Goal: Book appointment/travel/reservation

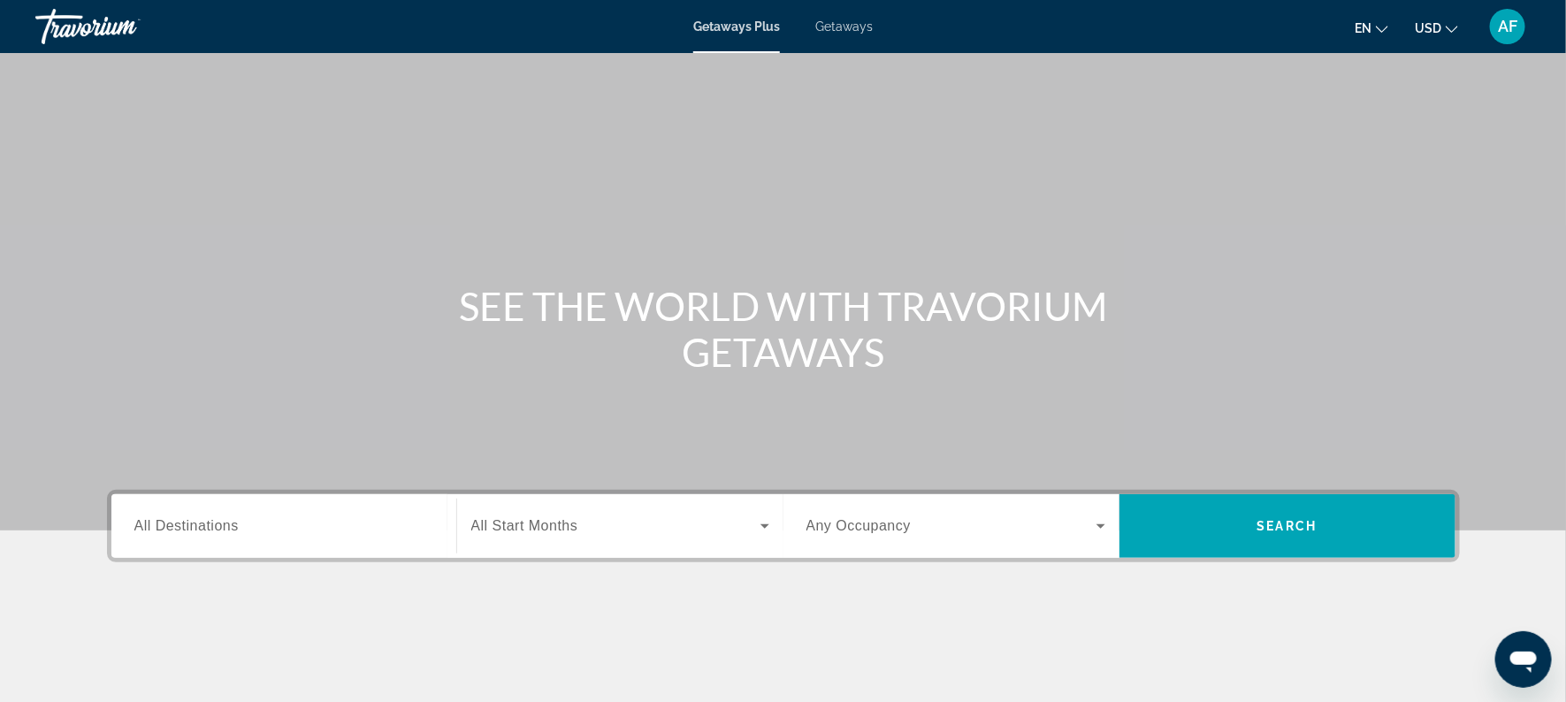
click at [838, 31] on span "Getaways" at bounding box center [843, 26] width 57 height 14
click at [227, 527] on span "All Destinations" at bounding box center [186, 525] width 104 height 15
click at [227, 527] on input "Destination All Destinations" at bounding box center [283, 526] width 299 height 21
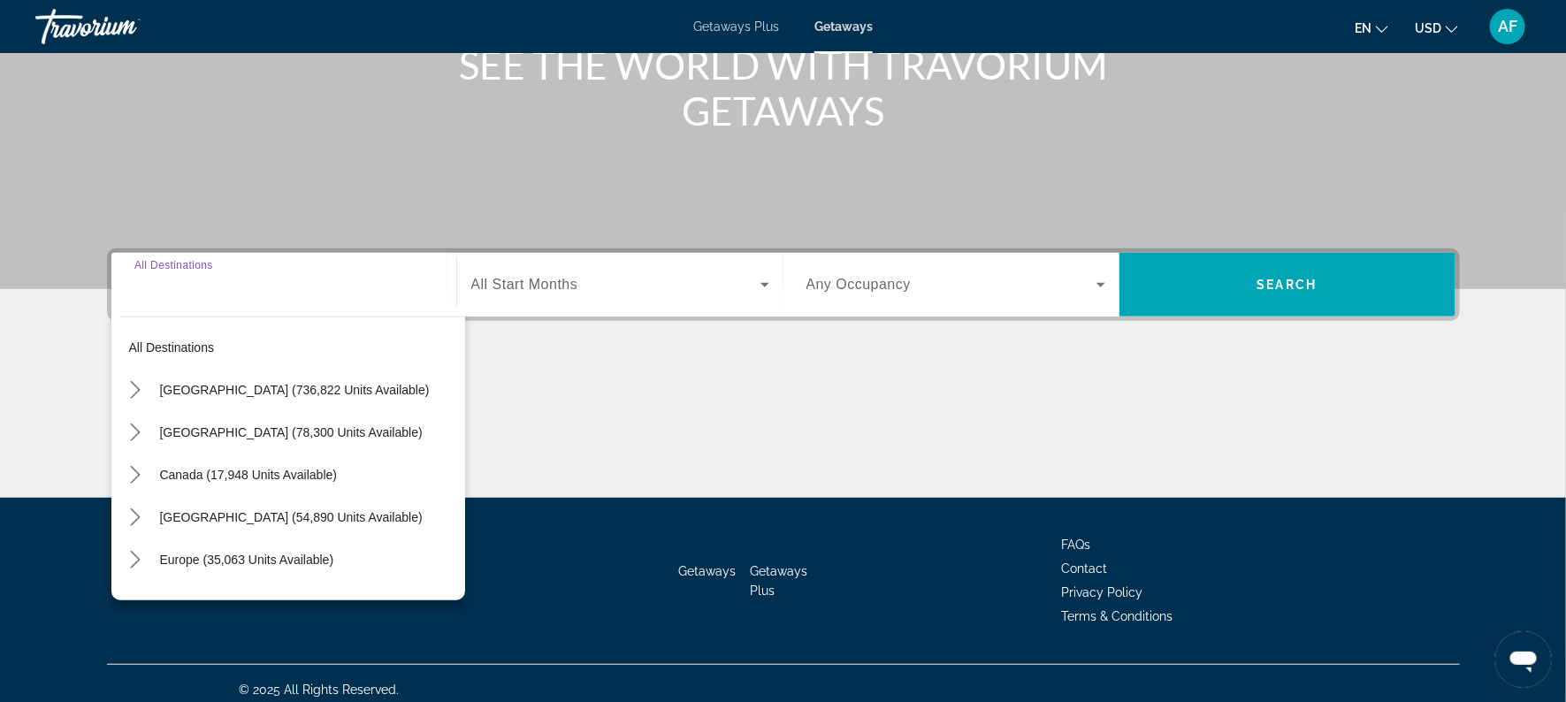
scroll to position [253, 0]
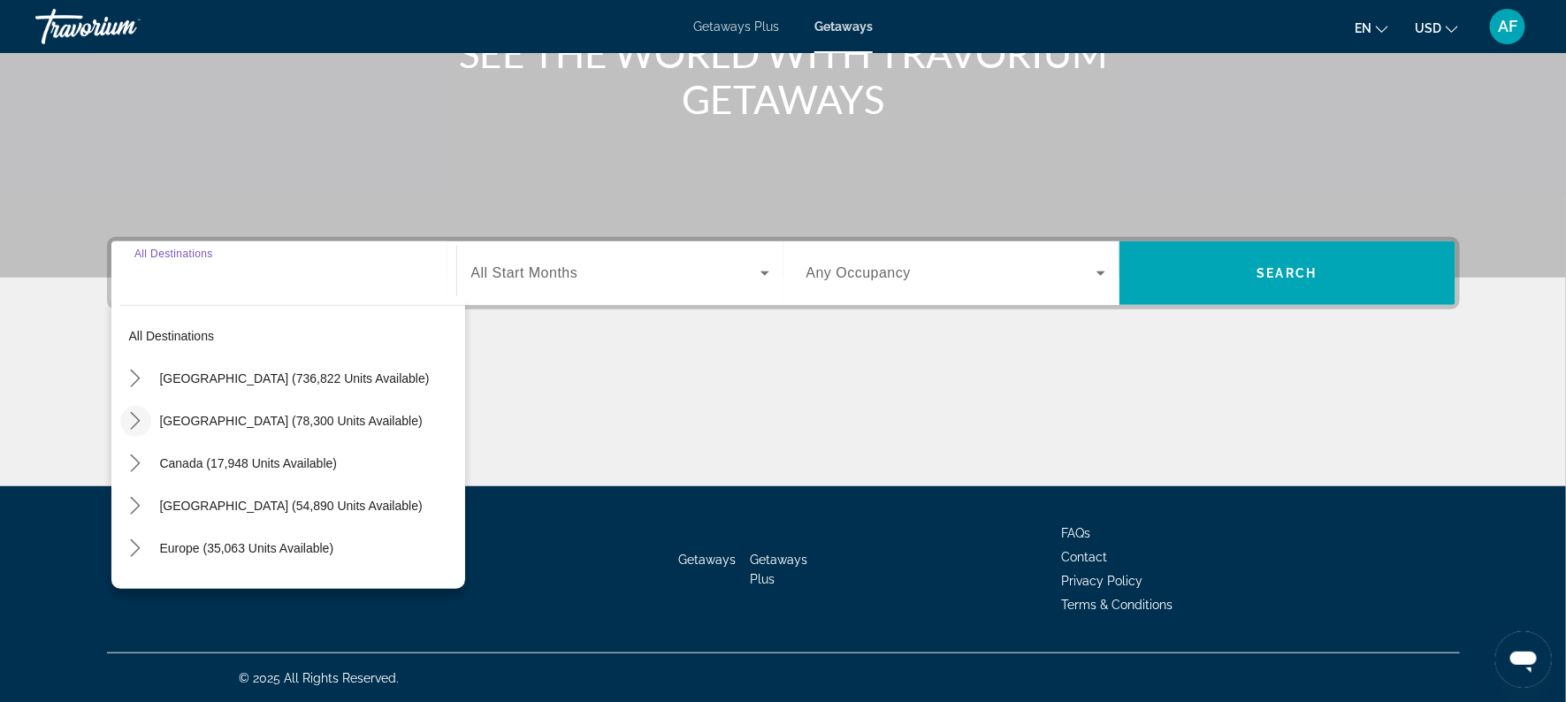
click at [139, 417] on icon "Toggle Mexico (78,300 units available) submenu" at bounding box center [135, 421] width 18 height 18
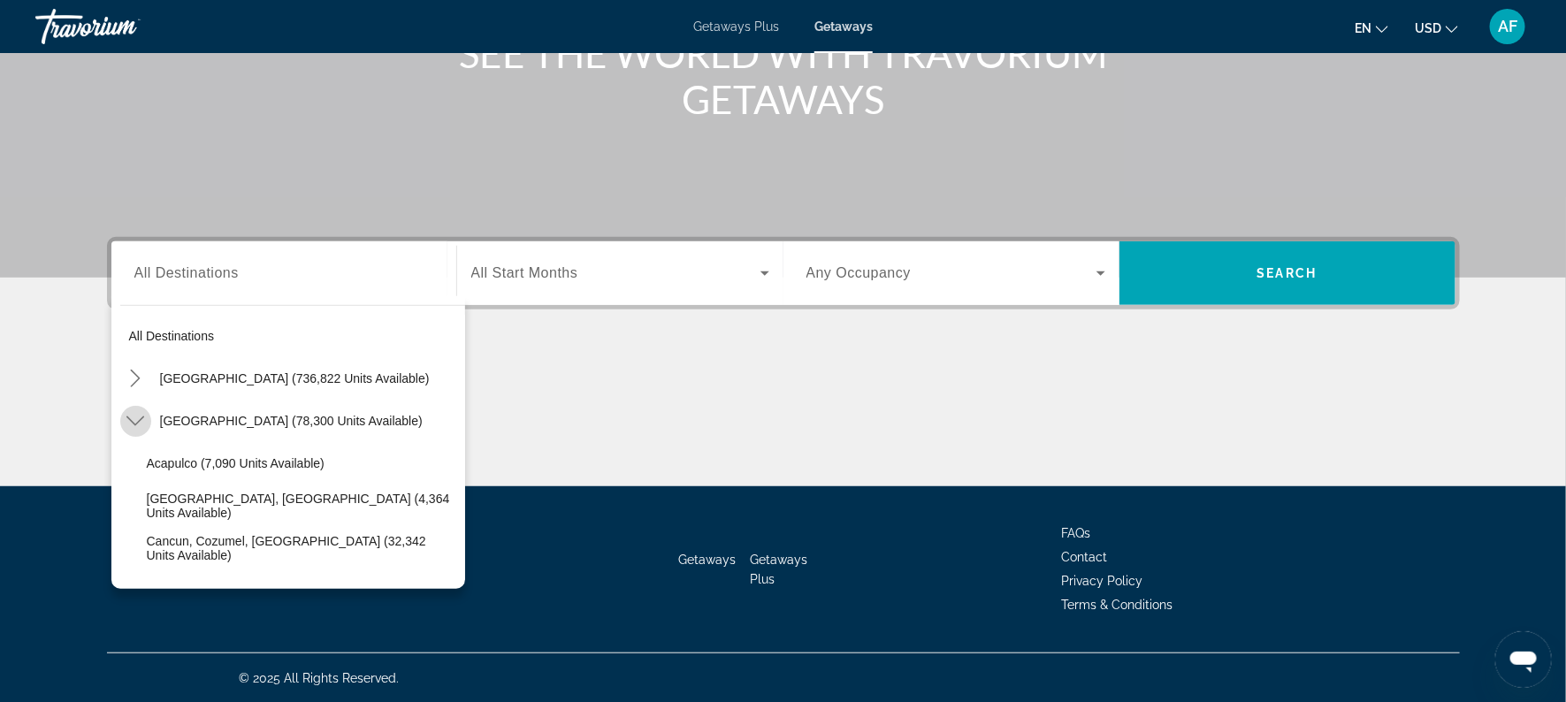
scroll to position [94, 0]
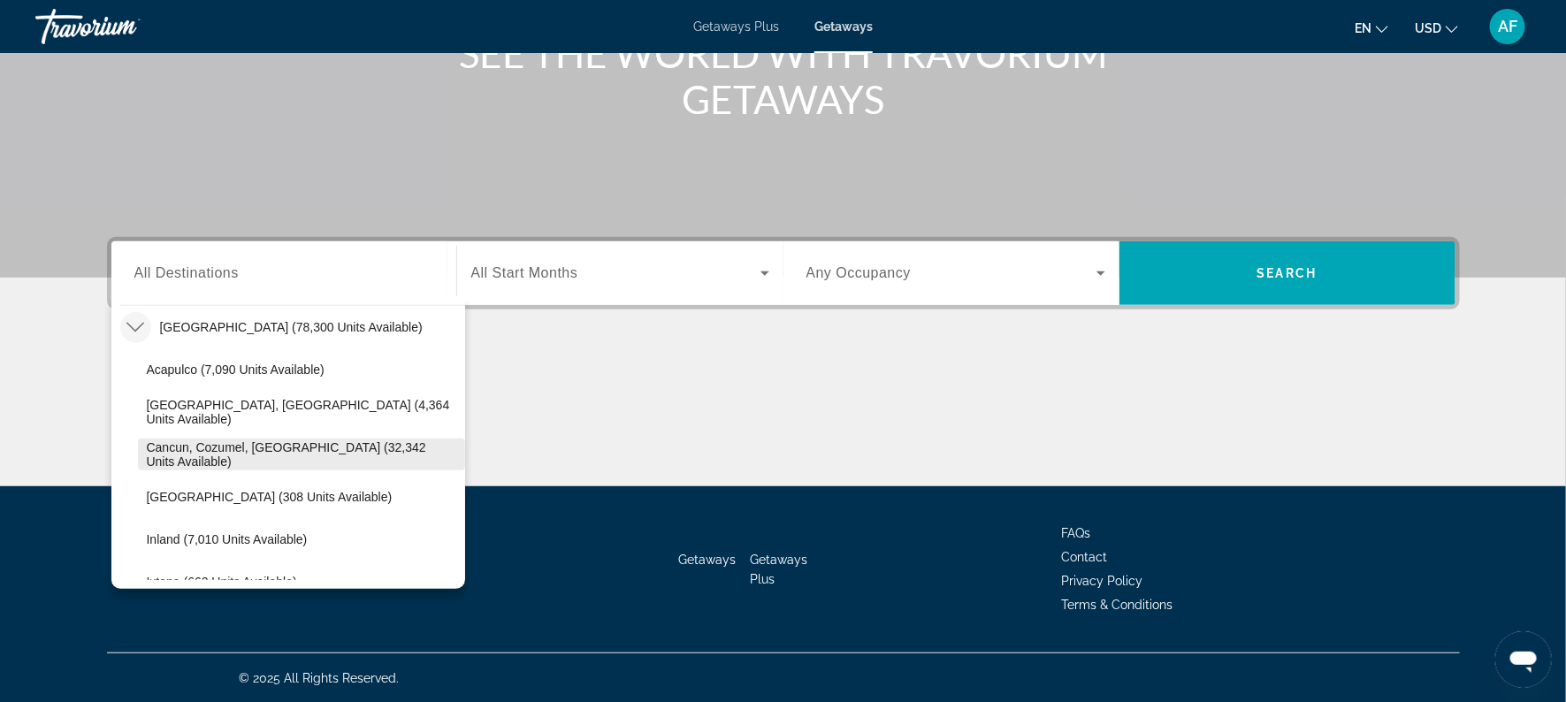
click at [164, 453] on span "Cancun, Cozumel, [GEOGRAPHIC_DATA] (32,342 units available)" at bounding box center [301, 454] width 309 height 28
type input "**********"
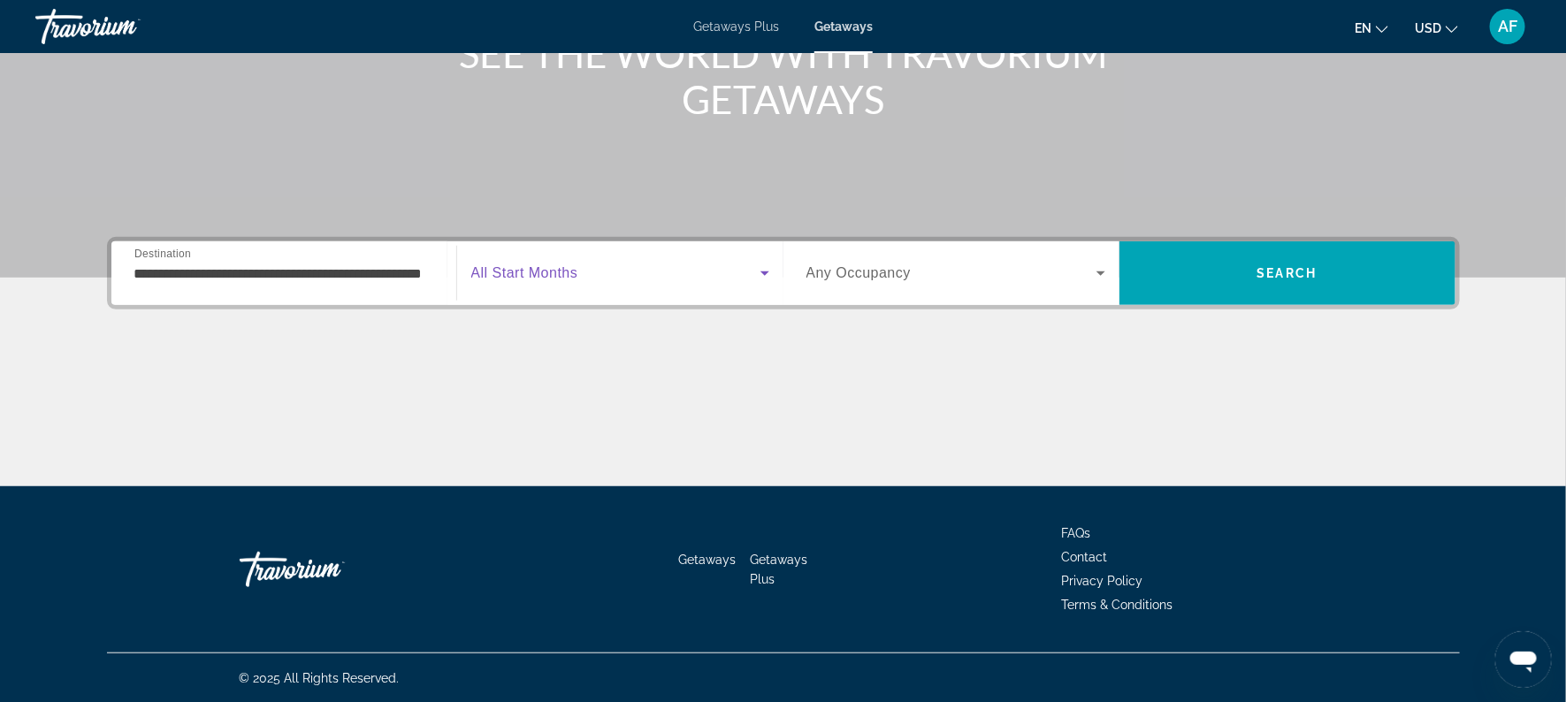
click at [601, 280] on span "Search widget" at bounding box center [615, 273] width 289 height 21
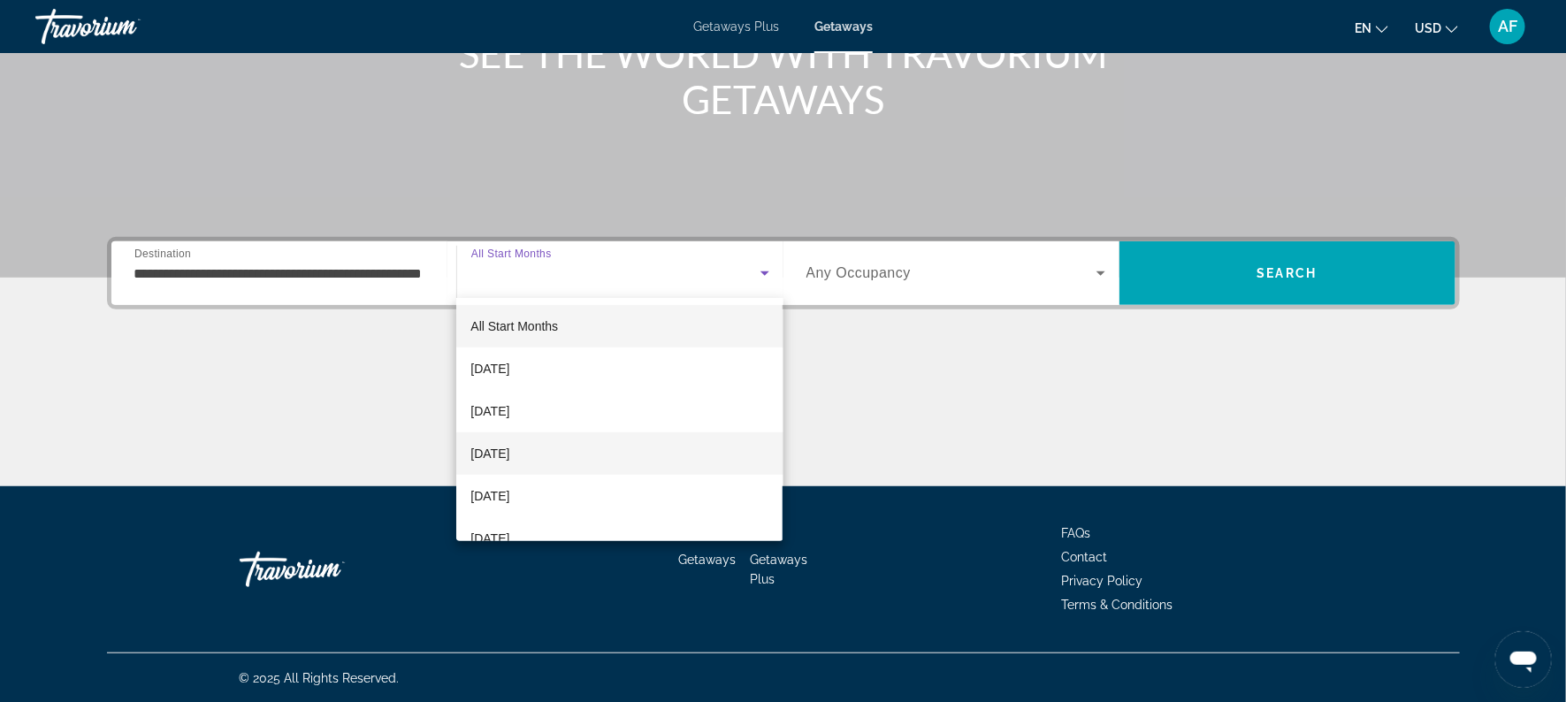
click at [527, 441] on mat-option "[DATE]" at bounding box center [619, 453] width 326 height 42
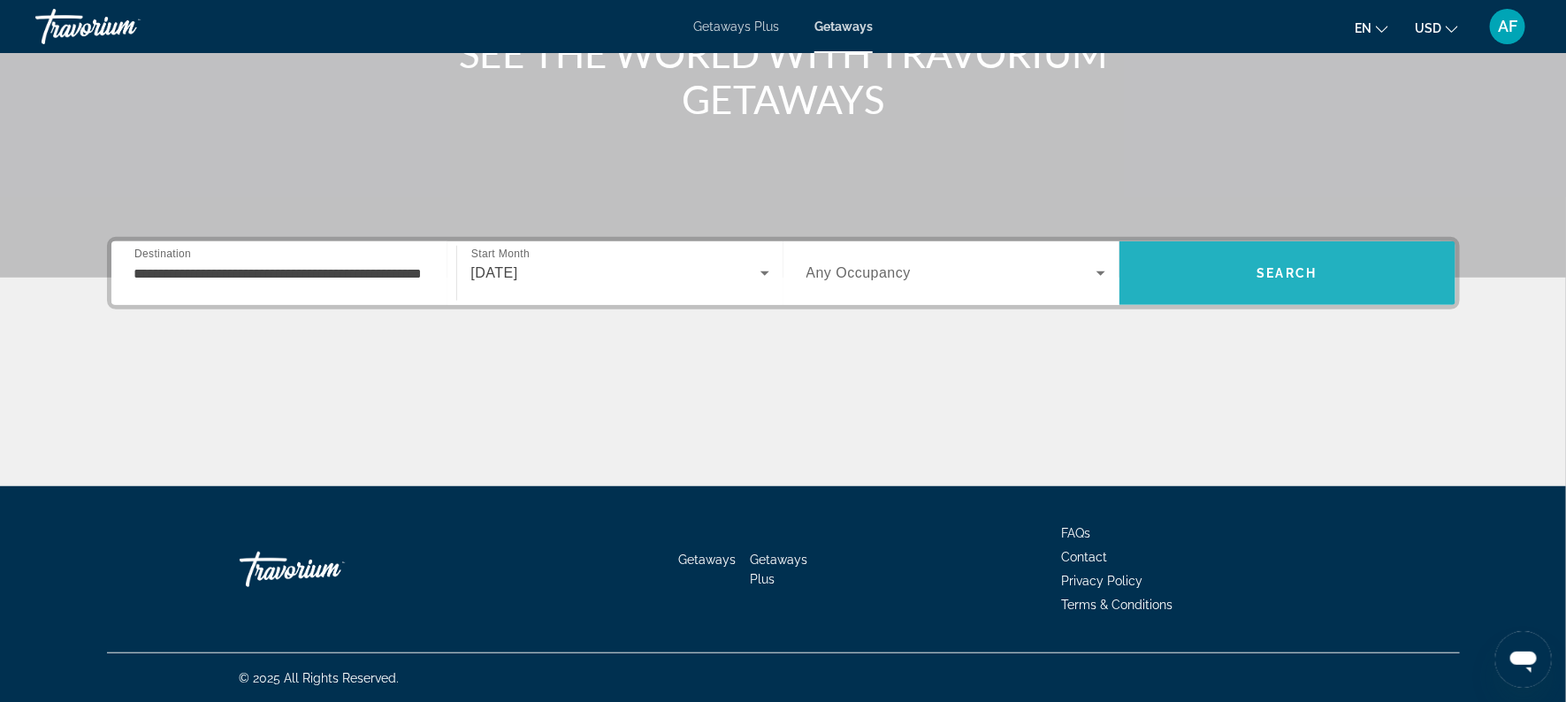
click at [1225, 258] on span "Search" at bounding box center [1287, 273] width 336 height 42
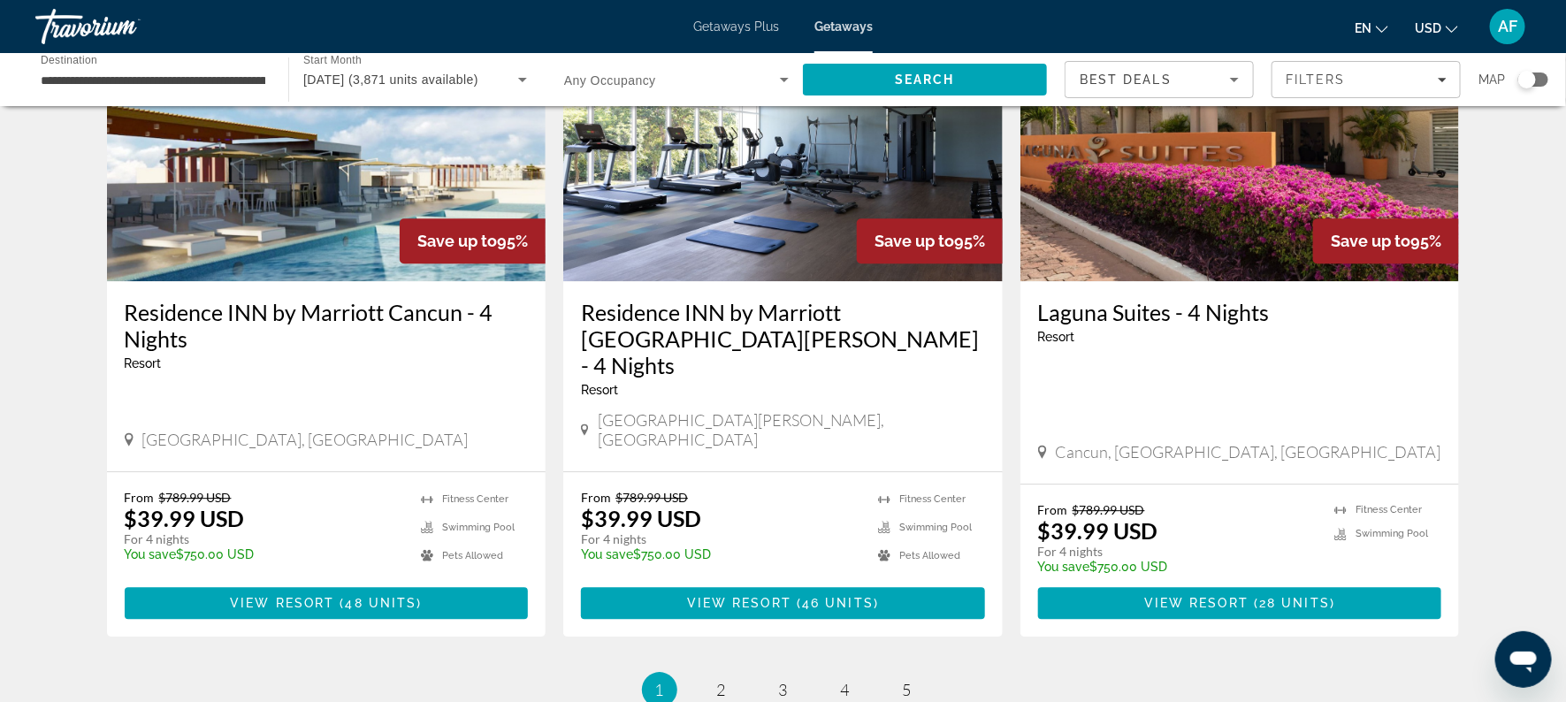
scroll to position [2128, 0]
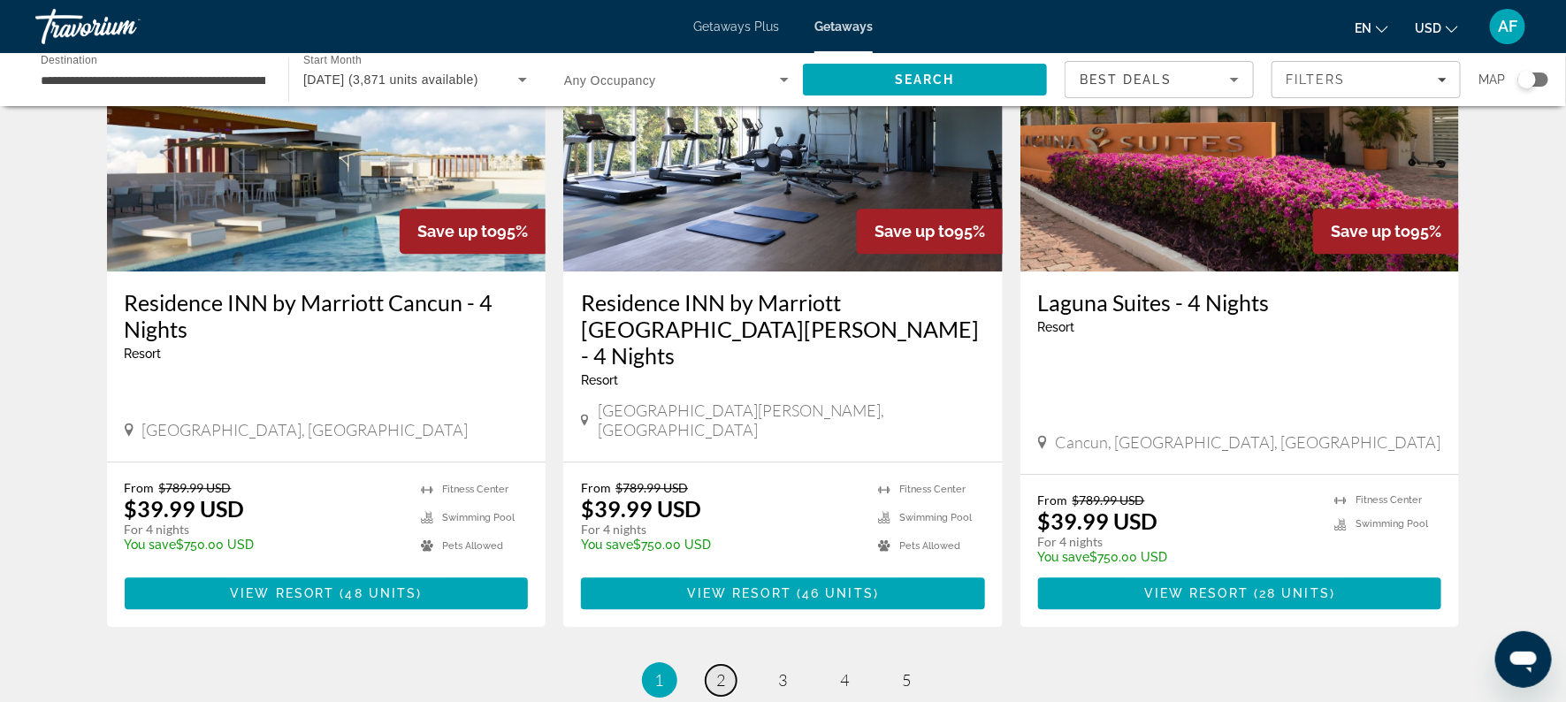
click at [720, 670] on span "2" at bounding box center [721, 679] width 9 height 19
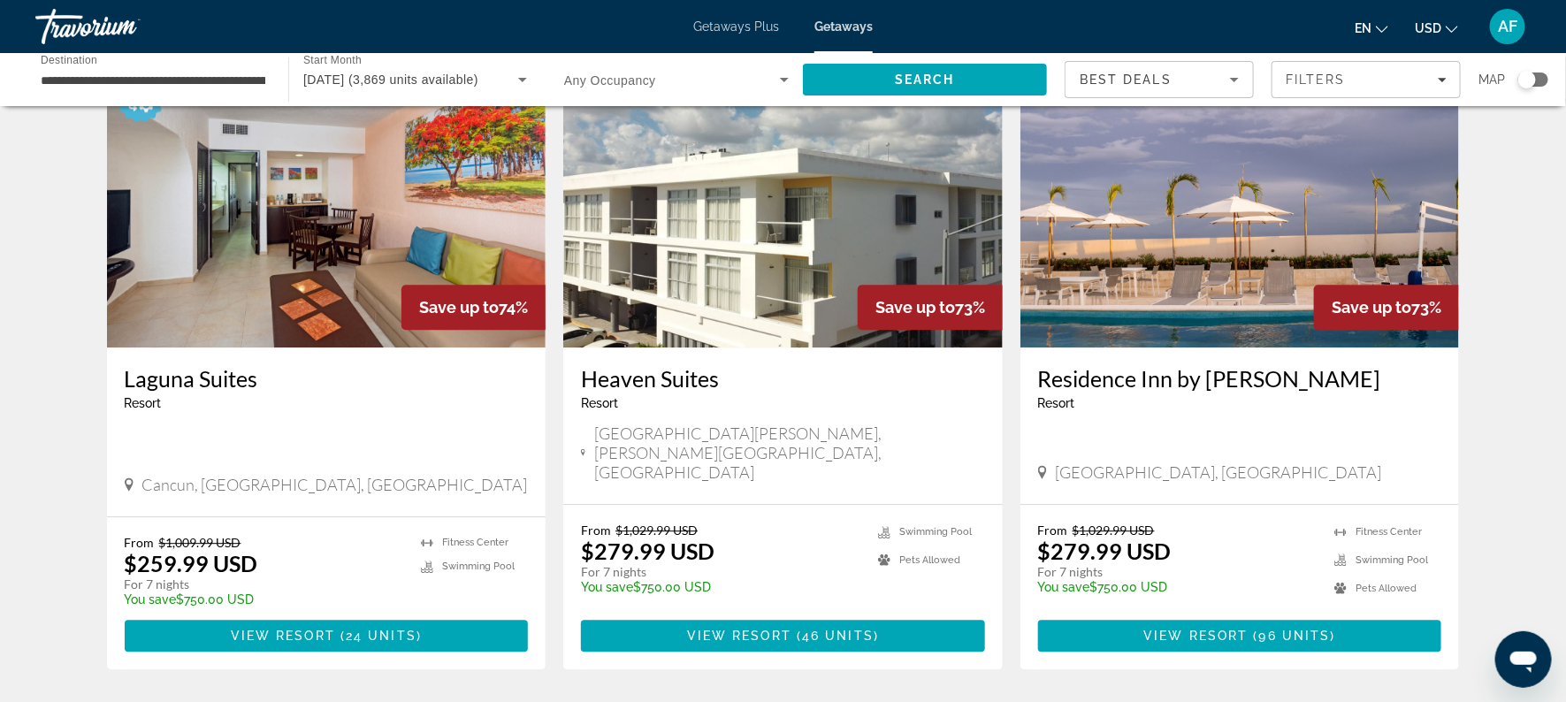
scroll to position [2045, 0]
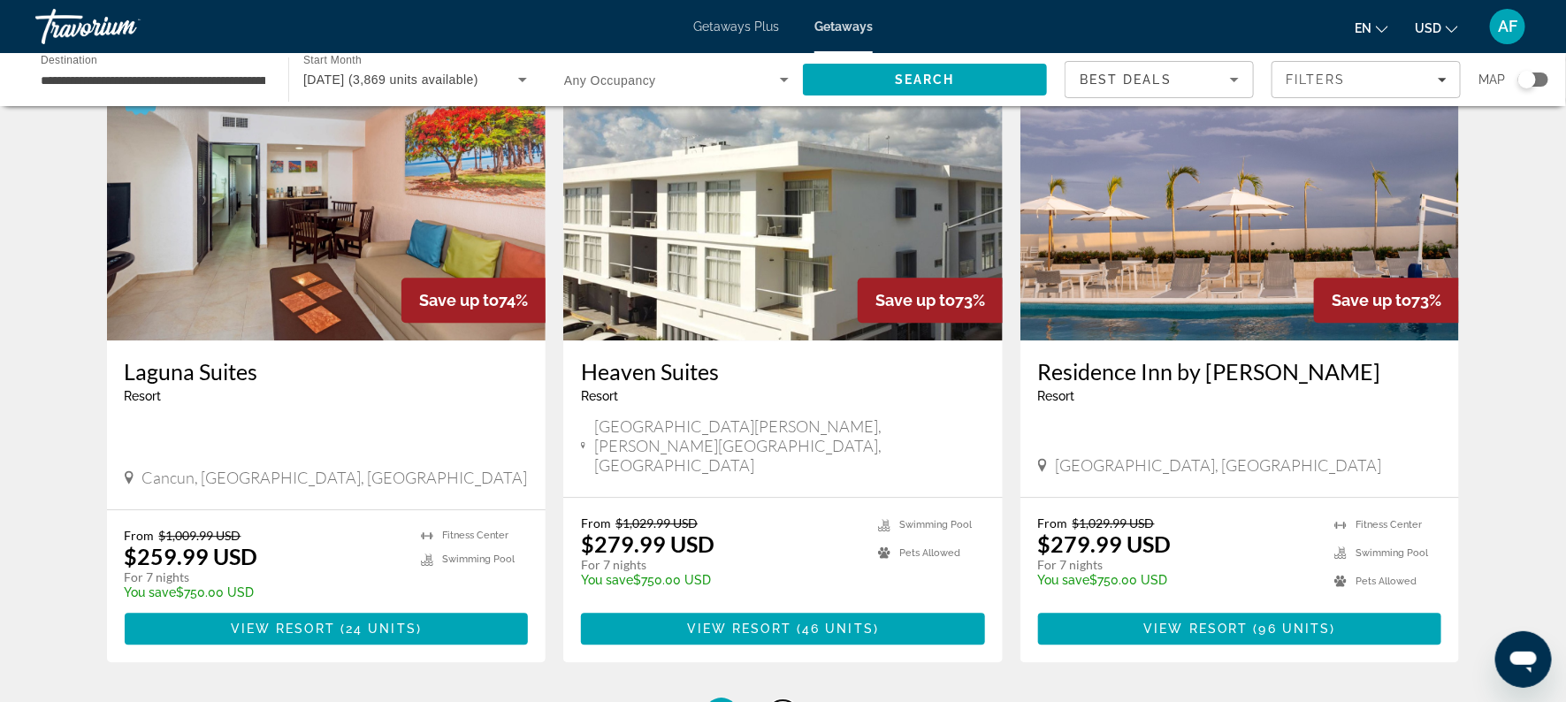
click at [776, 700] on link "page 3" at bounding box center [782, 715] width 31 height 31
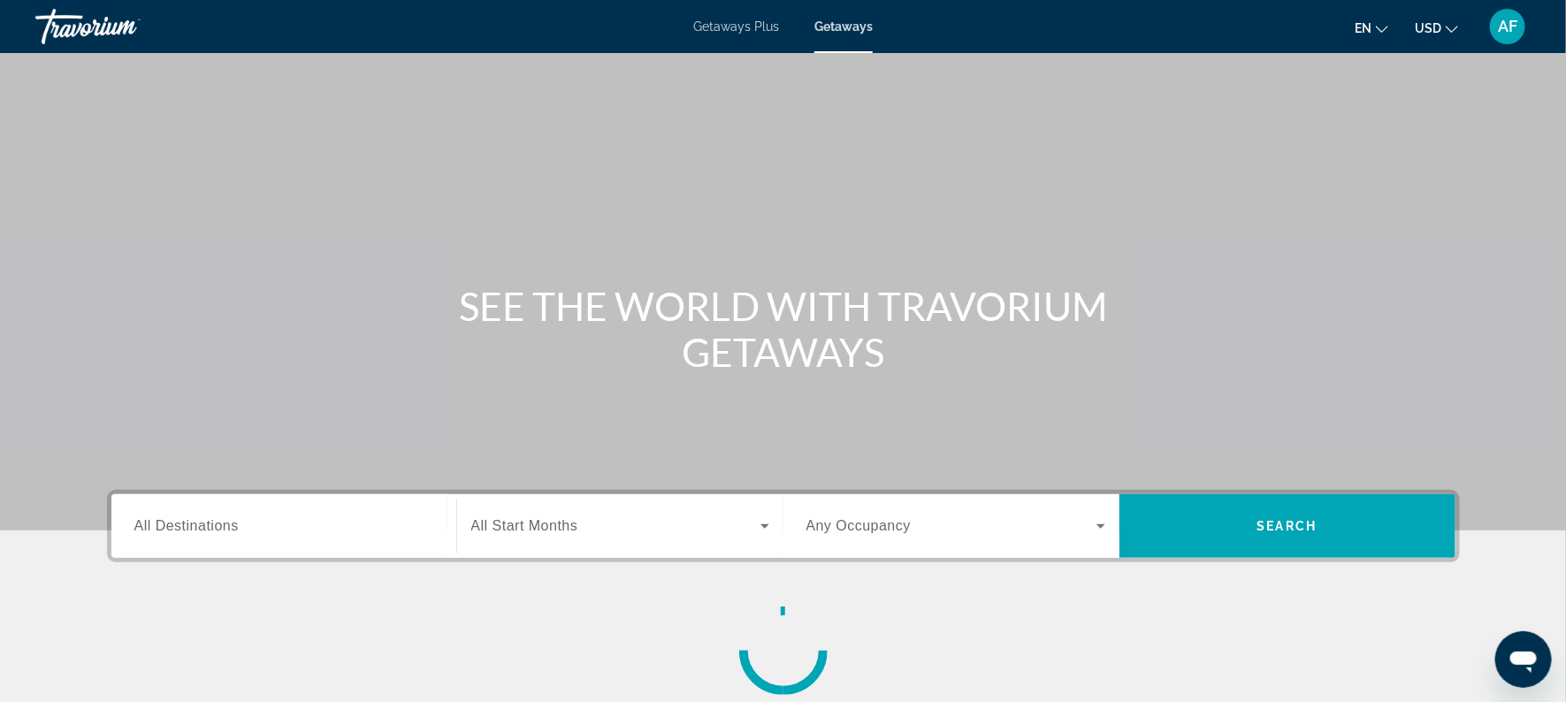
click at [274, 539] on div "Search widget" at bounding box center [283, 526] width 299 height 50
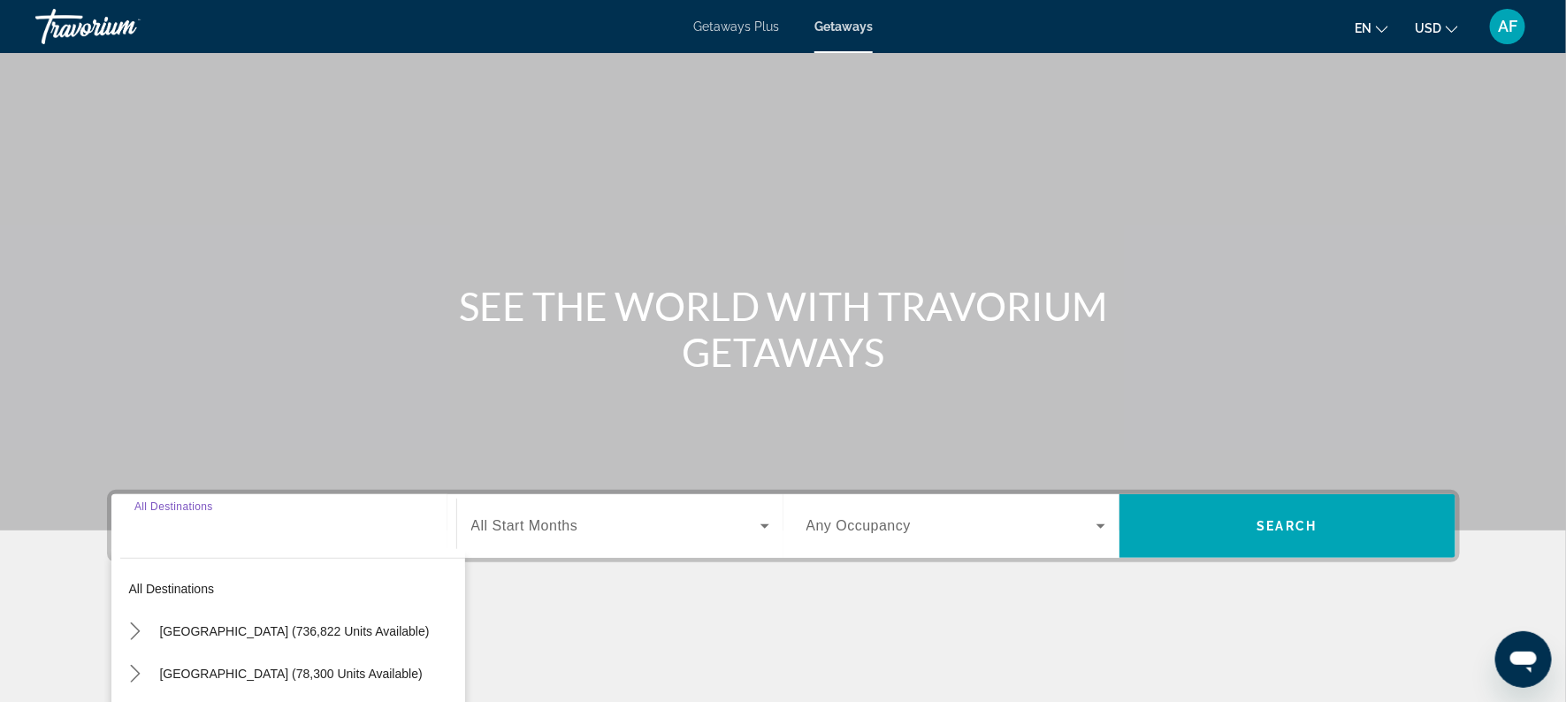
scroll to position [253, 0]
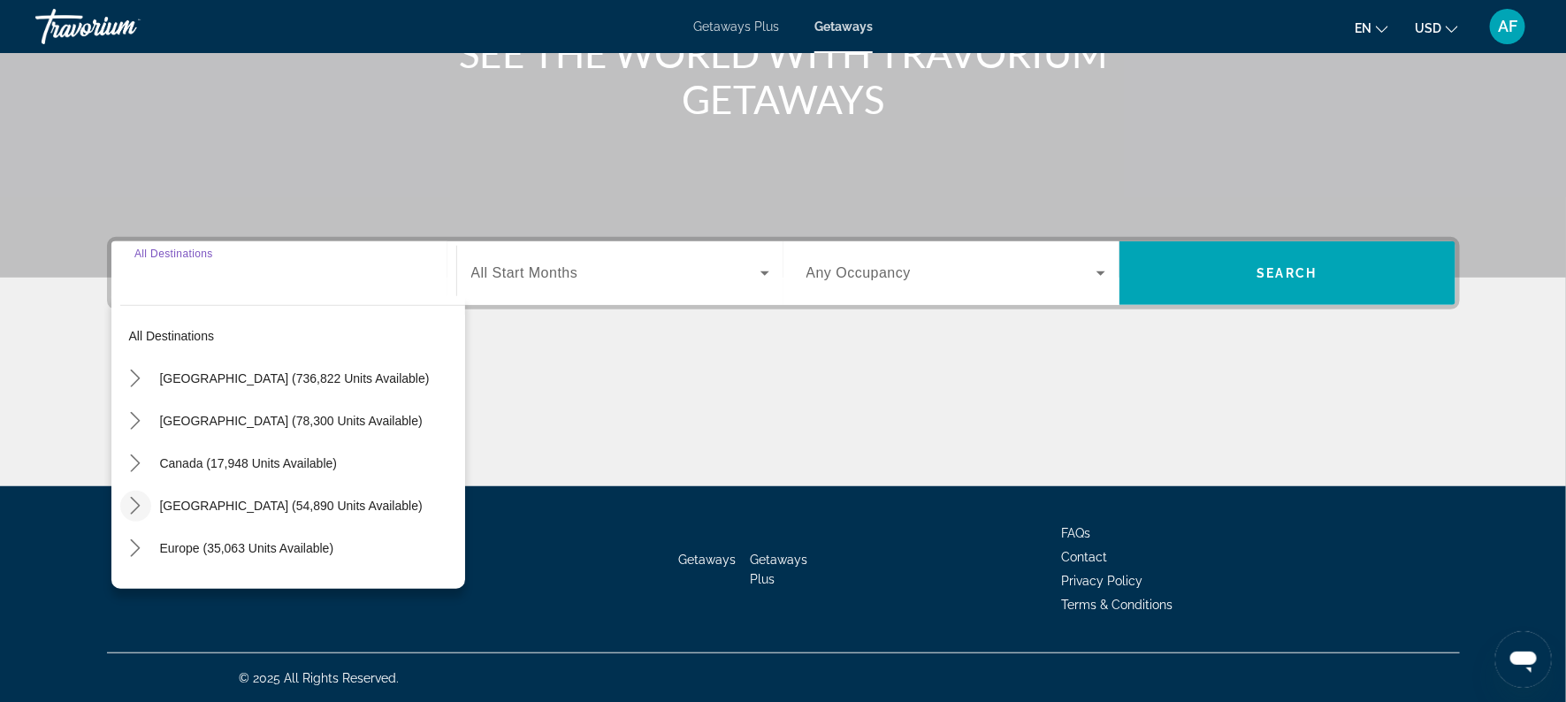
click at [141, 510] on icon "Toggle Caribbean & Atlantic Islands (54,890 units available) submenu" at bounding box center [135, 506] width 18 height 18
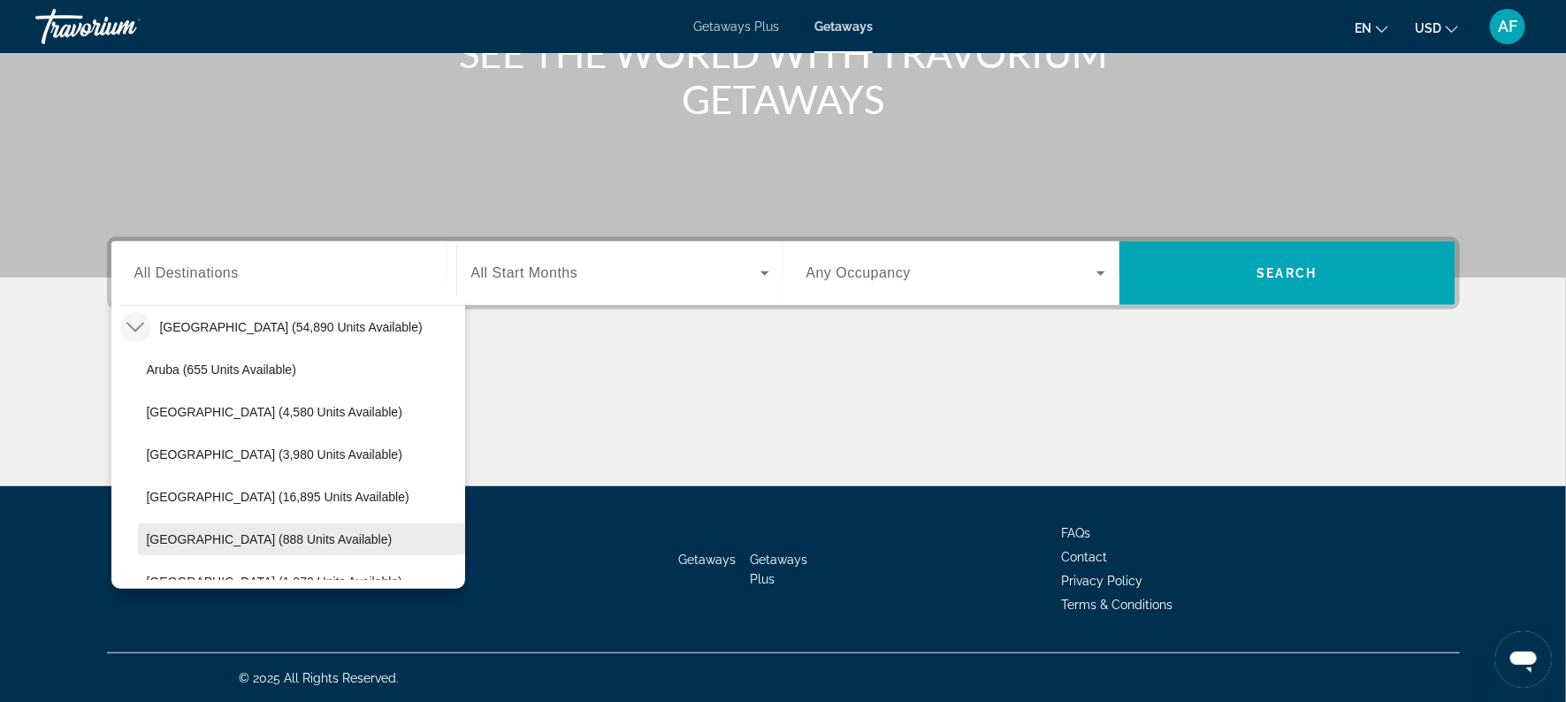
click at [253, 532] on span "[GEOGRAPHIC_DATA] (888 units available)" at bounding box center [270, 539] width 246 height 14
type input "**********"
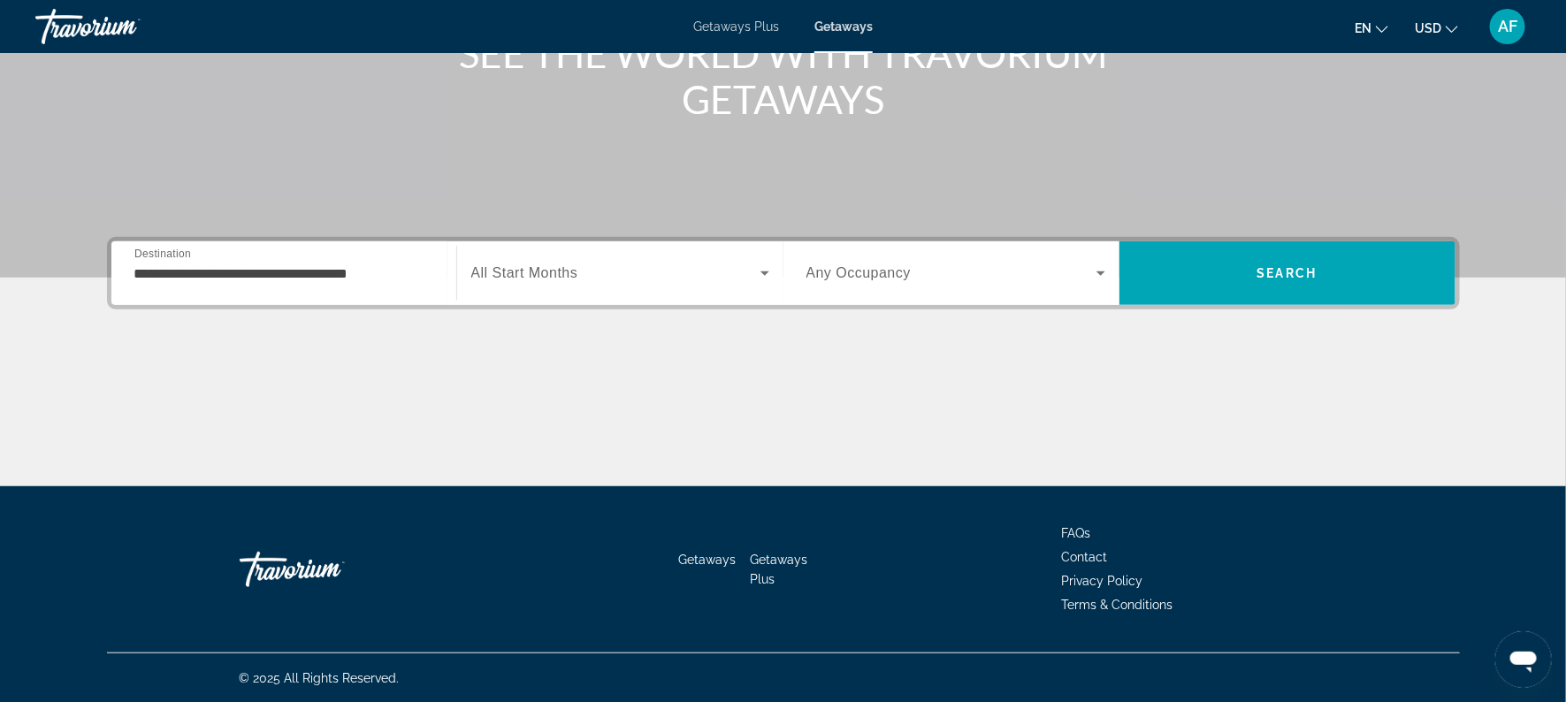
click at [558, 265] on span "All Start Months" at bounding box center [524, 272] width 107 height 15
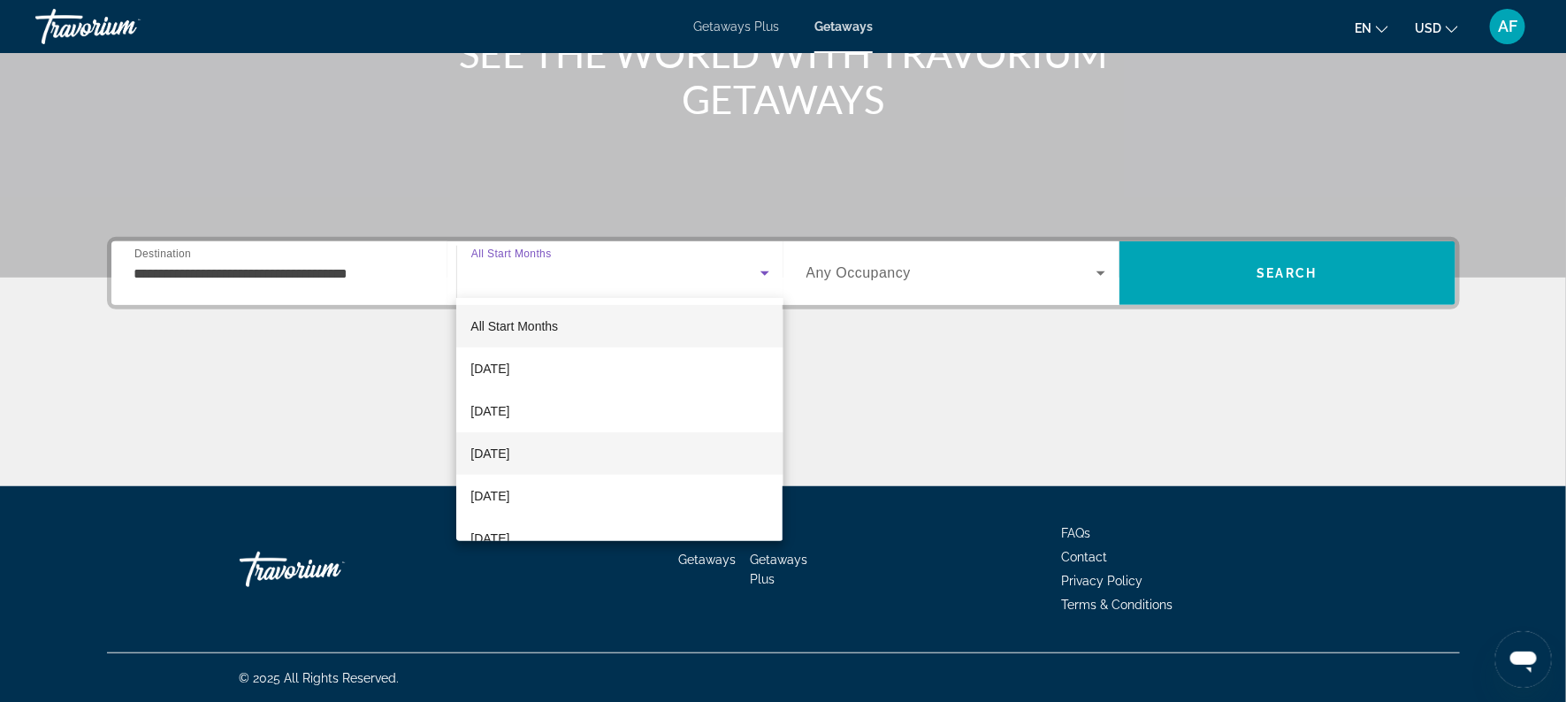
click at [509, 446] on span "[DATE]" at bounding box center [489, 453] width 39 height 21
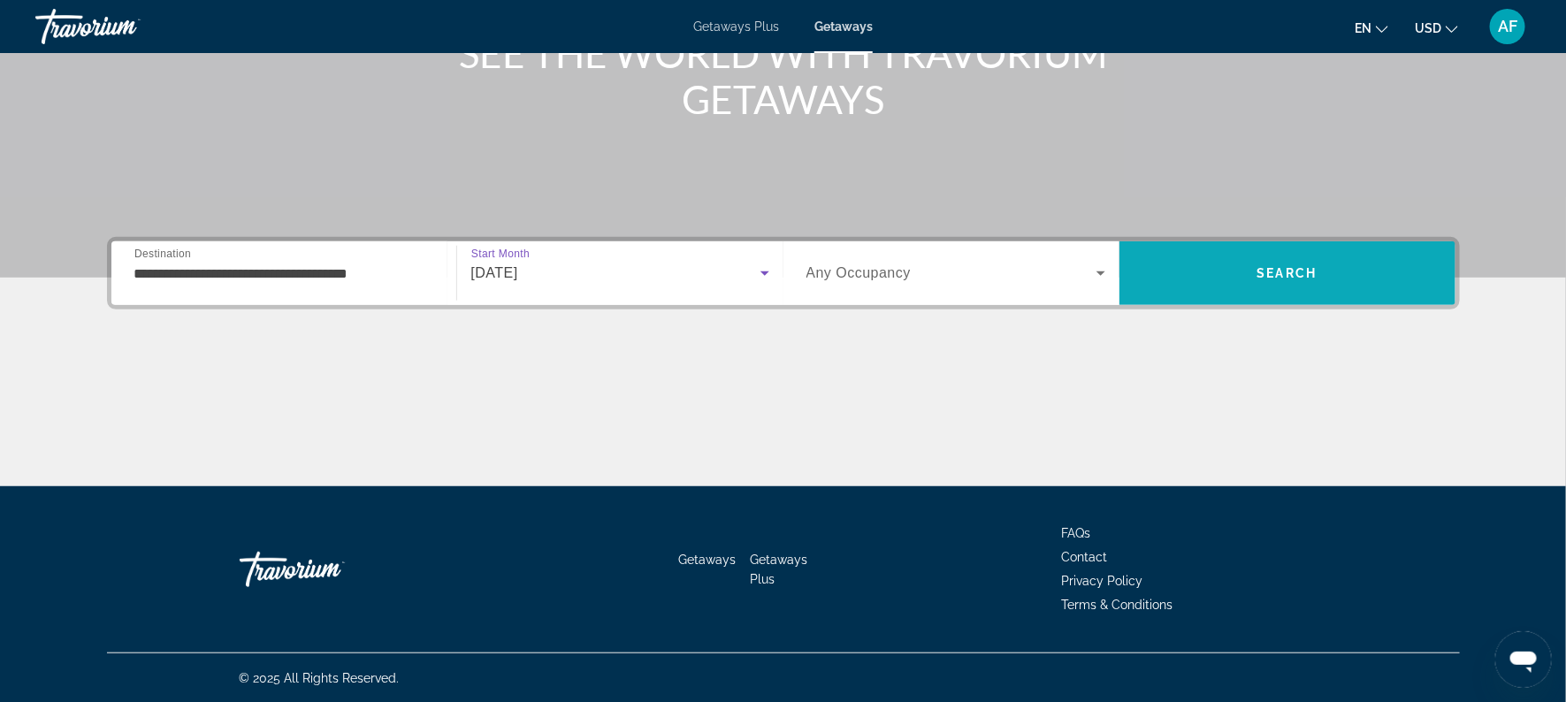
click at [1312, 263] on span "Search" at bounding box center [1287, 273] width 336 height 42
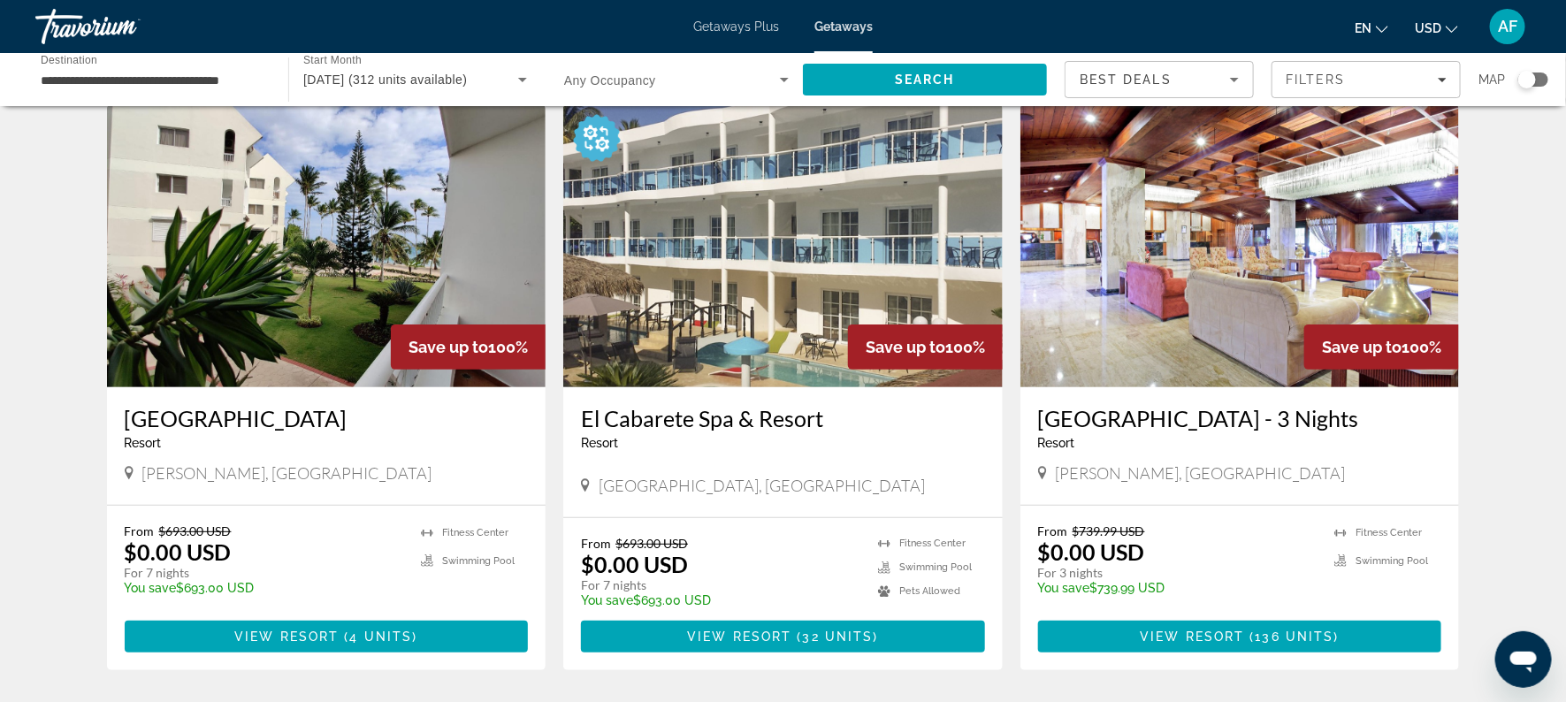
scroll to position [66, 0]
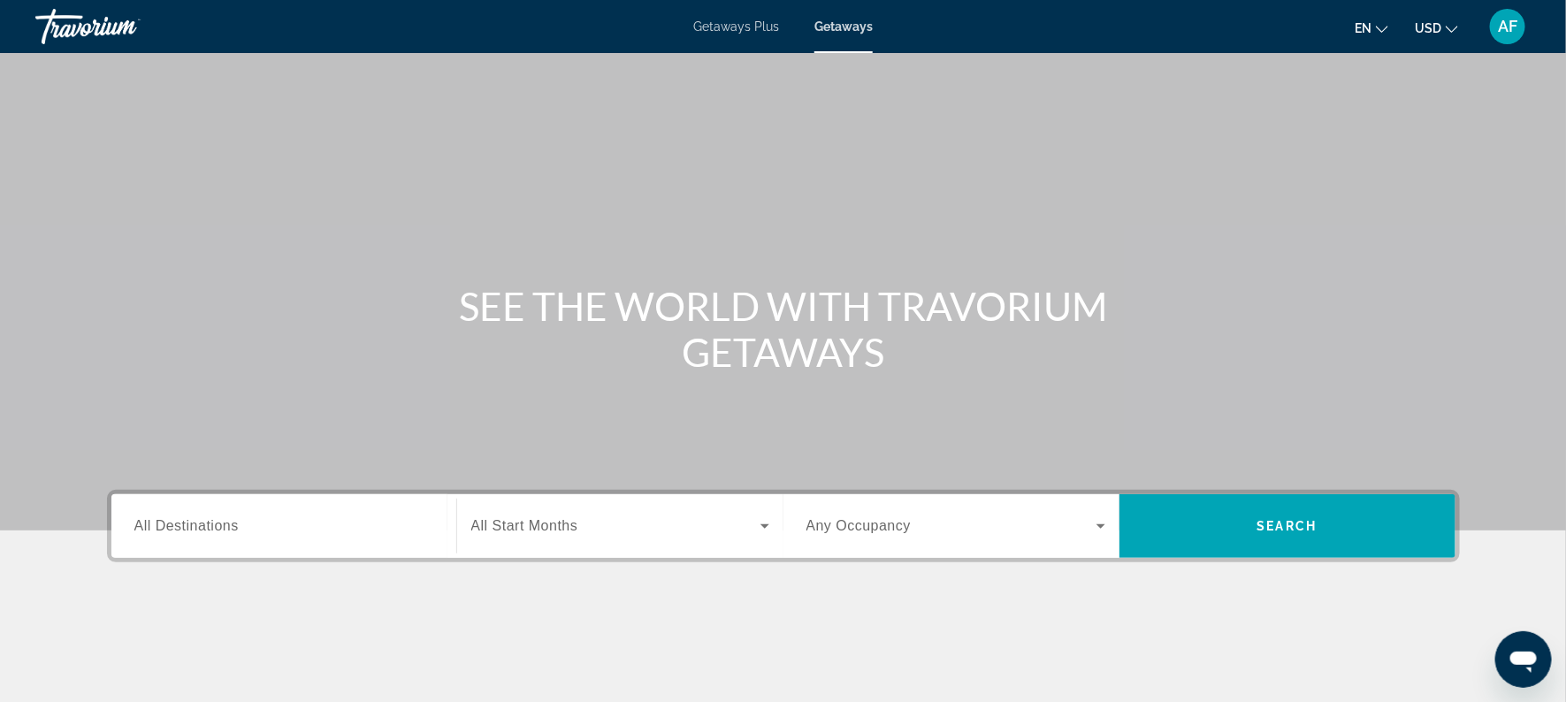
click at [231, 534] on input "Destination All Destinations" at bounding box center [283, 526] width 299 height 21
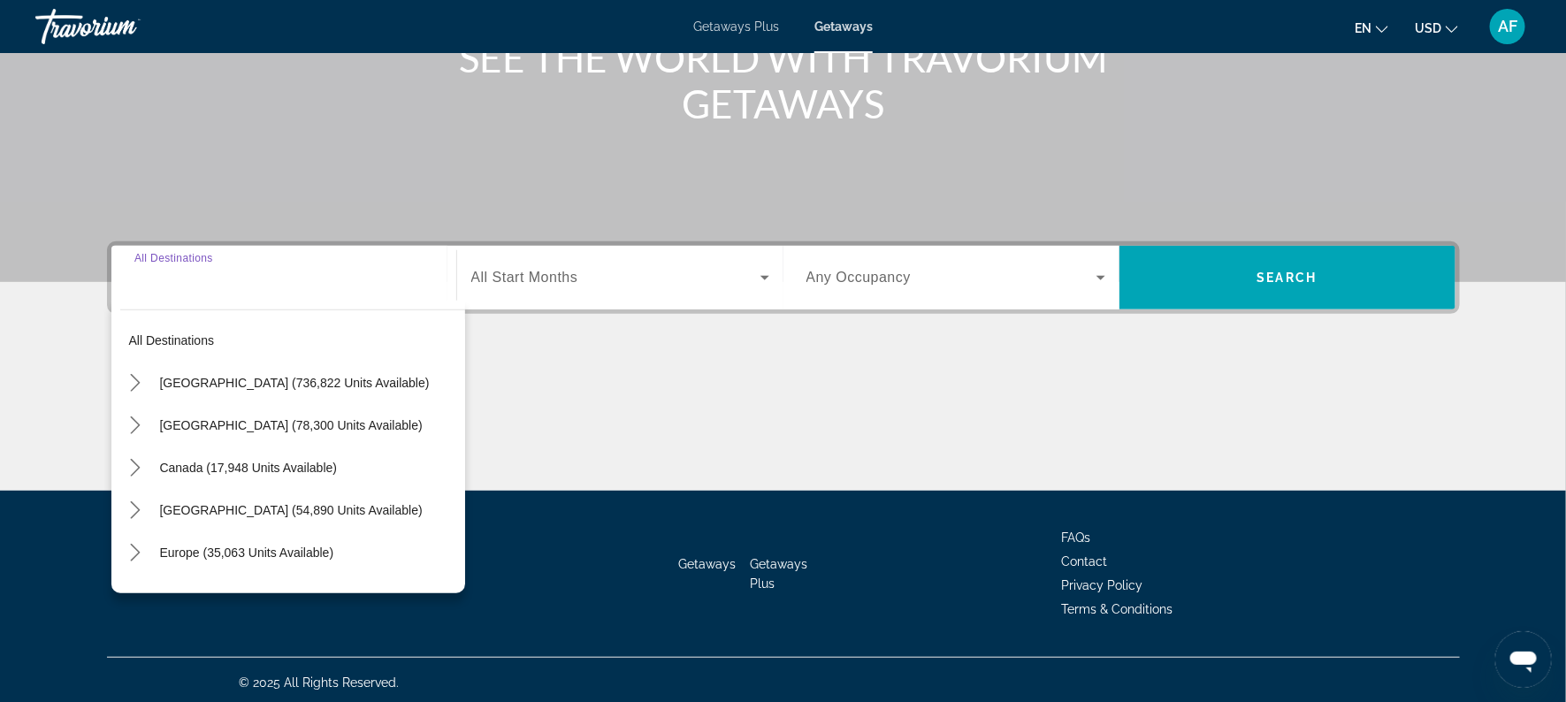
scroll to position [253, 0]
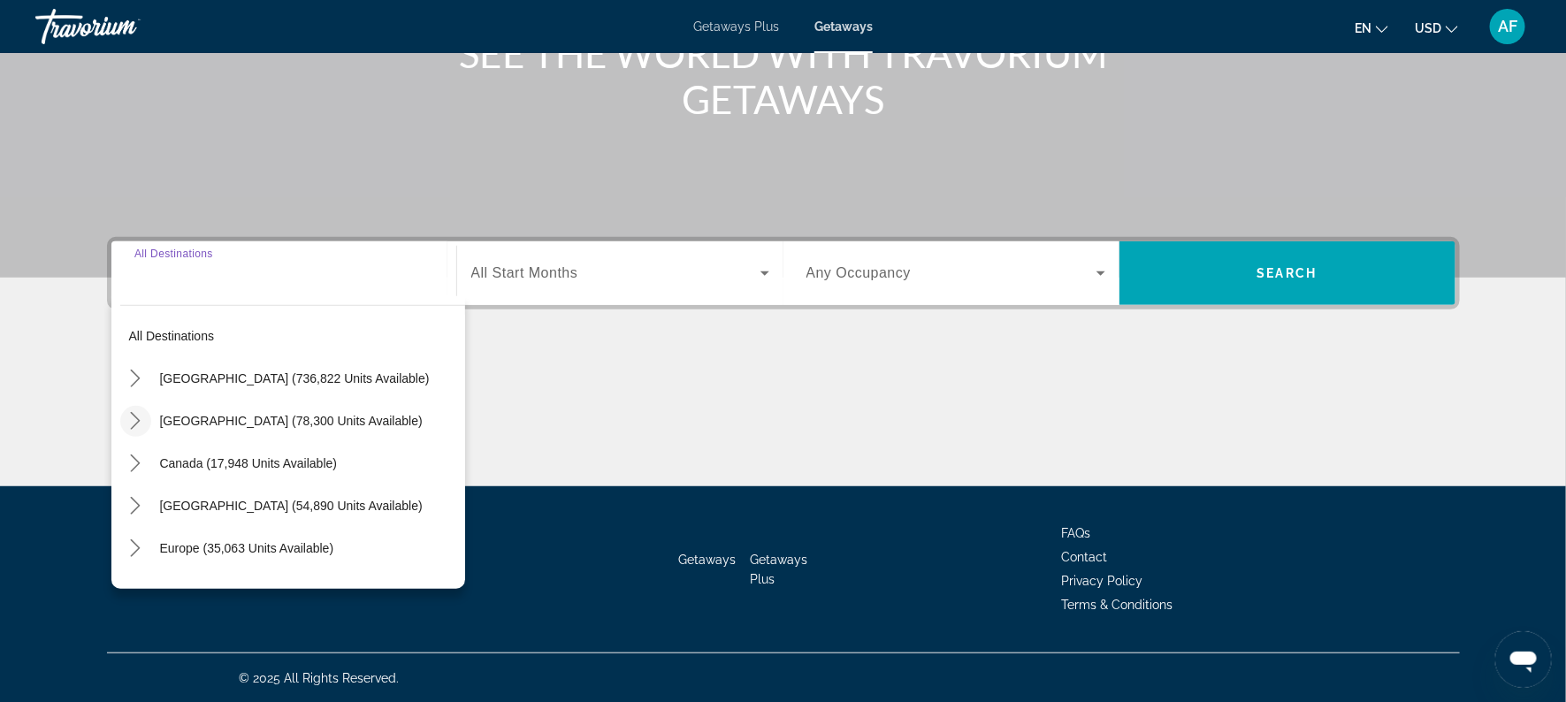
click at [141, 414] on icon "Toggle Mexico (78,300 units available) submenu" at bounding box center [135, 421] width 18 height 18
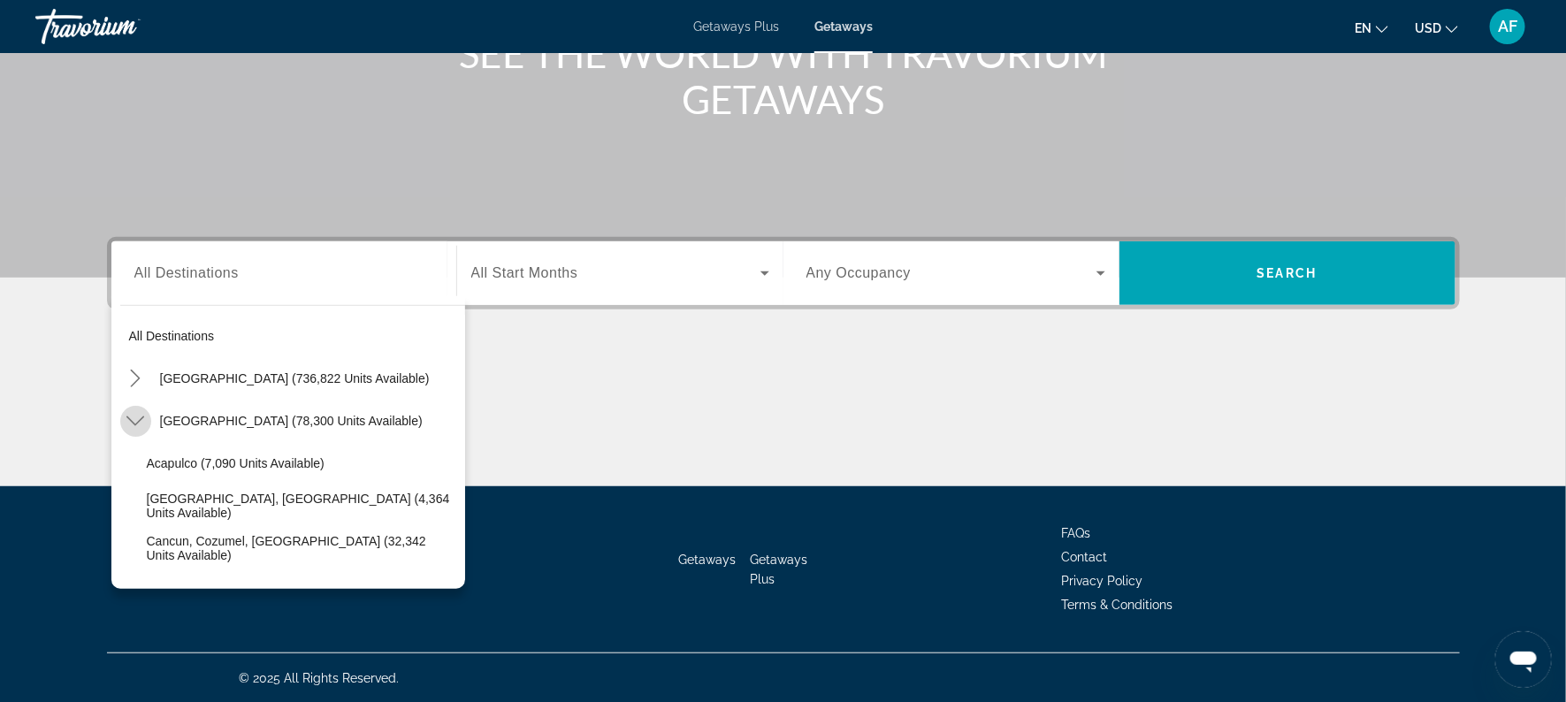
scroll to position [94, 0]
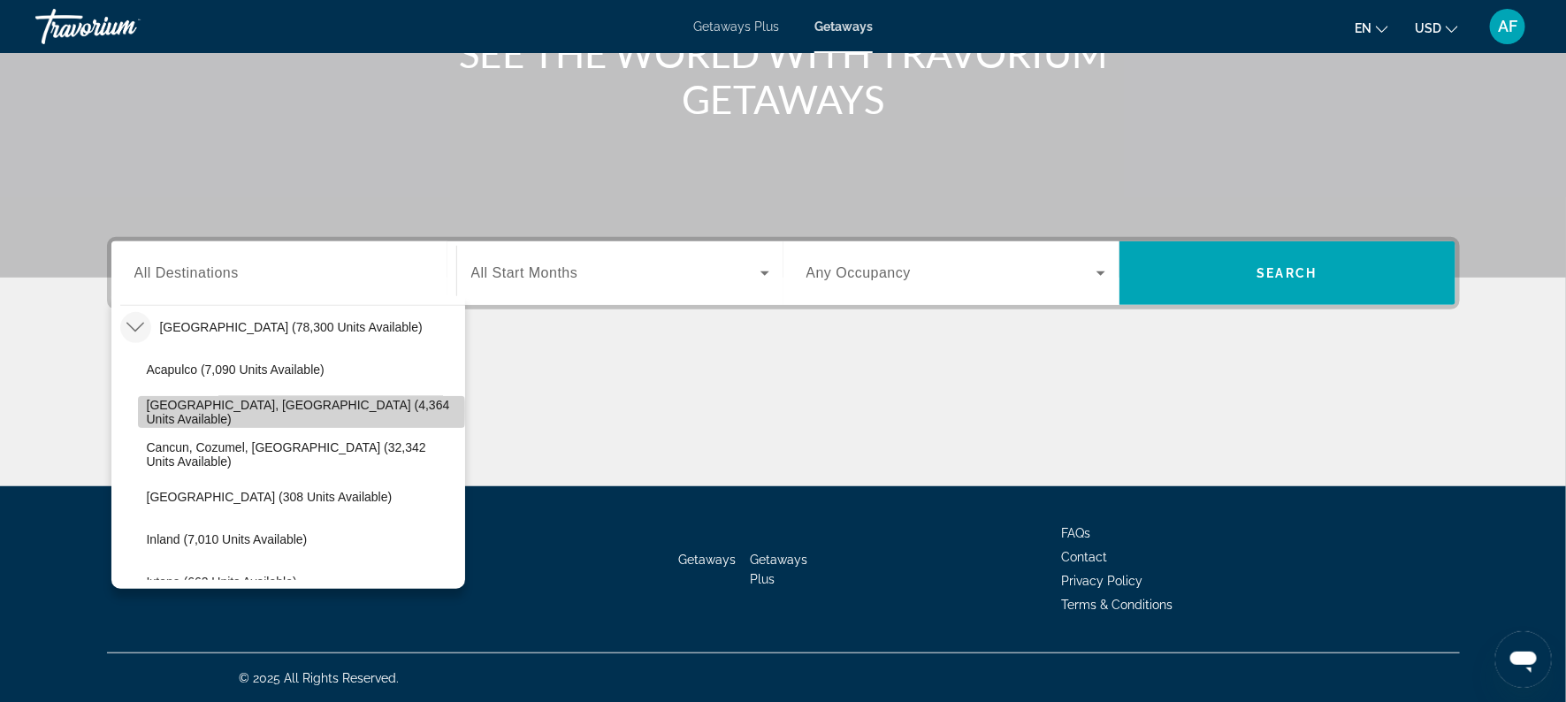
click at [229, 410] on span "[GEOGRAPHIC_DATA], [GEOGRAPHIC_DATA] (4,364 units available)" at bounding box center [301, 412] width 309 height 28
type input "**********"
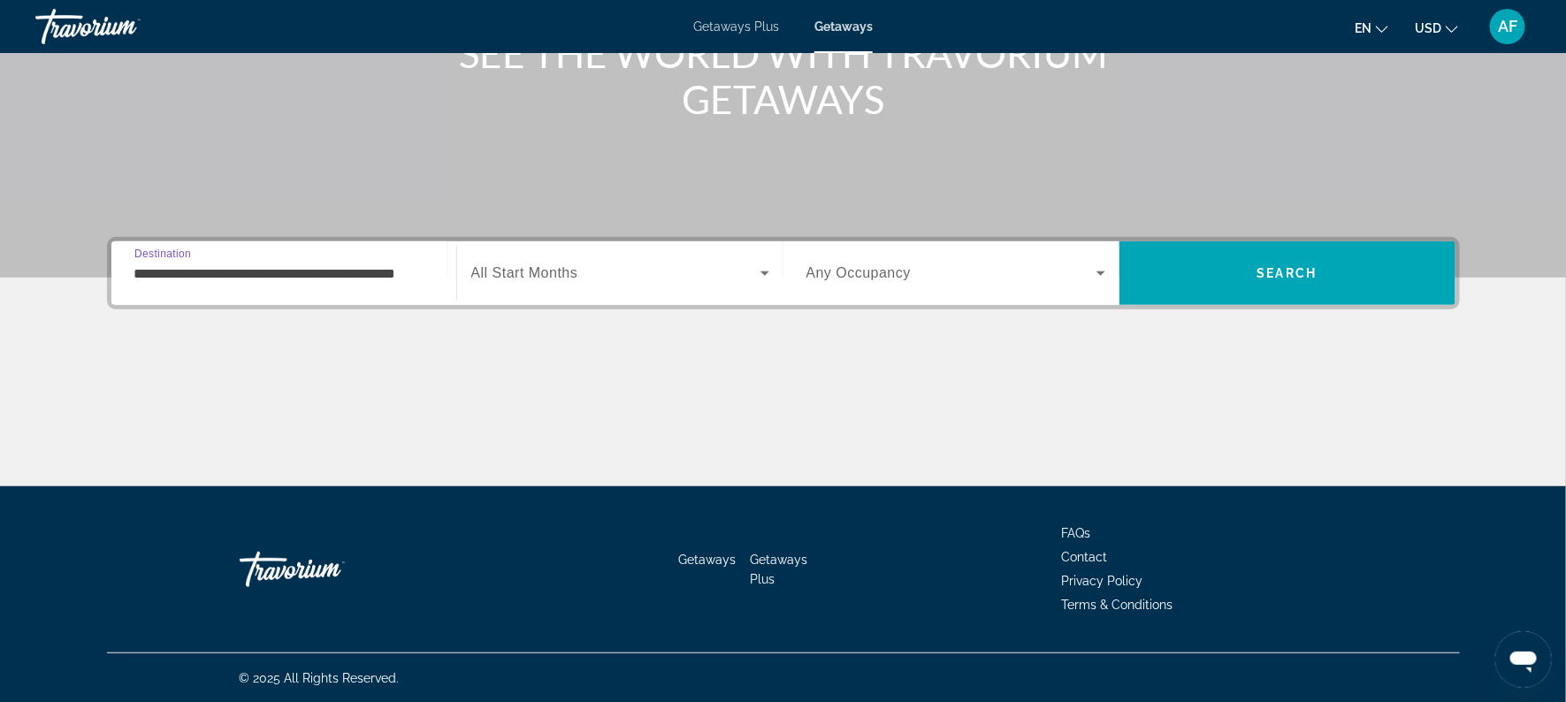
click at [658, 269] on span "Search widget" at bounding box center [615, 273] width 289 height 21
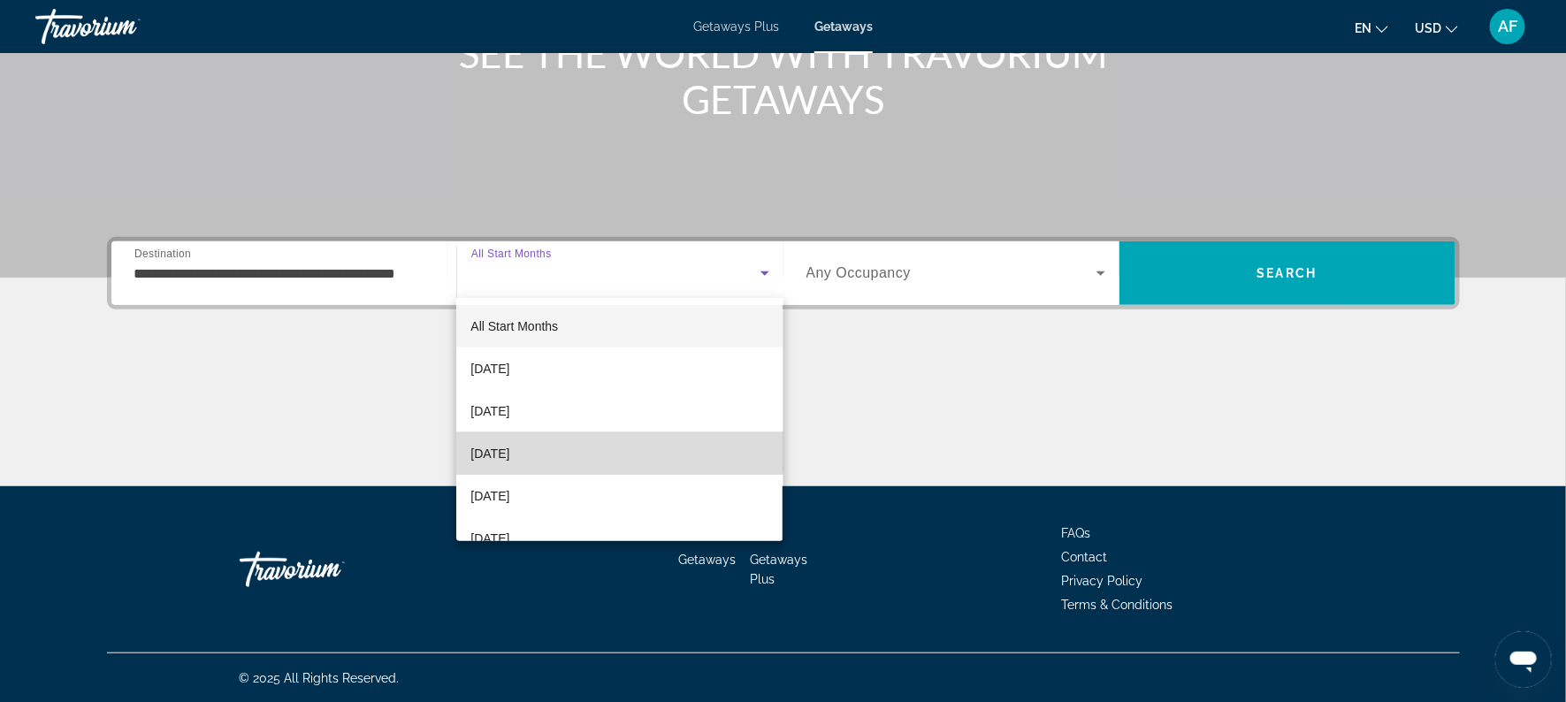
click at [592, 446] on mat-option "[DATE]" at bounding box center [619, 453] width 326 height 42
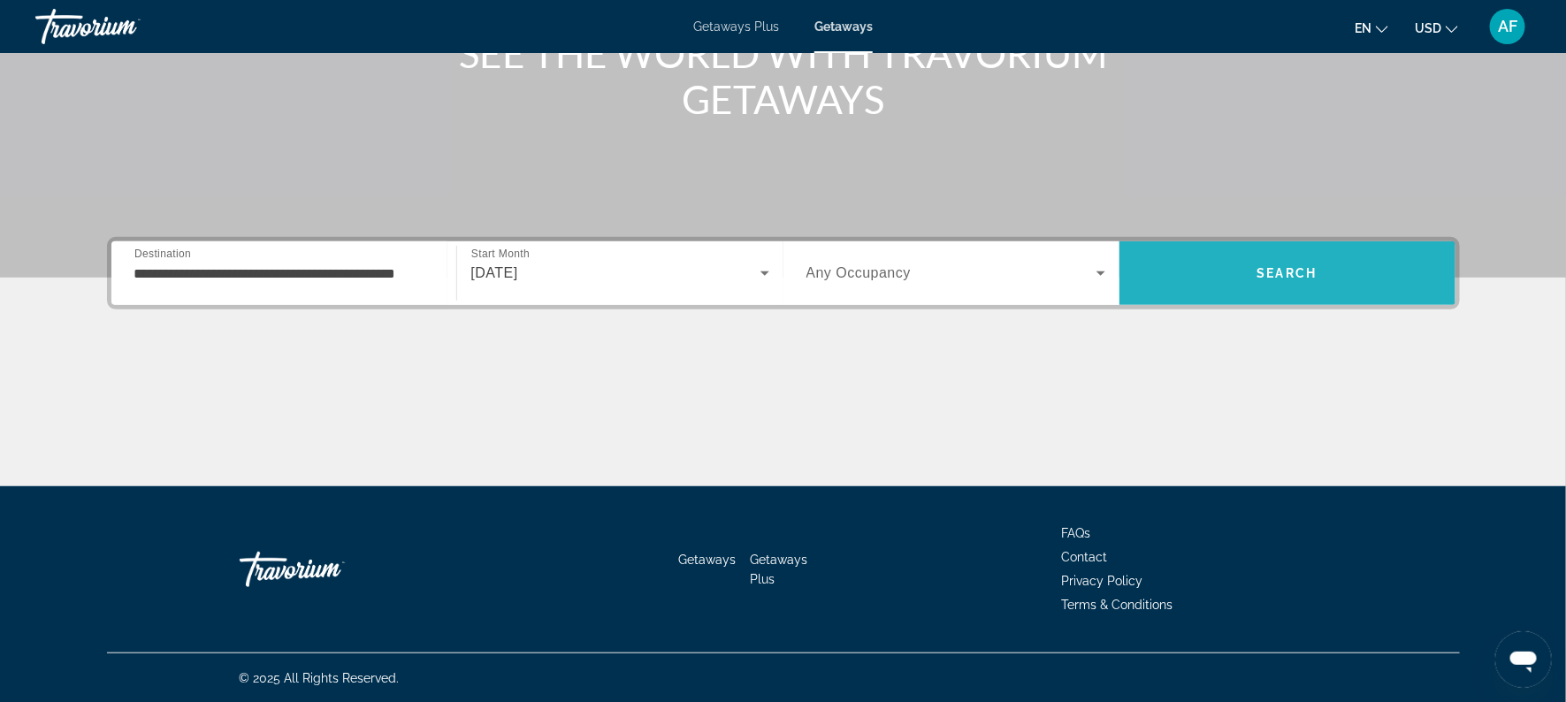
click at [1304, 258] on span "Search" at bounding box center [1287, 273] width 336 height 42
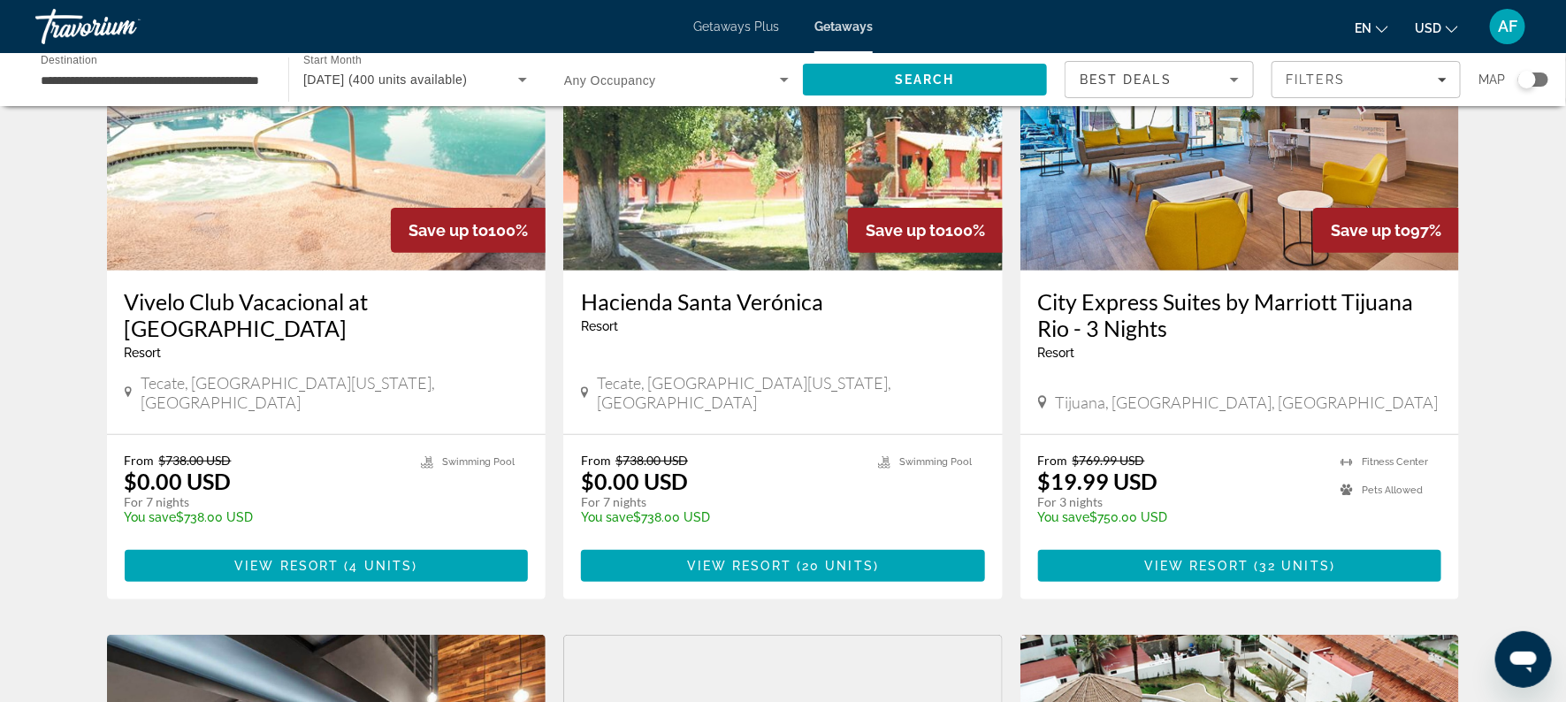
scroll to position [178, 0]
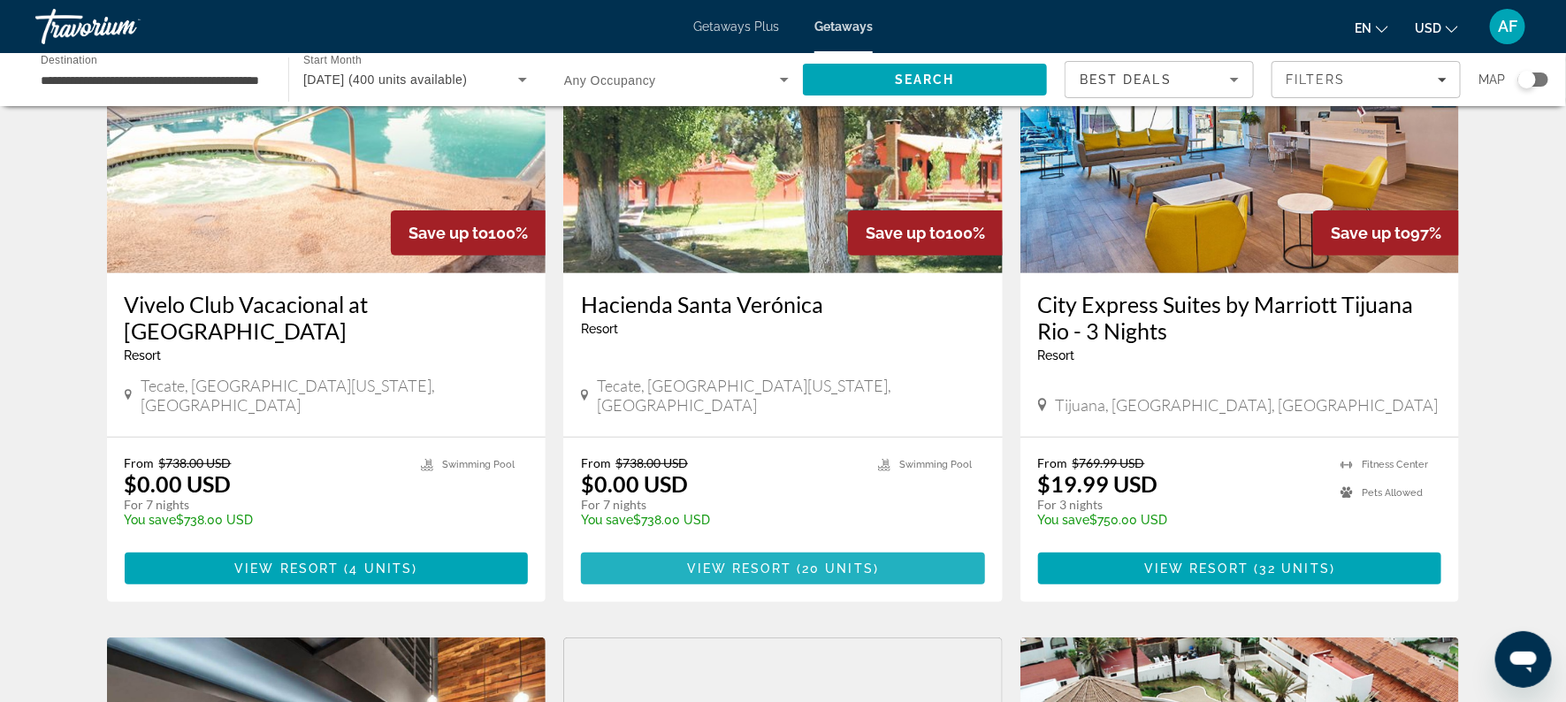
click at [775, 561] on span "View Resort" at bounding box center [739, 568] width 104 height 14
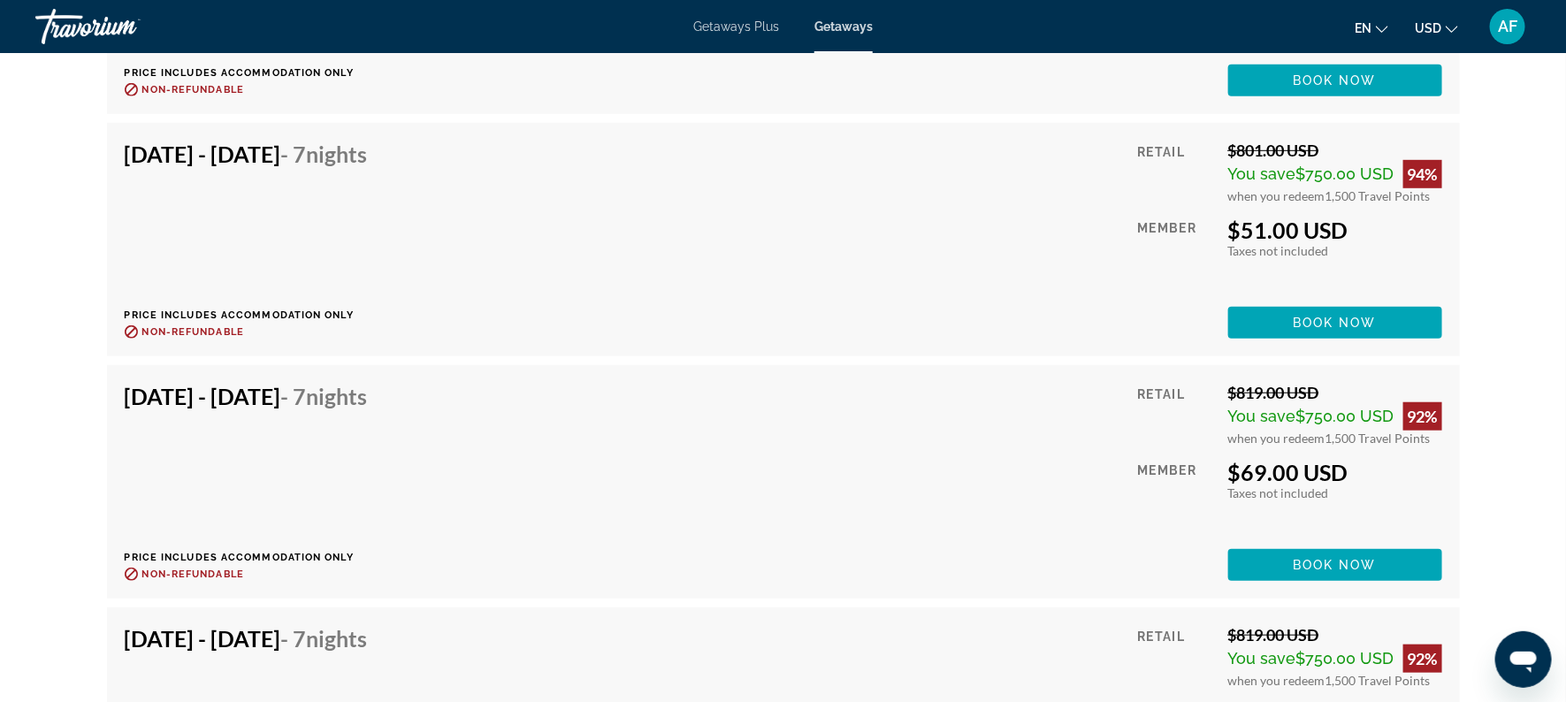
scroll to position [3585, 0]
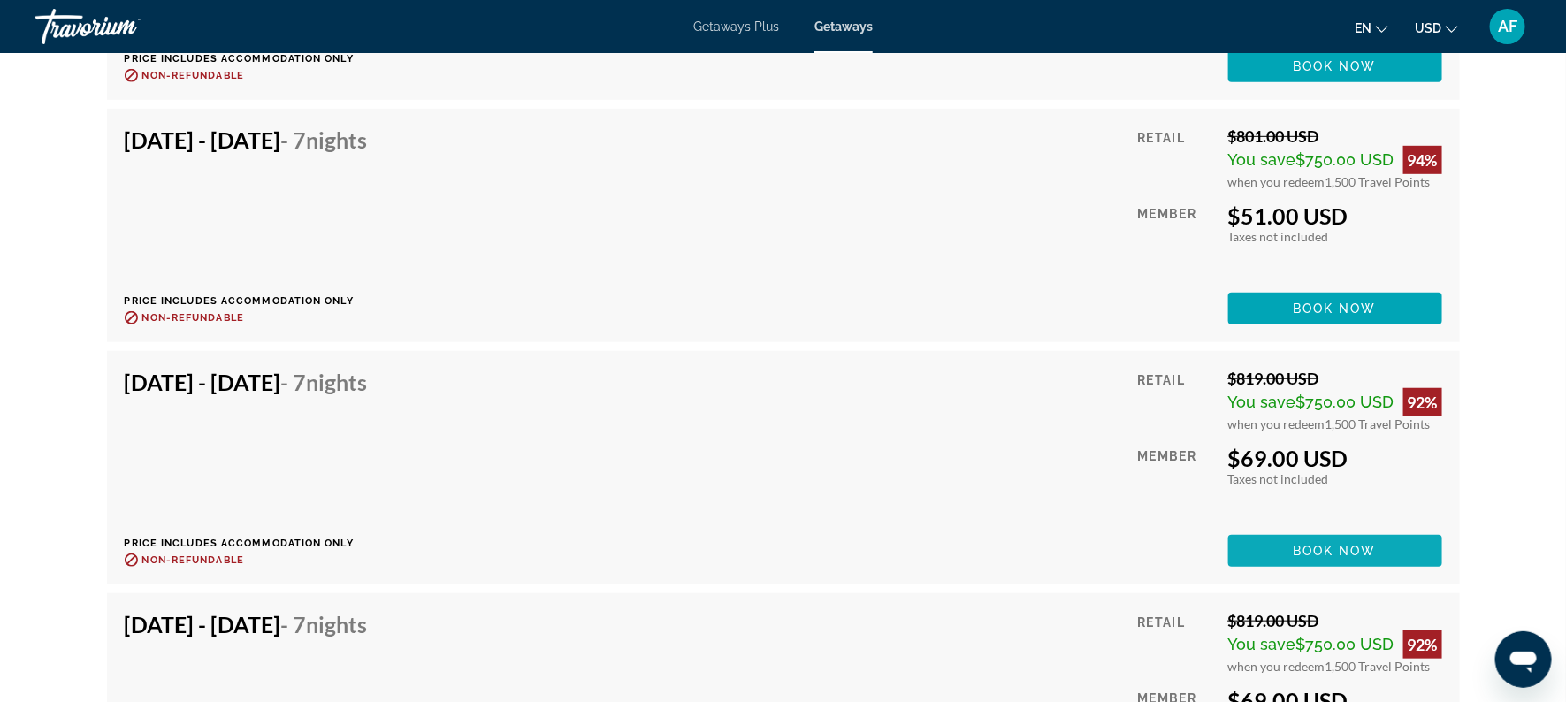
click at [1276, 537] on span "Main content" at bounding box center [1335, 551] width 214 height 42
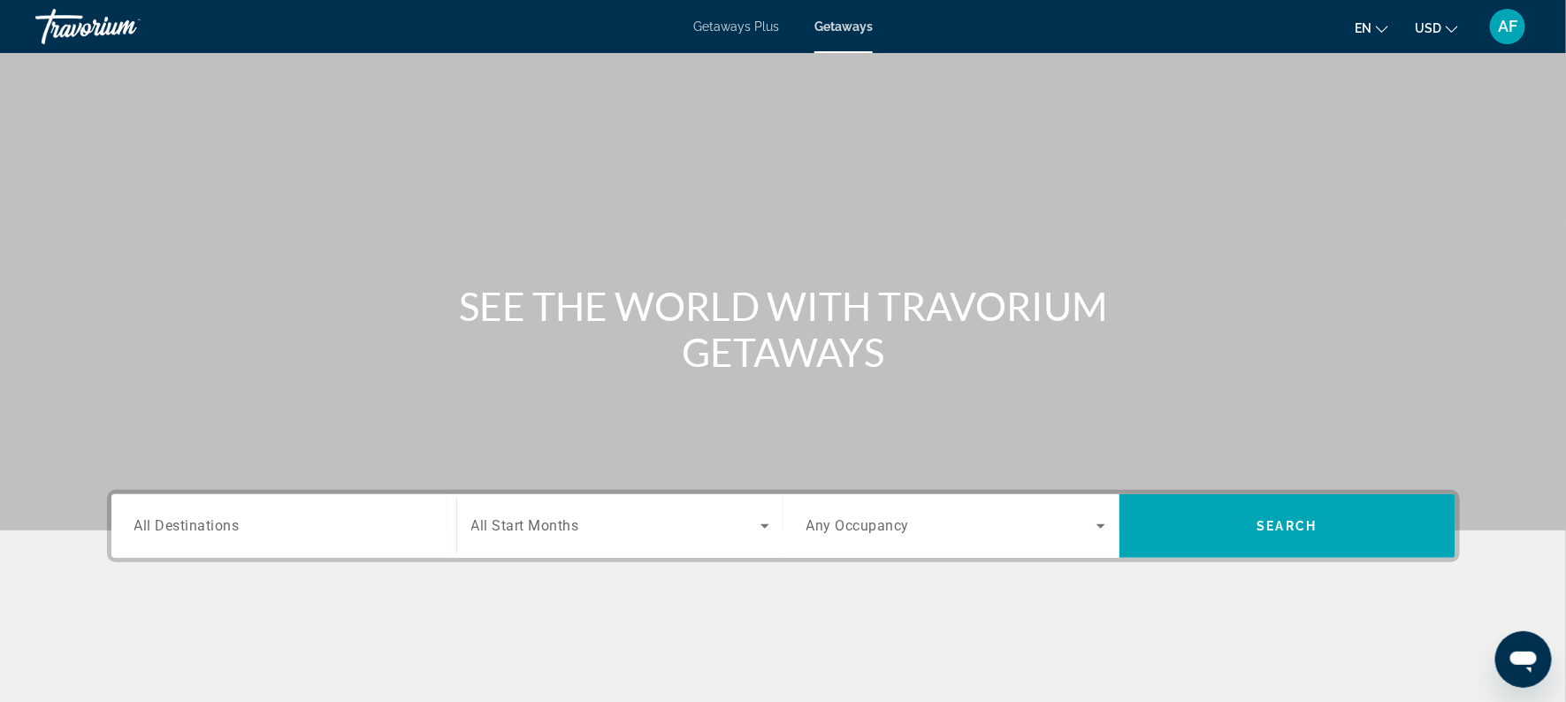
click at [264, 531] on input "Destination All Destinations" at bounding box center [283, 526] width 299 height 21
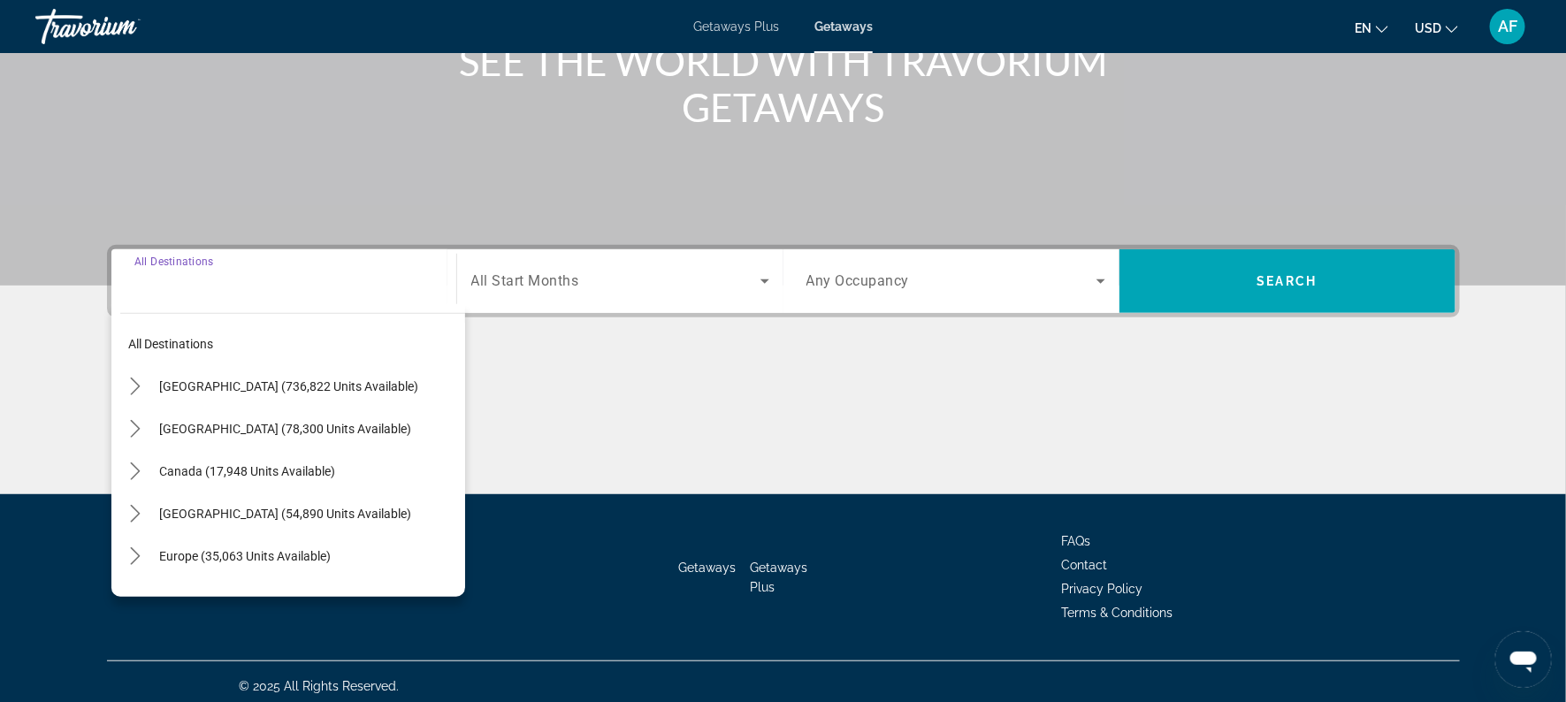
scroll to position [253, 0]
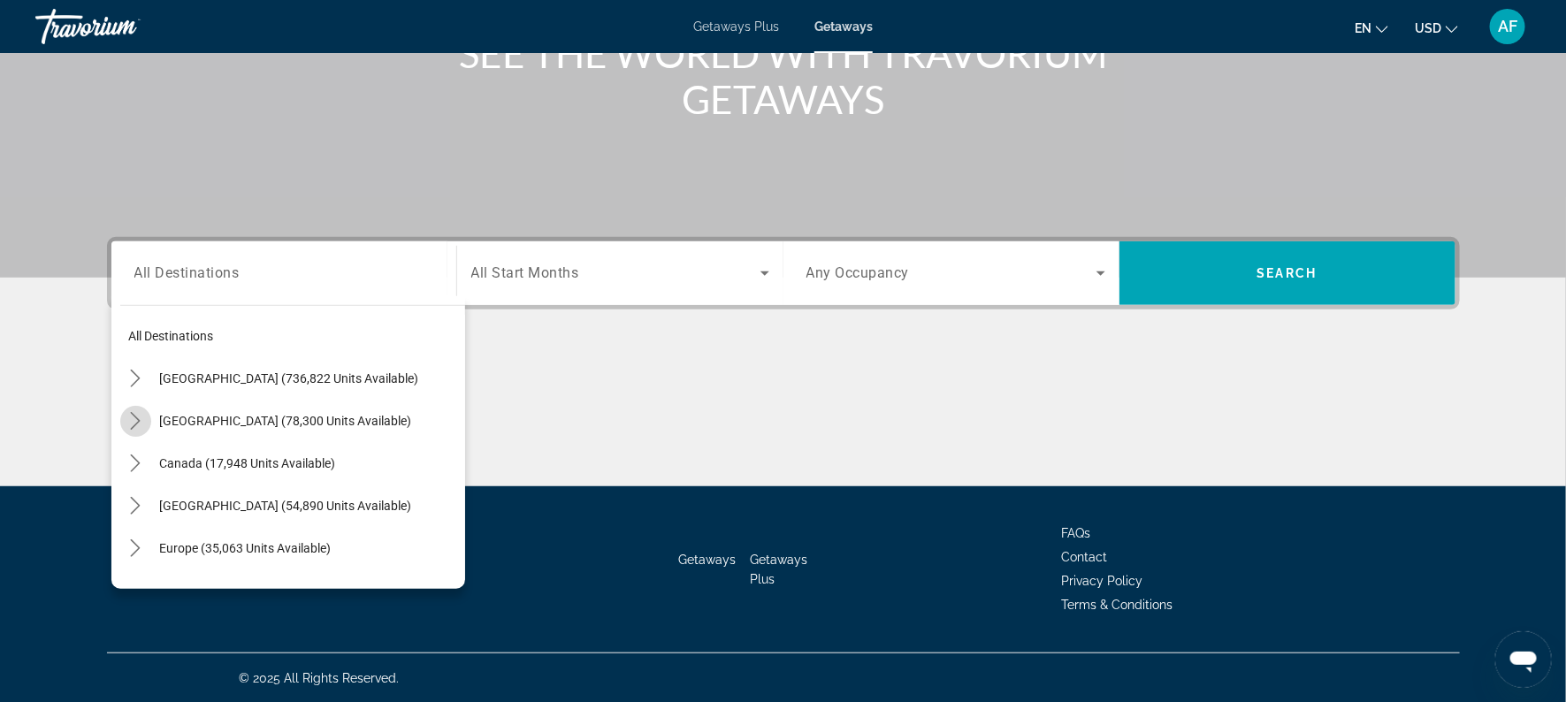
click at [148, 413] on mat-icon "Toggle Mexico (78,300 units available) submenu" at bounding box center [135, 421] width 31 height 31
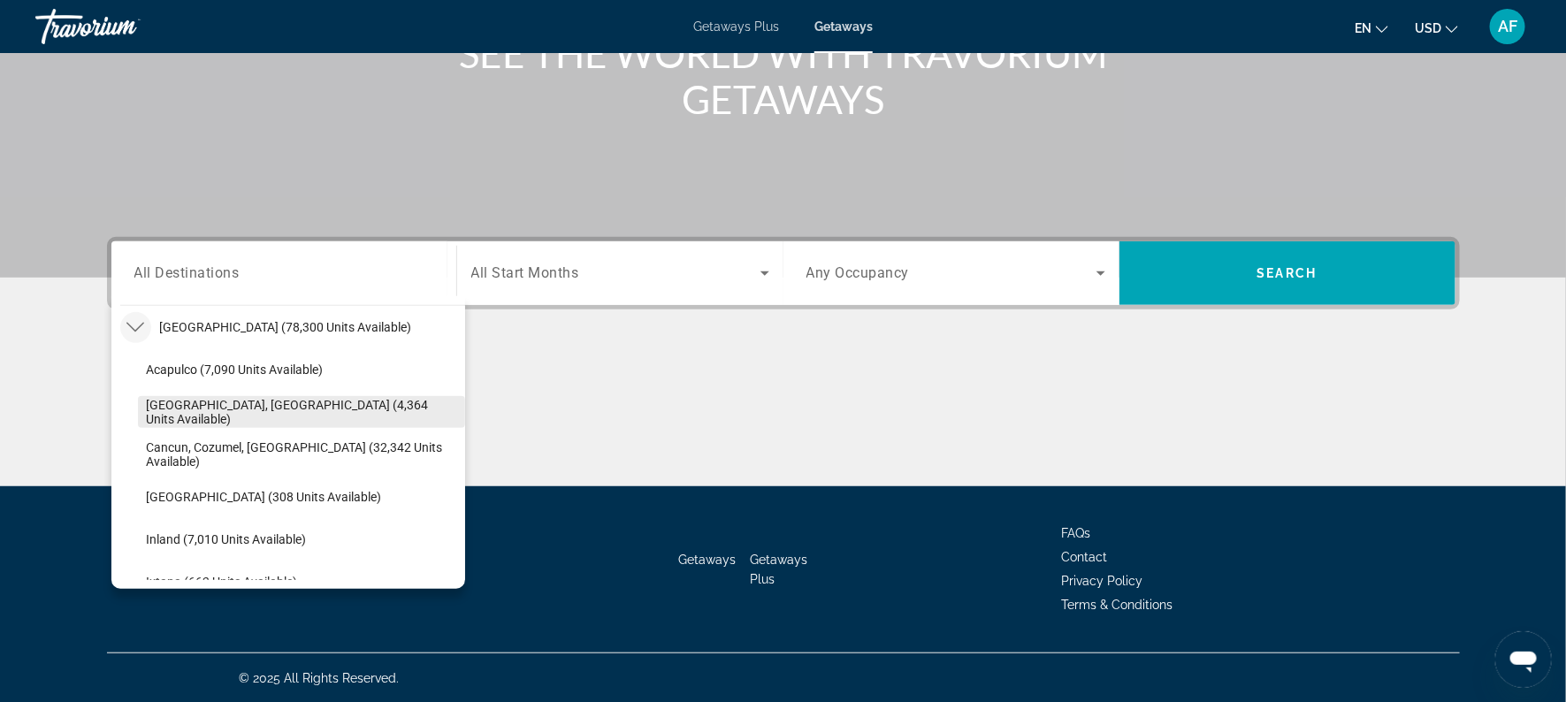
click at [148, 403] on span "[GEOGRAPHIC_DATA], [GEOGRAPHIC_DATA] (4,364 units available)" at bounding box center [301, 412] width 309 height 28
type input "**********"
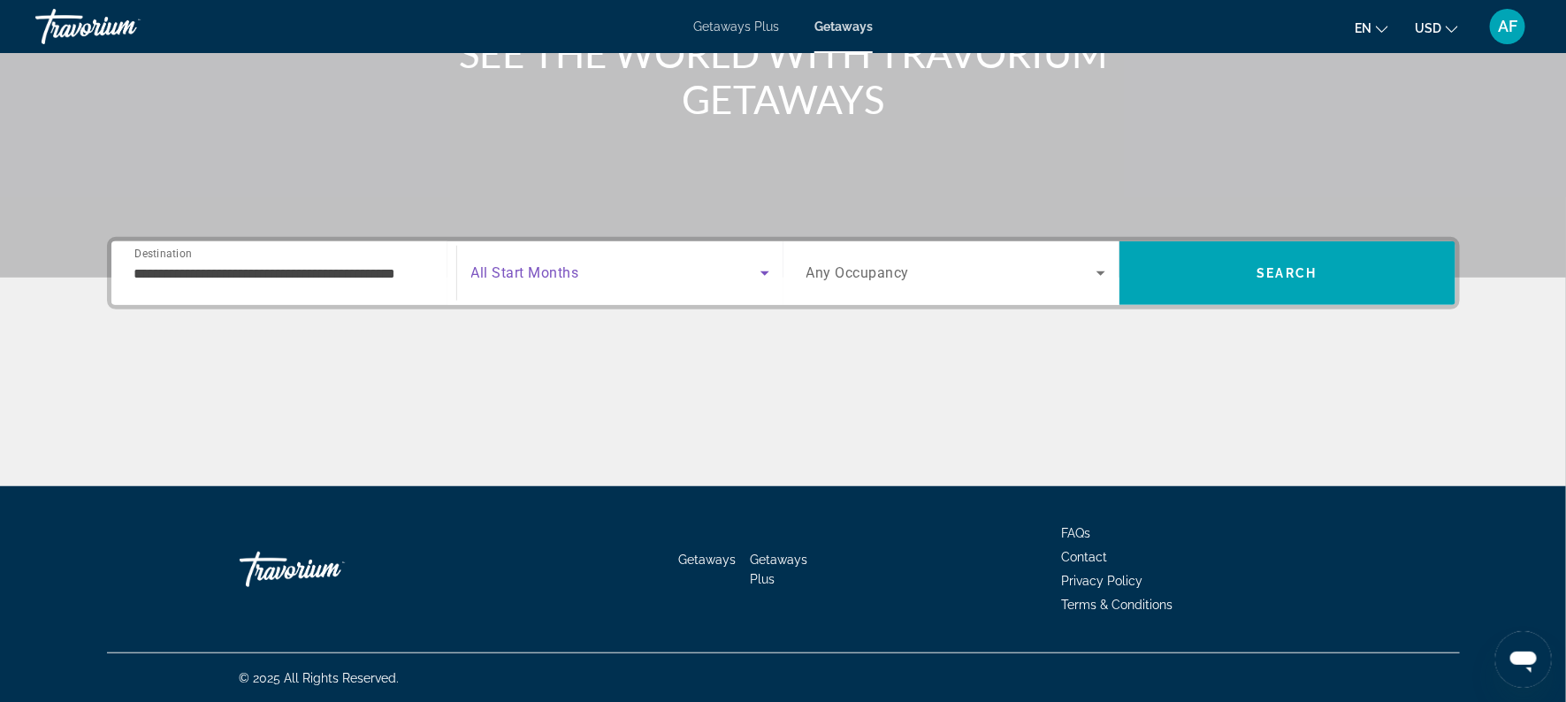
click at [759, 268] on icon "Search widget" at bounding box center [764, 273] width 21 height 21
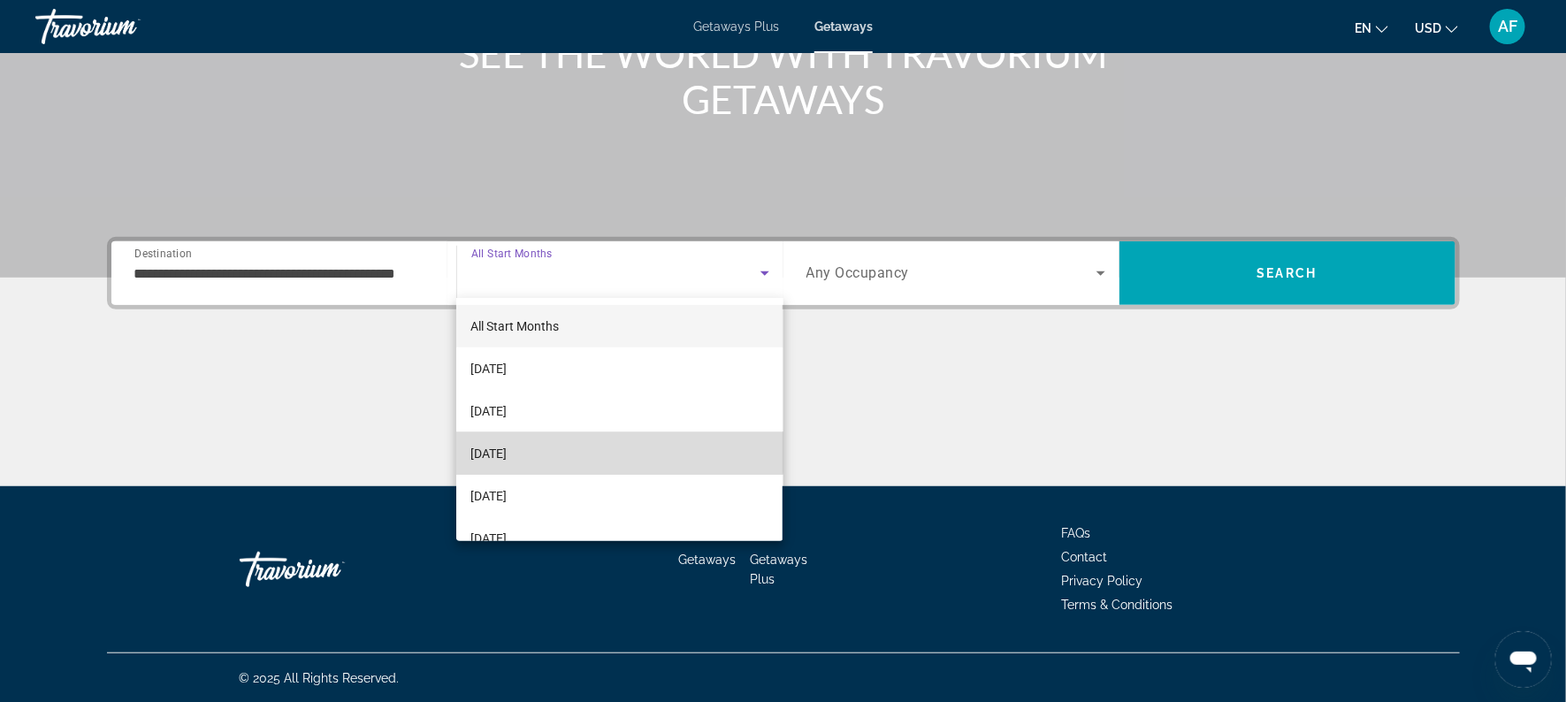
click at [587, 441] on mat-option "[DATE]" at bounding box center [619, 453] width 326 height 42
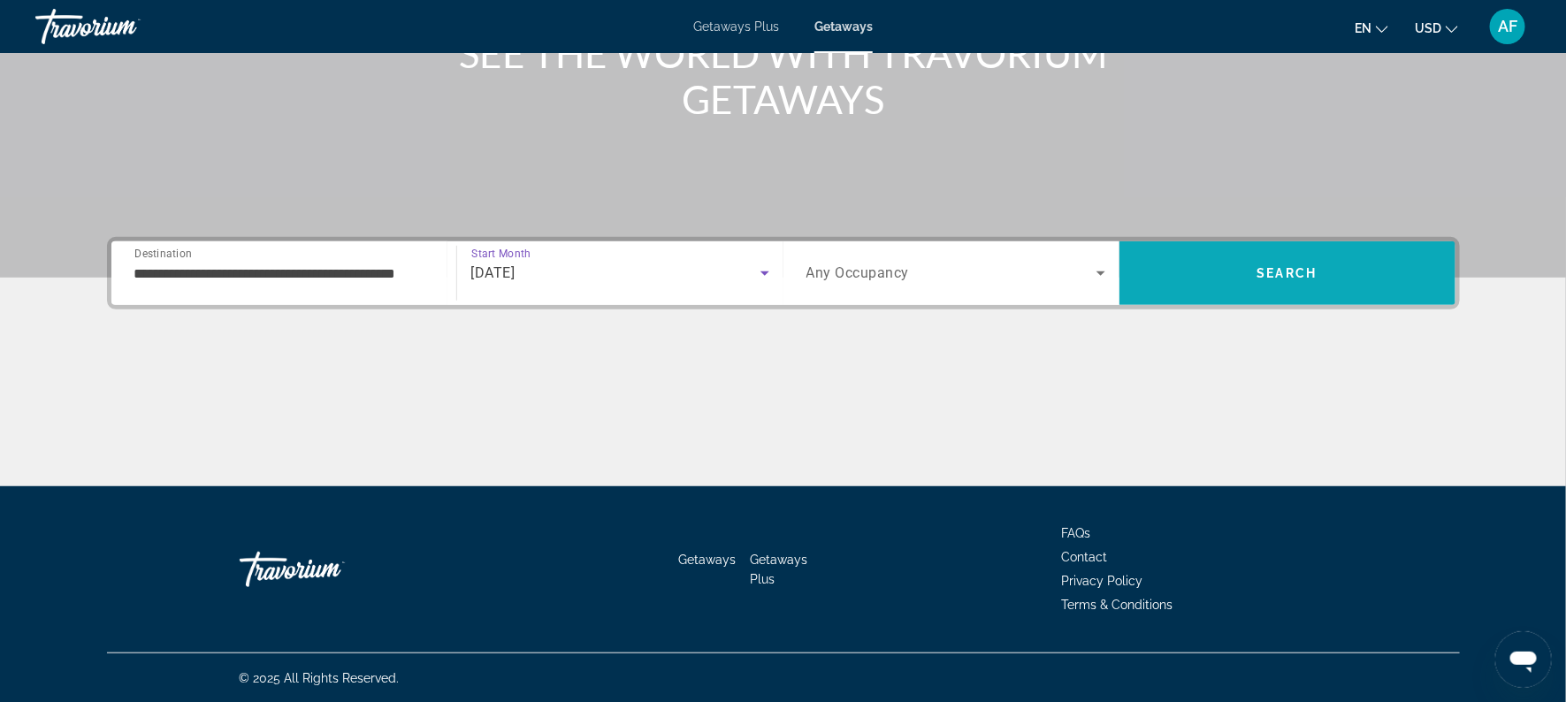
click at [1172, 272] on span "Search" at bounding box center [1287, 273] width 336 height 42
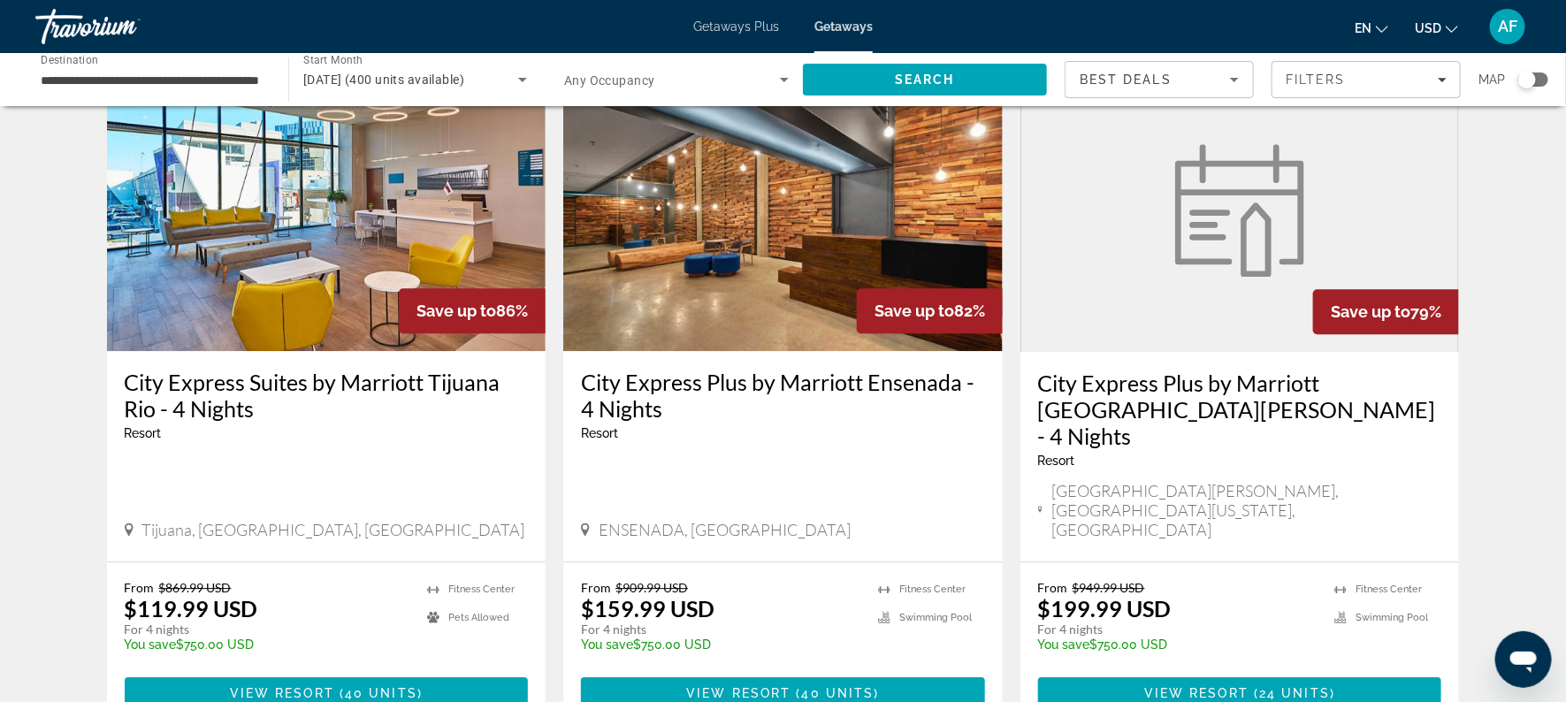
scroll to position [2089, 0]
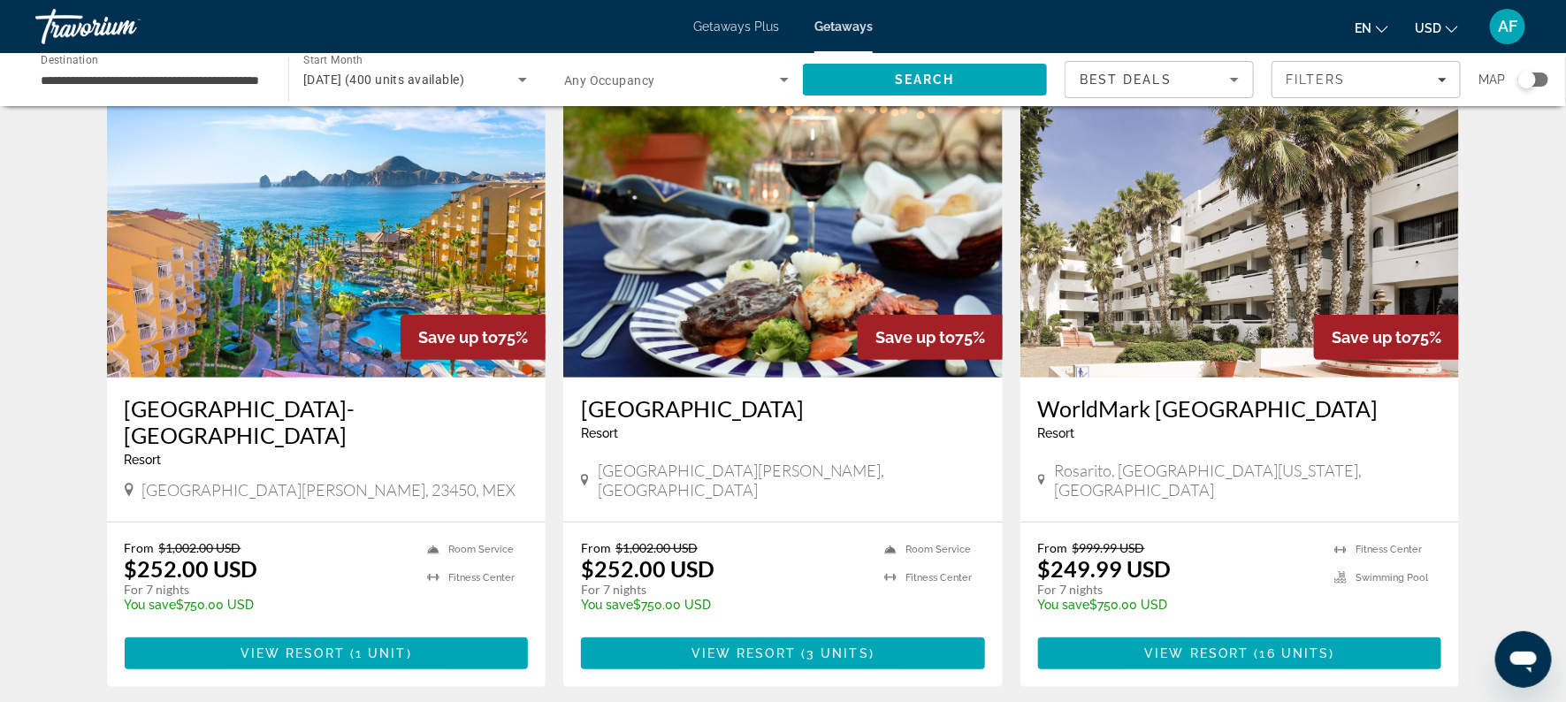
scroll to position [70, 0]
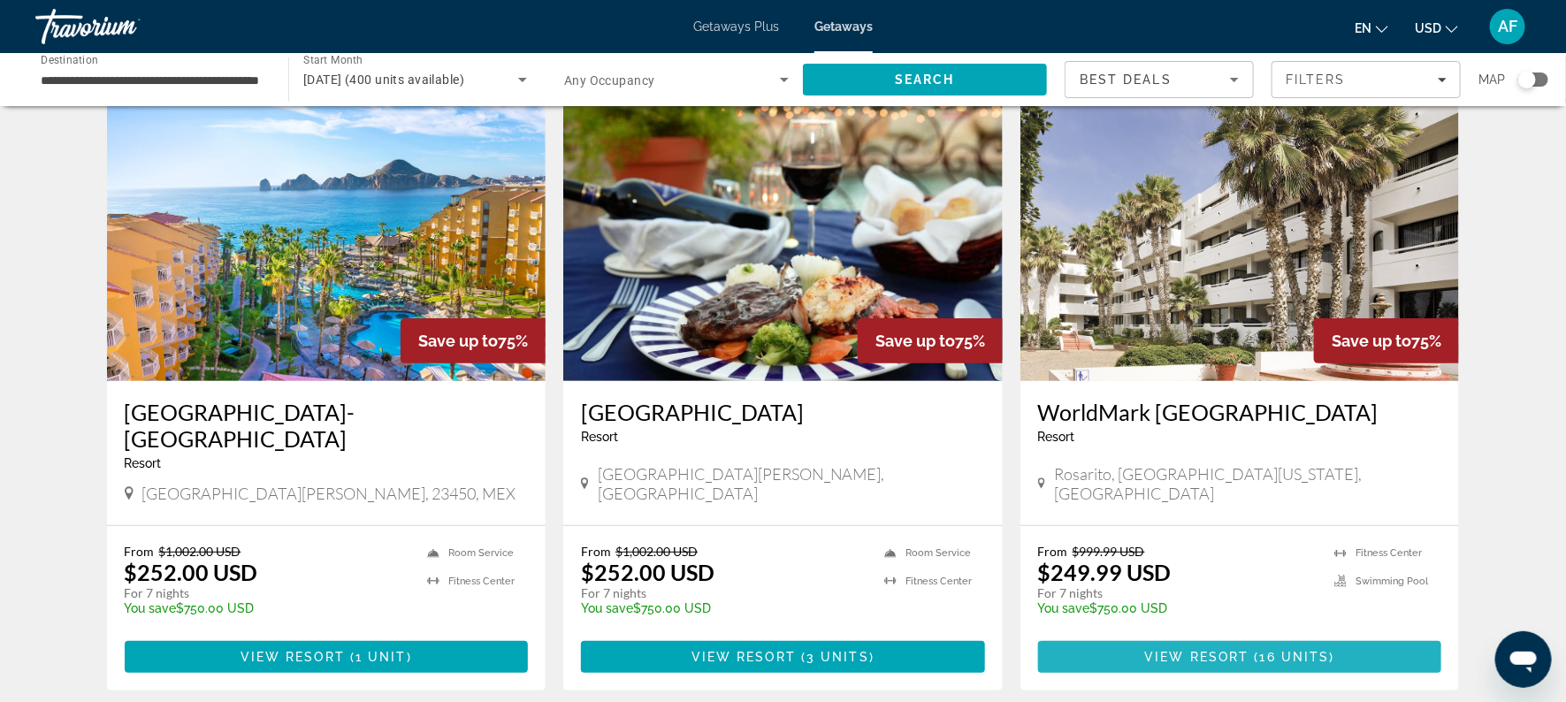
click at [1246, 650] on span "View Resort" at bounding box center [1197, 657] width 104 height 14
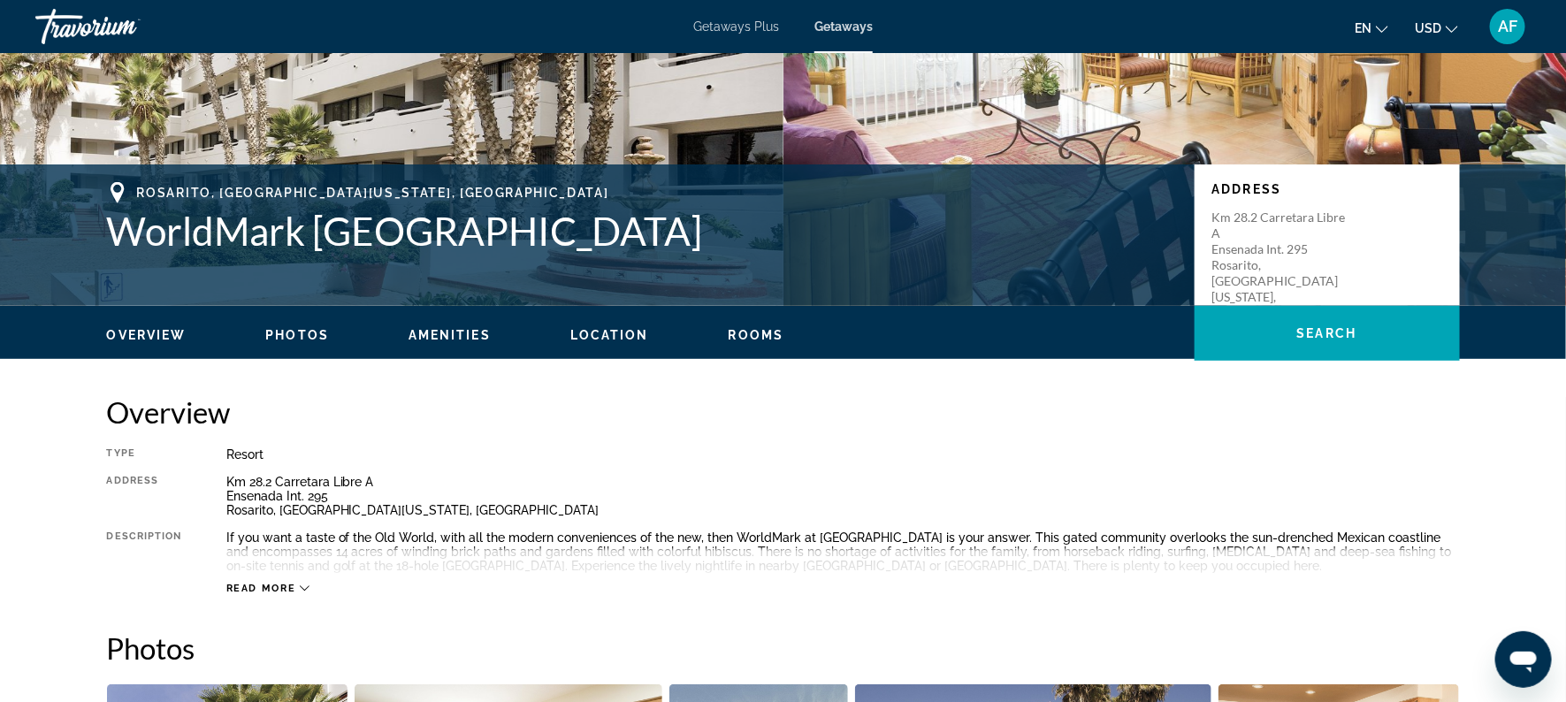
scroll to position [312, 0]
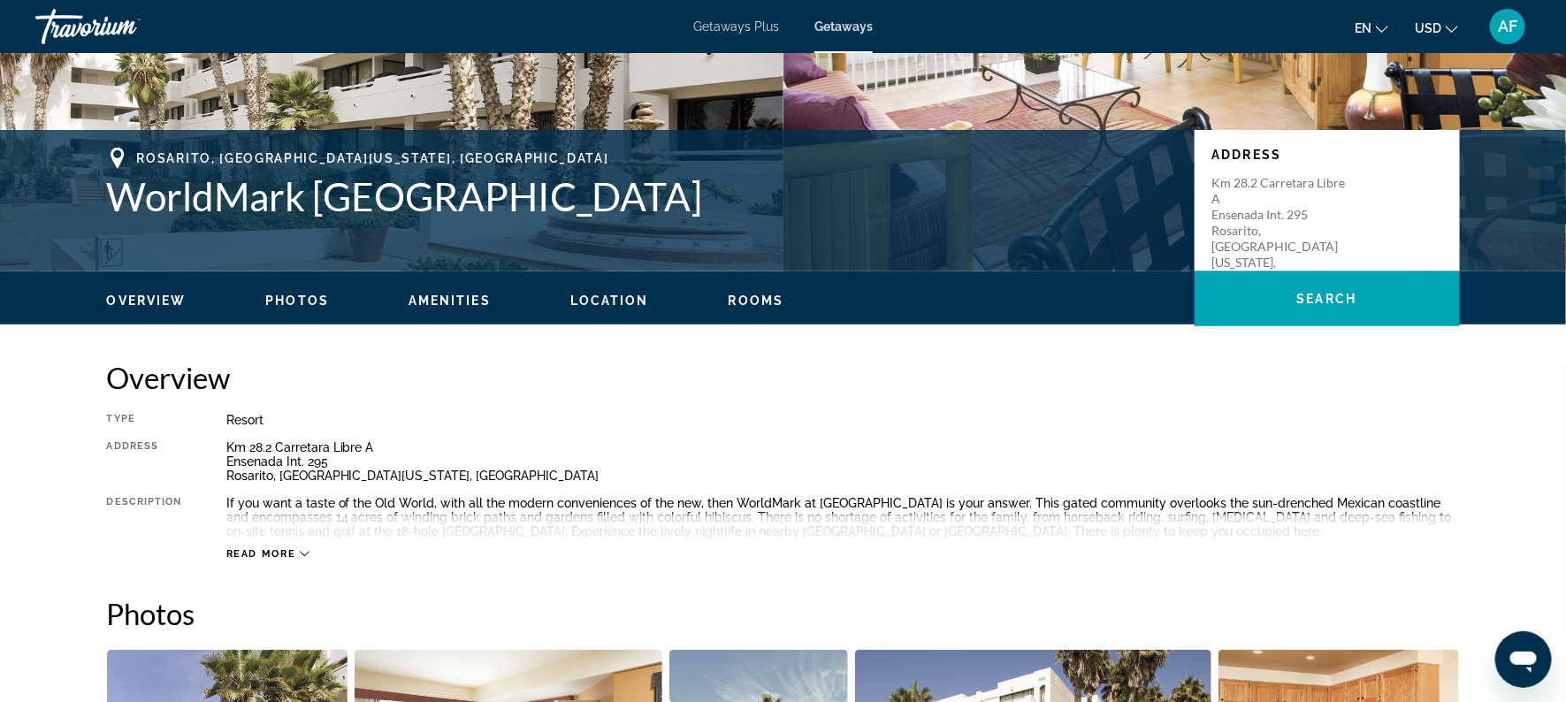
click at [251, 559] on span "Read more" at bounding box center [261, 553] width 70 height 11
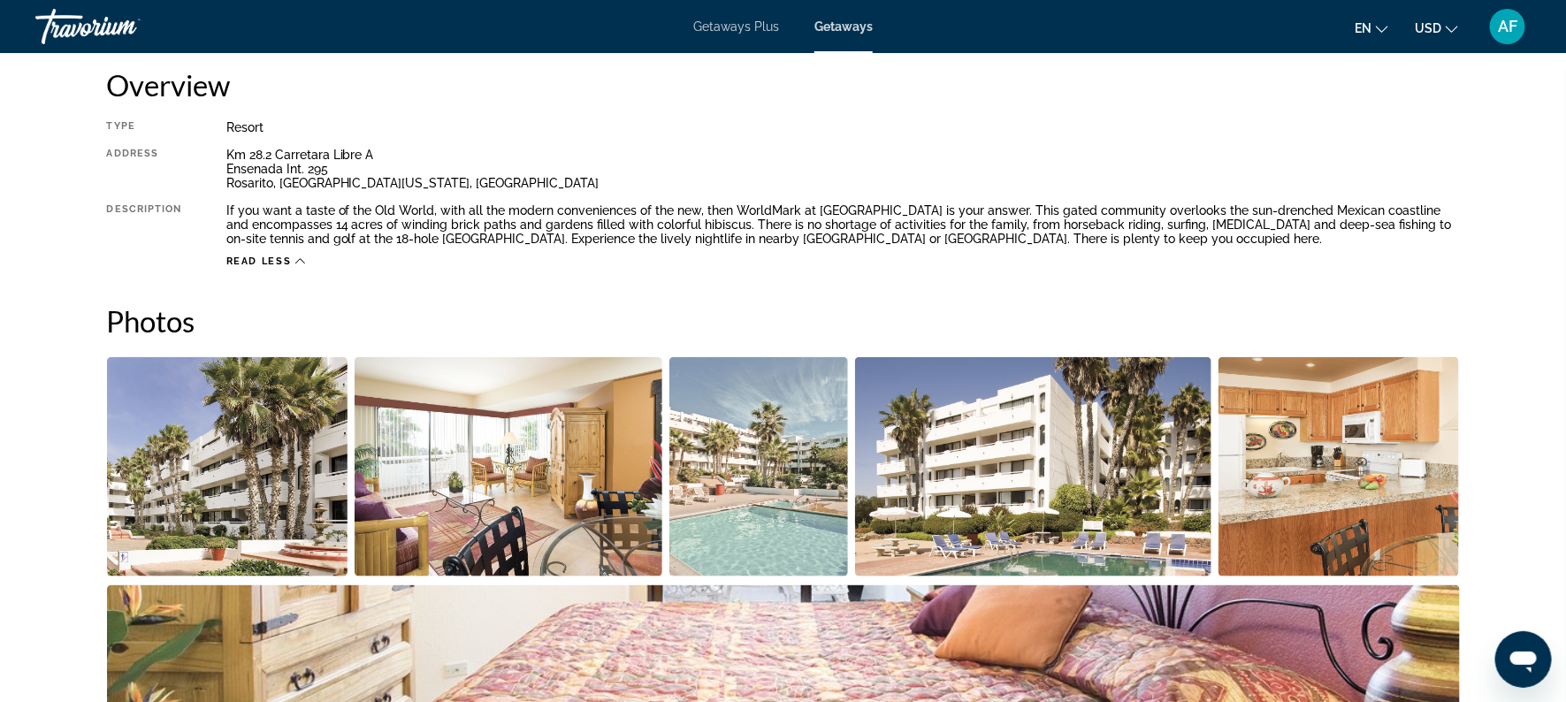
scroll to position [0, 0]
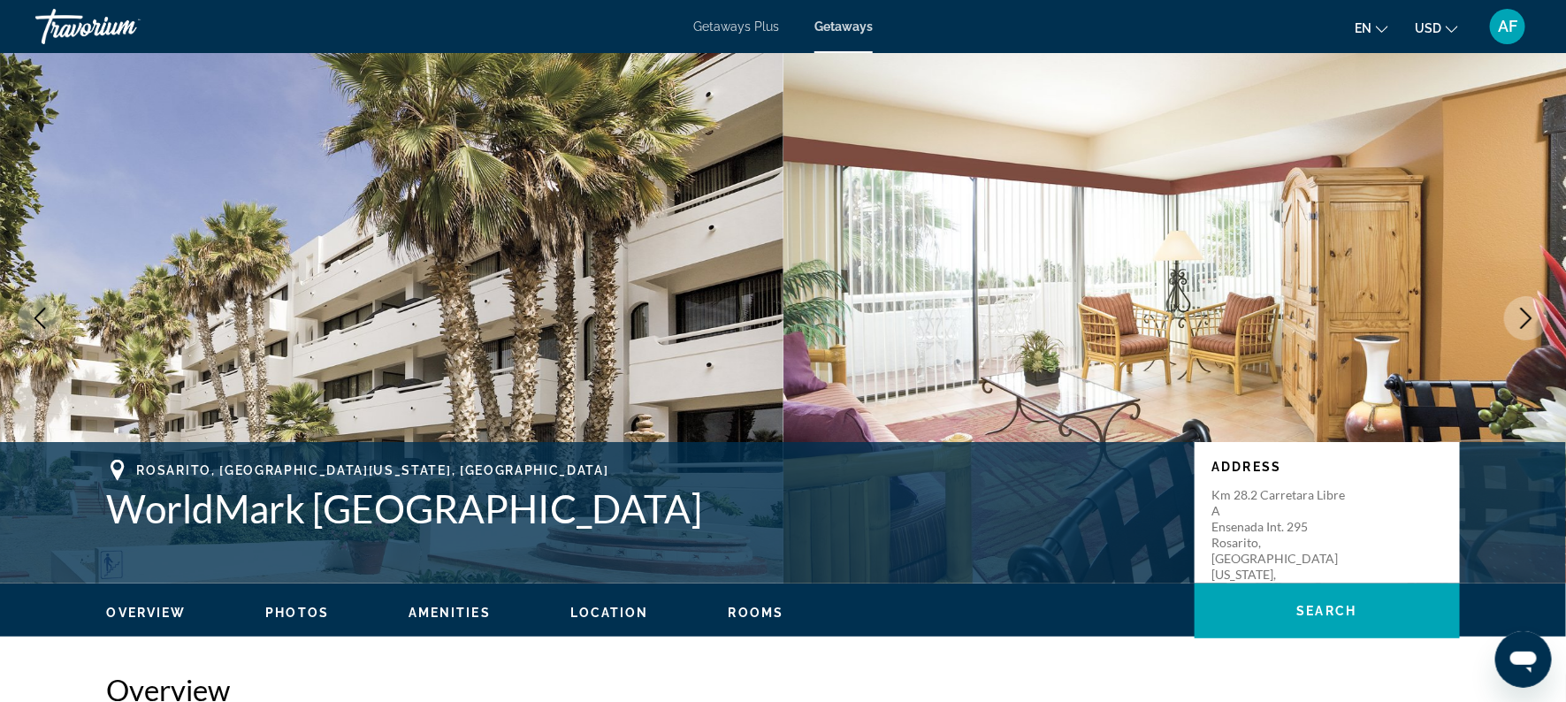
click at [1522, 321] on icon "Next image" at bounding box center [1525, 318] width 21 height 21
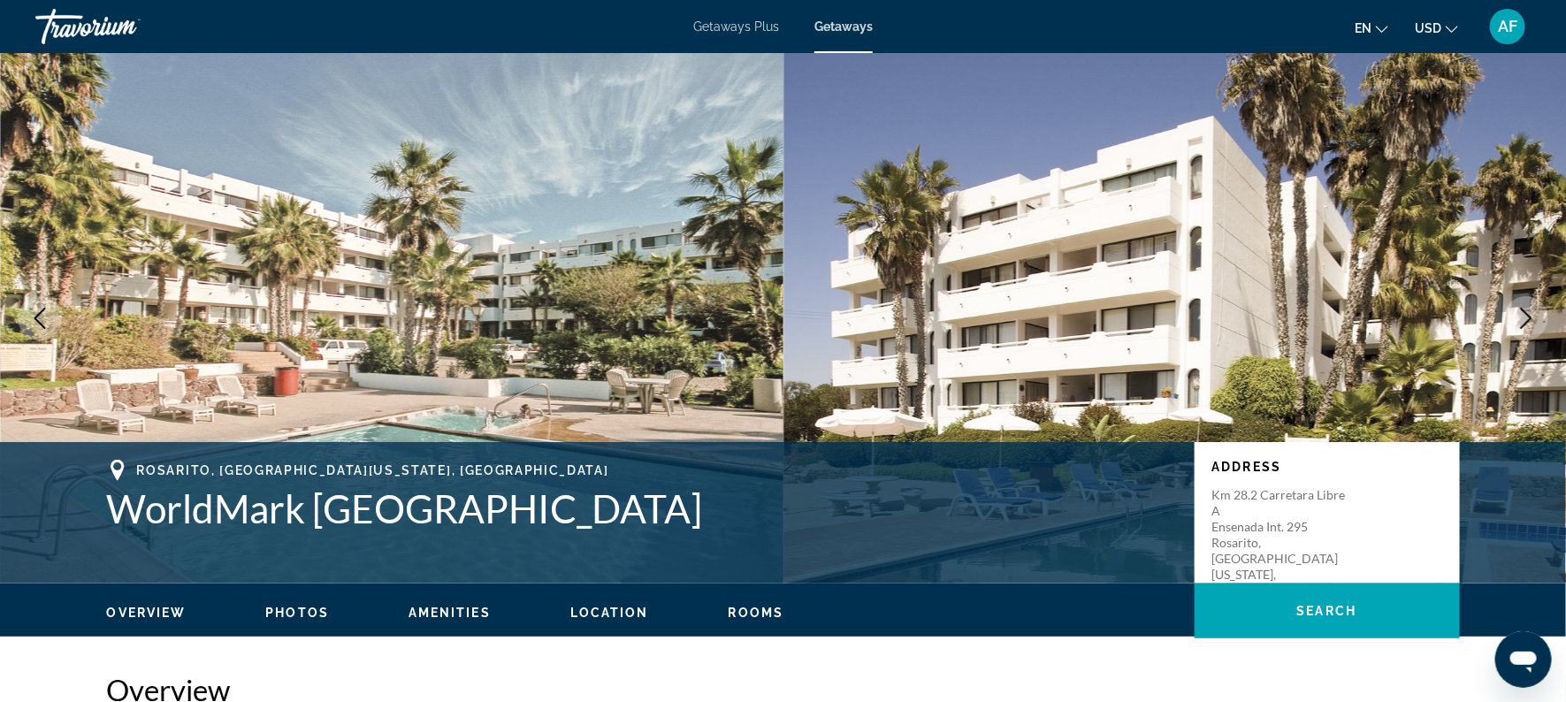
click at [1520, 324] on icon "Next image" at bounding box center [1525, 318] width 21 height 21
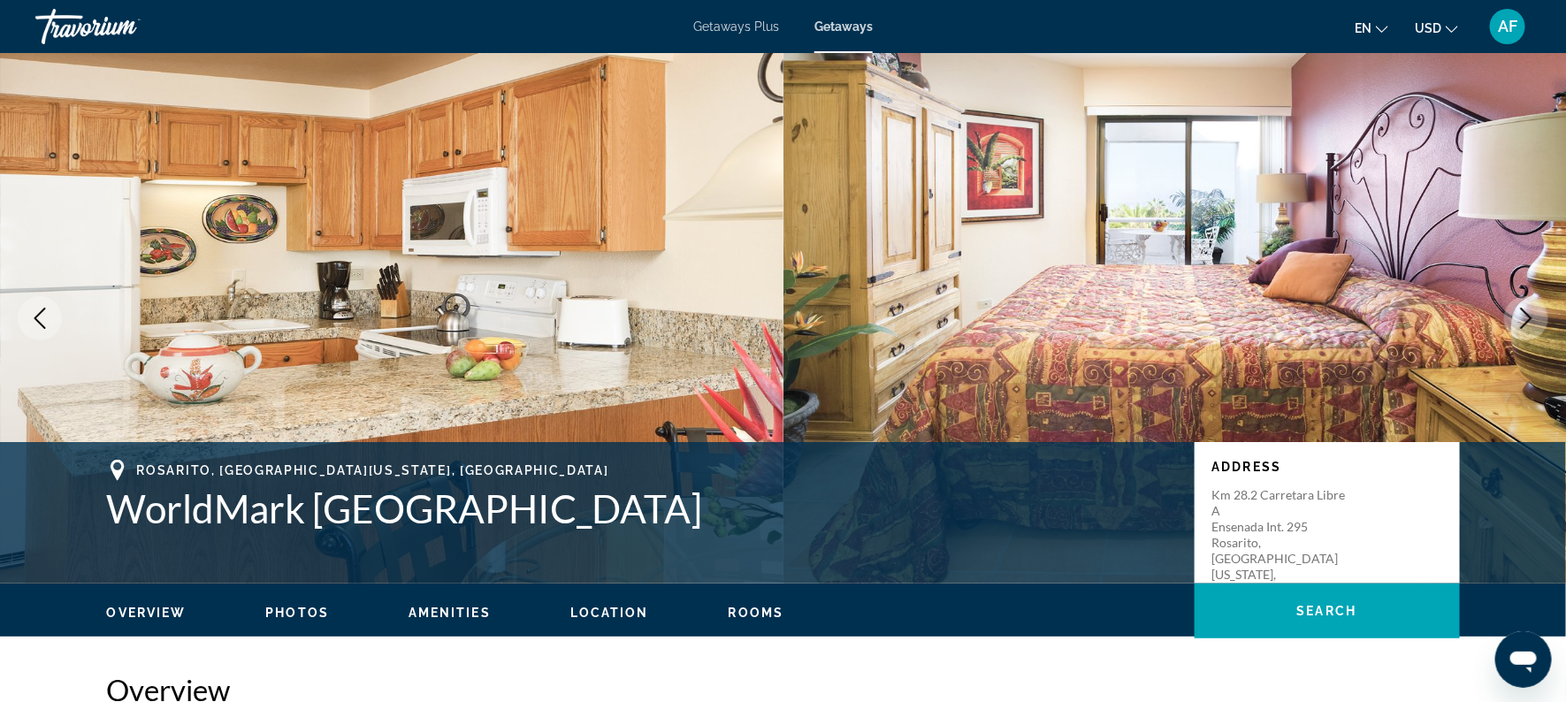
click at [1520, 324] on icon "Next image" at bounding box center [1525, 318] width 21 height 21
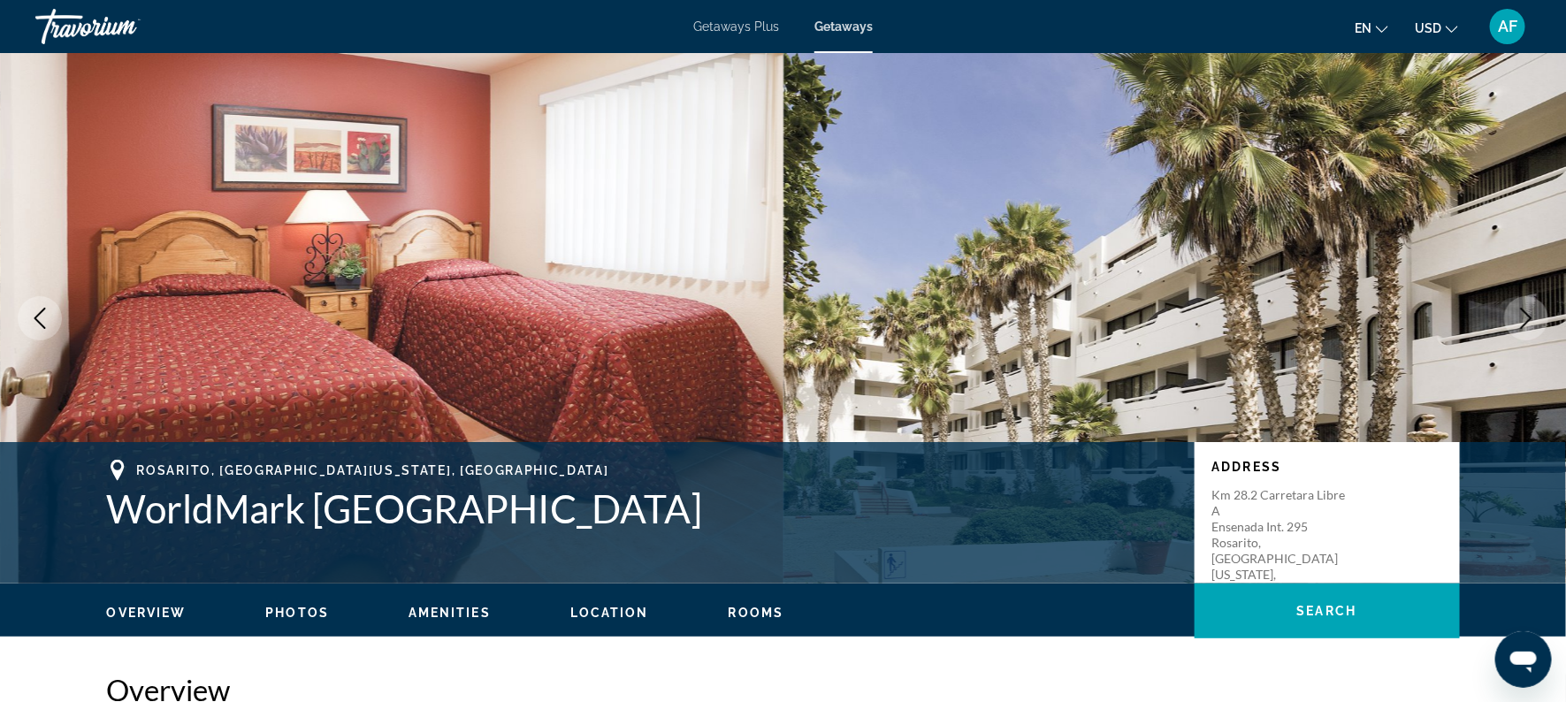
click at [1520, 324] on icon "Next image" at bounding box center [1525, 318] width 21 height 21
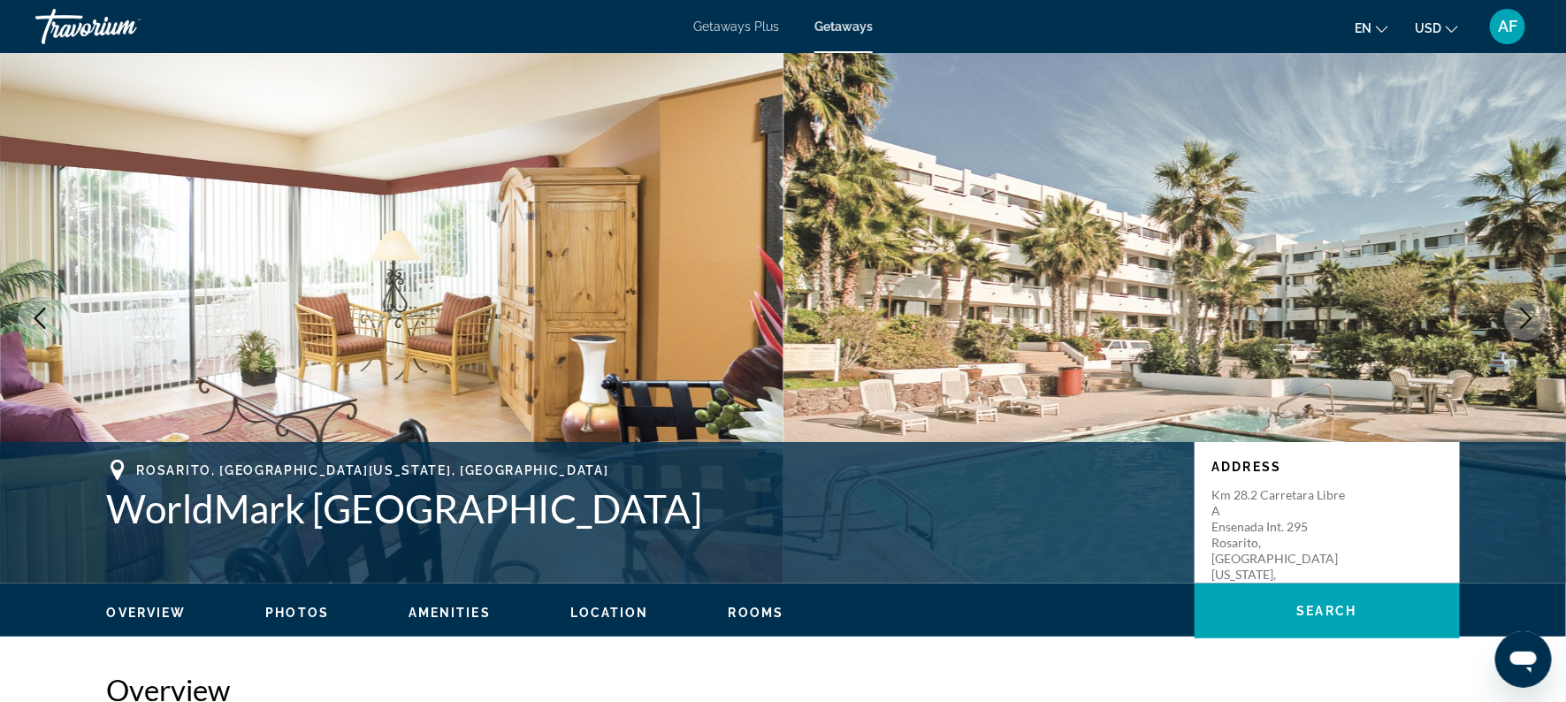
click at [1520, 324] on icon "Next image" at bounding box center [1525, 318] width 21 height 21
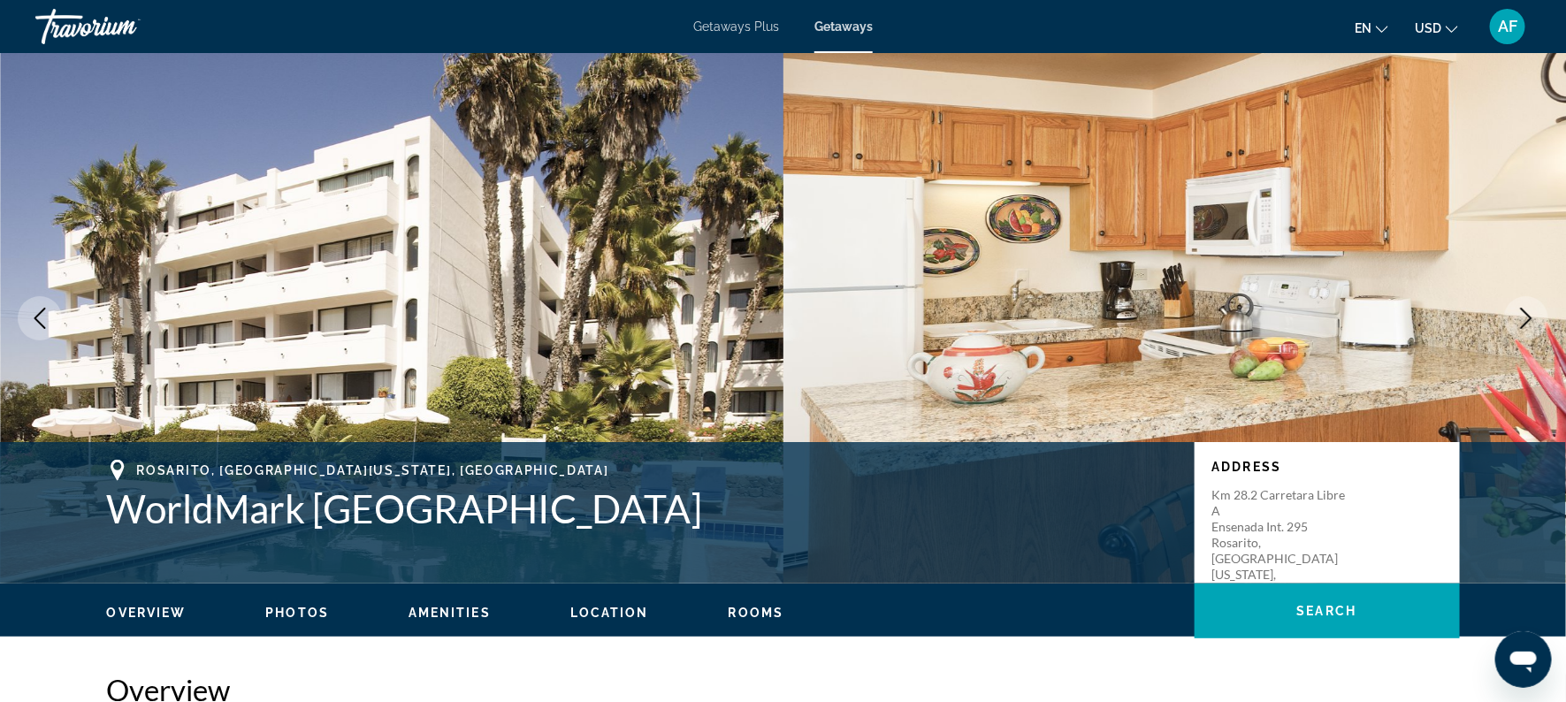
click at [1520, 324] on icon "Next image" at bounding box center [1525, 318] width 21 height 21
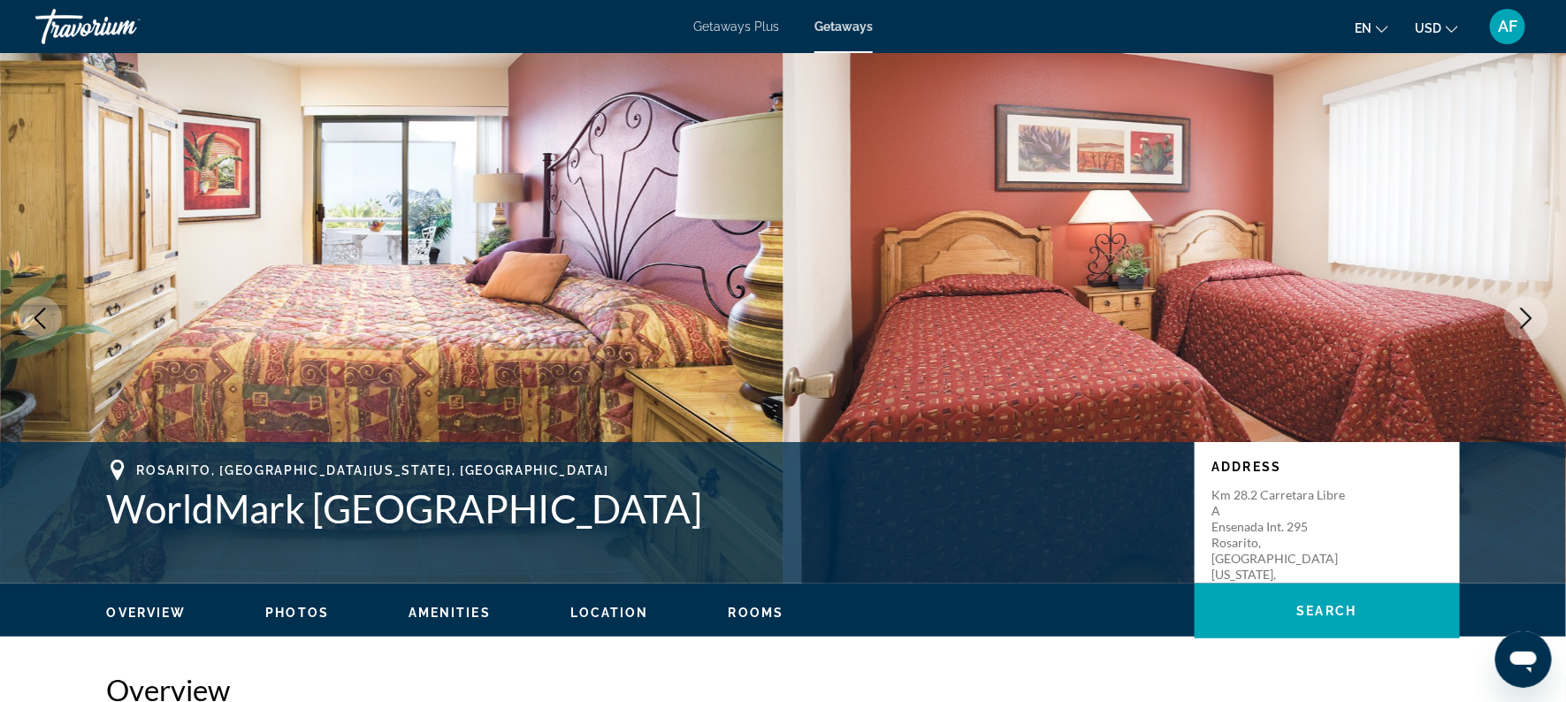
click at [440, 618] on span "Amenities" at bounding box center [449, 613] width 82 height 14
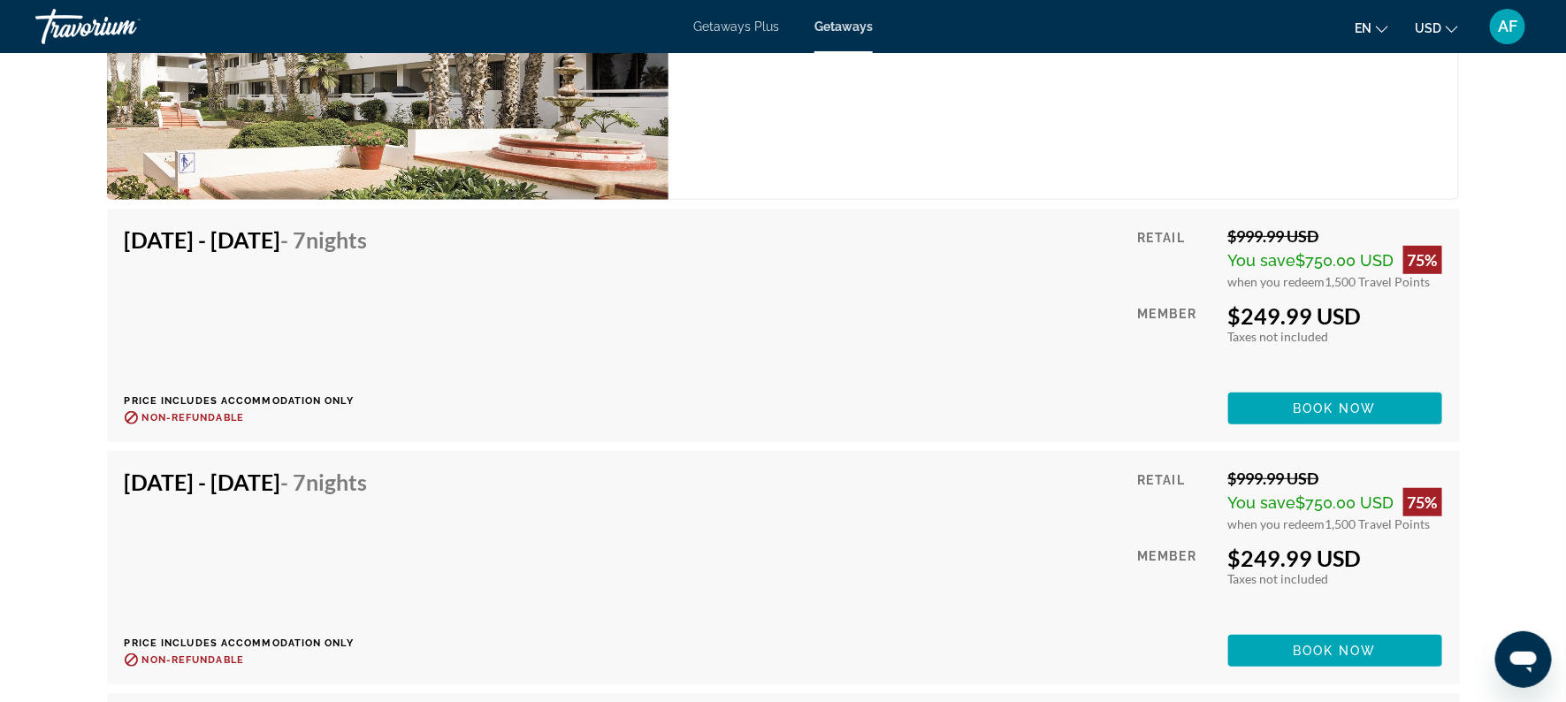
scroll to position [3471, 0]
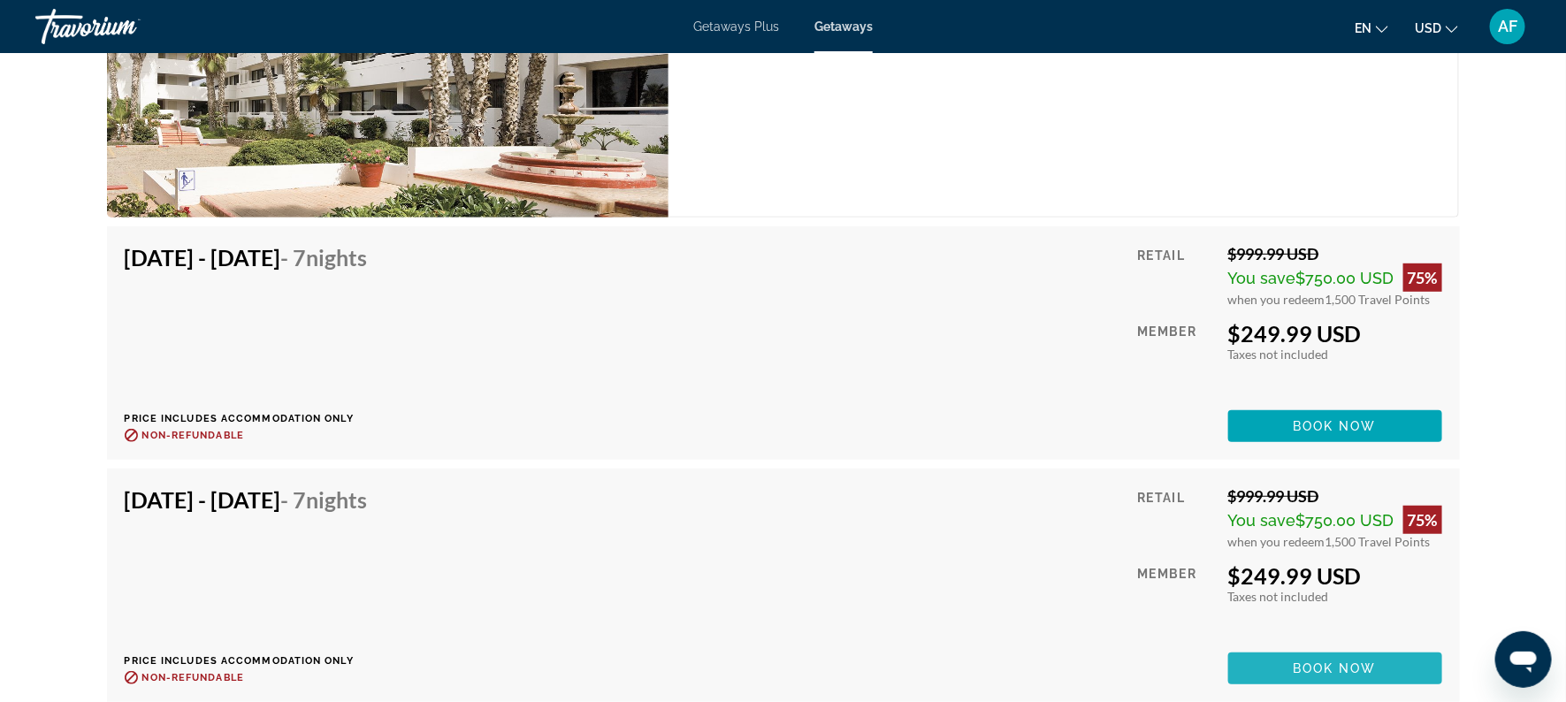
click at [1262, 652] on span "Main content" at bounding box center [1335, 668] width 214 height 42
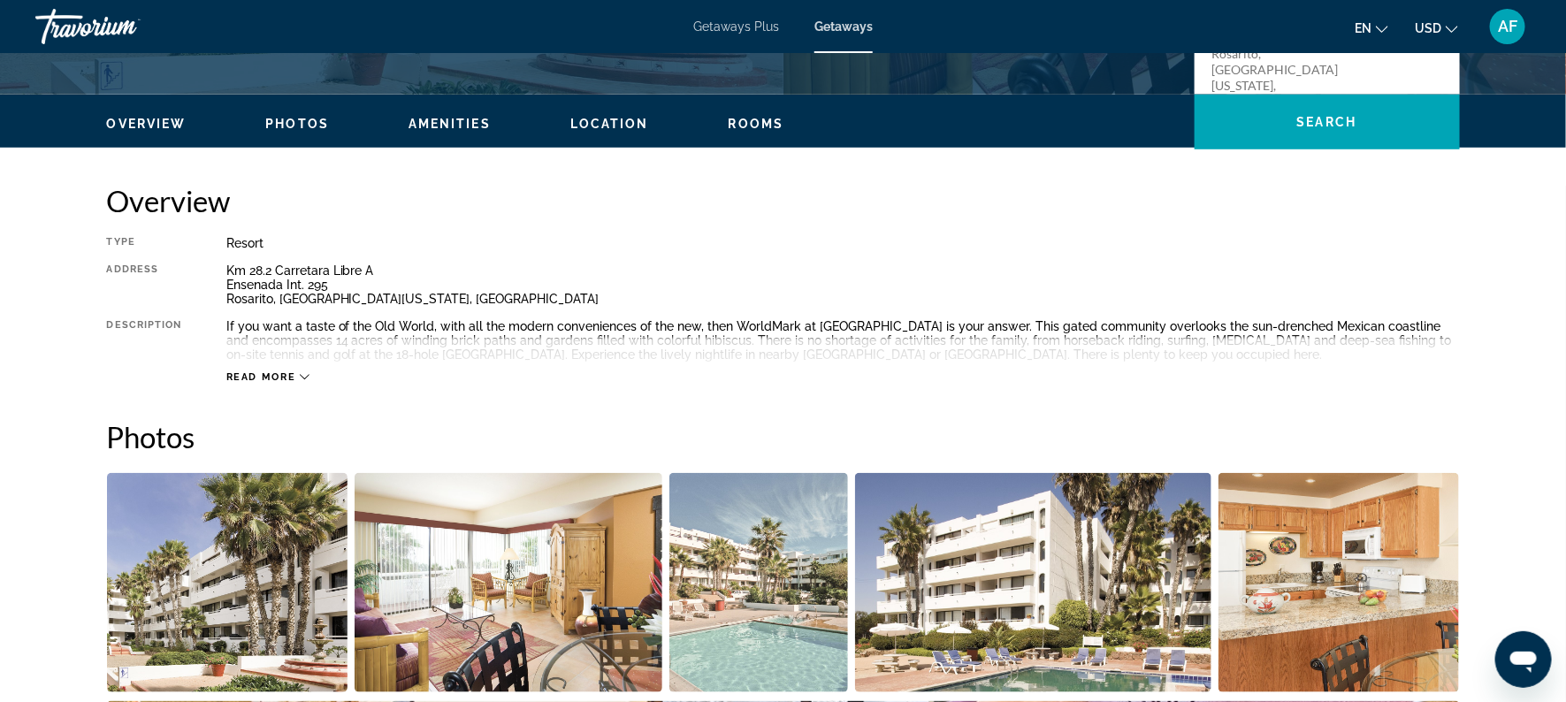
scroll to position [500, 0]
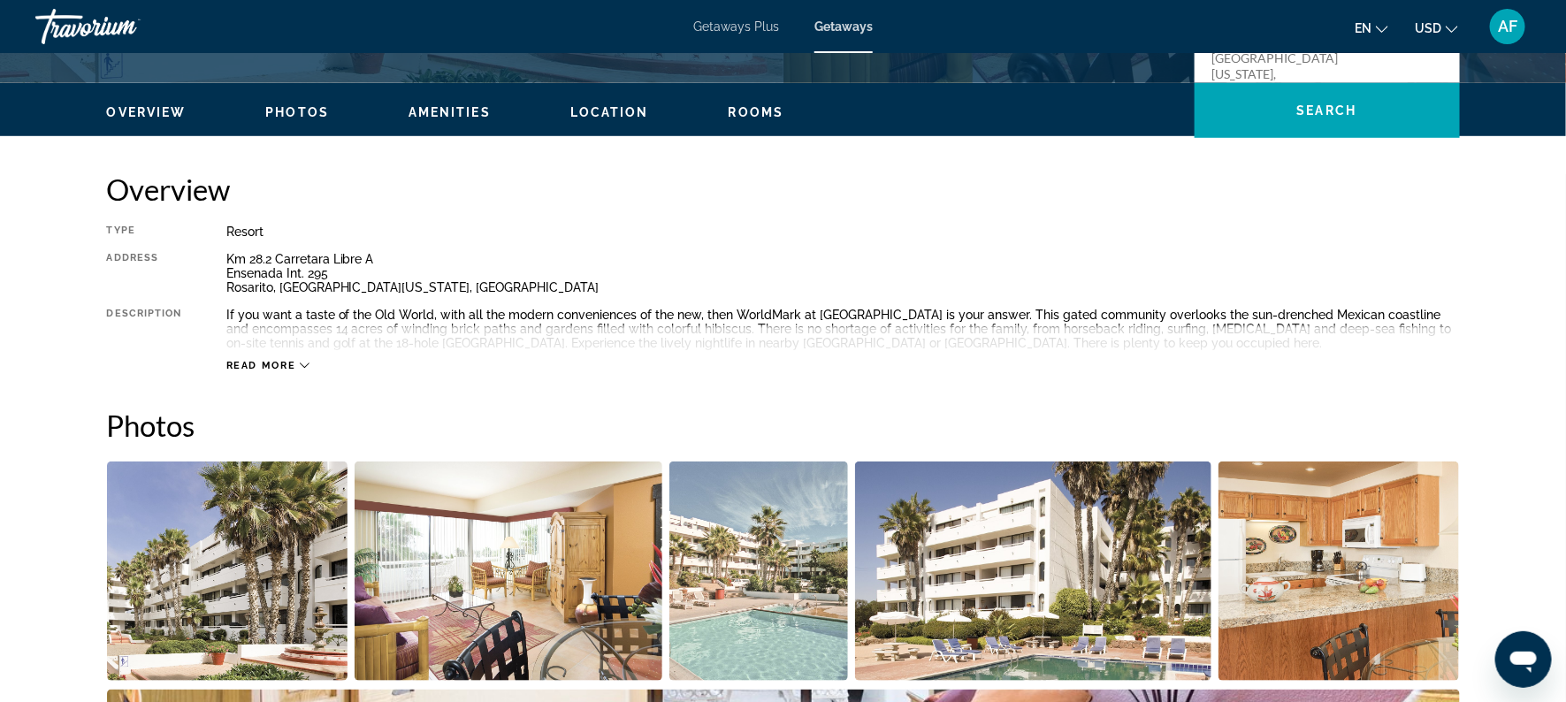
click at [261, 362] on span "Read more" at bounding box center [261, 365] width 70 height 11
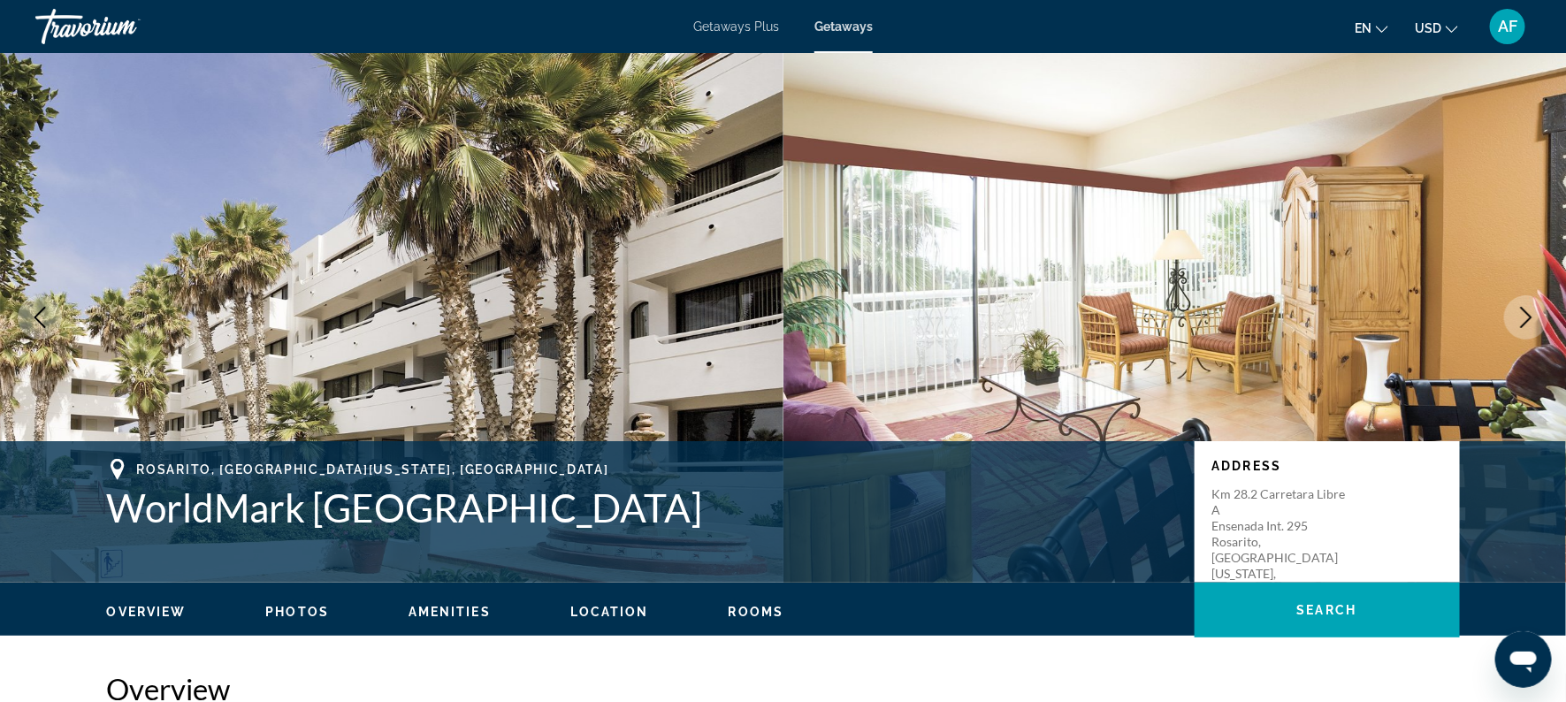
scroll to position [0, 0]
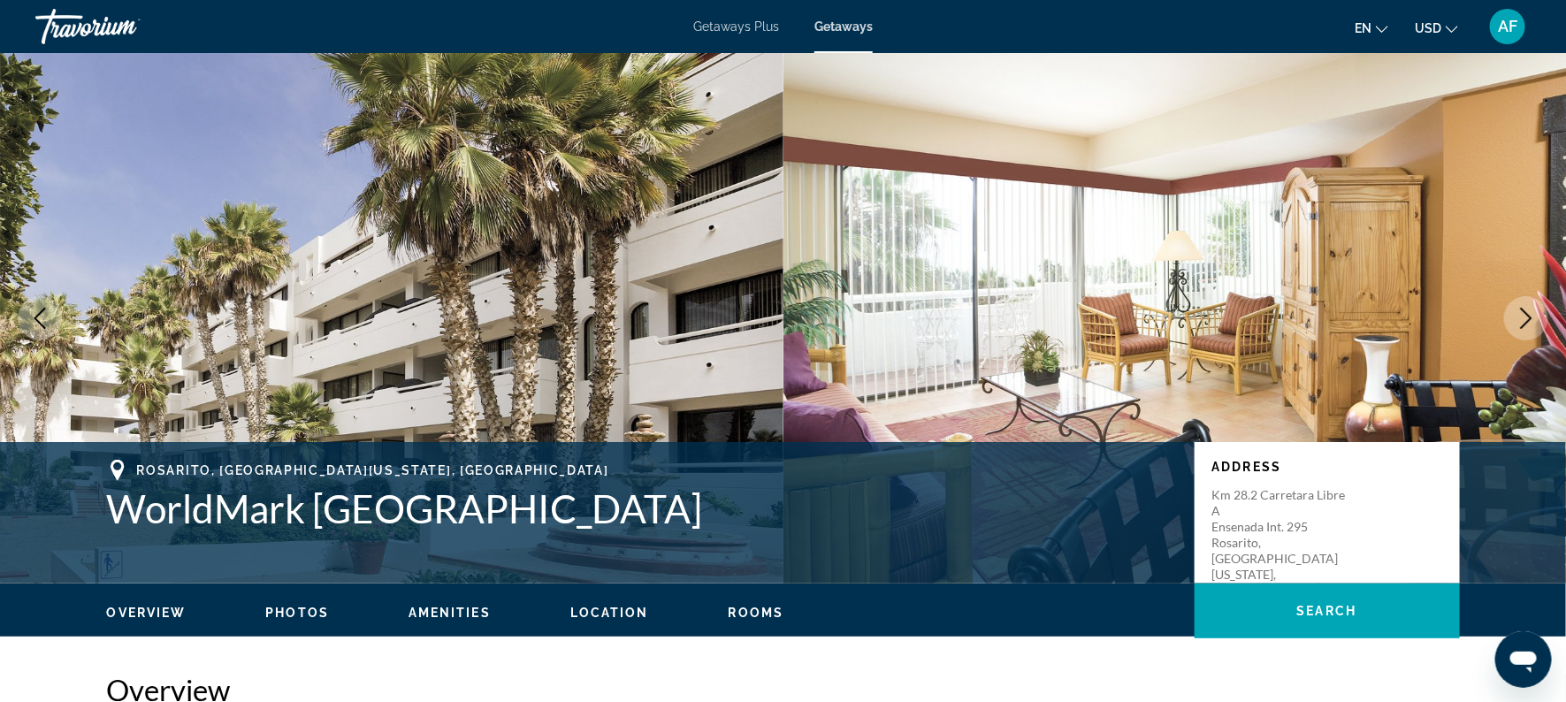
click at [1520, 311] on icon "Next image" at bounding box center [1525, 318] width 21 height 21
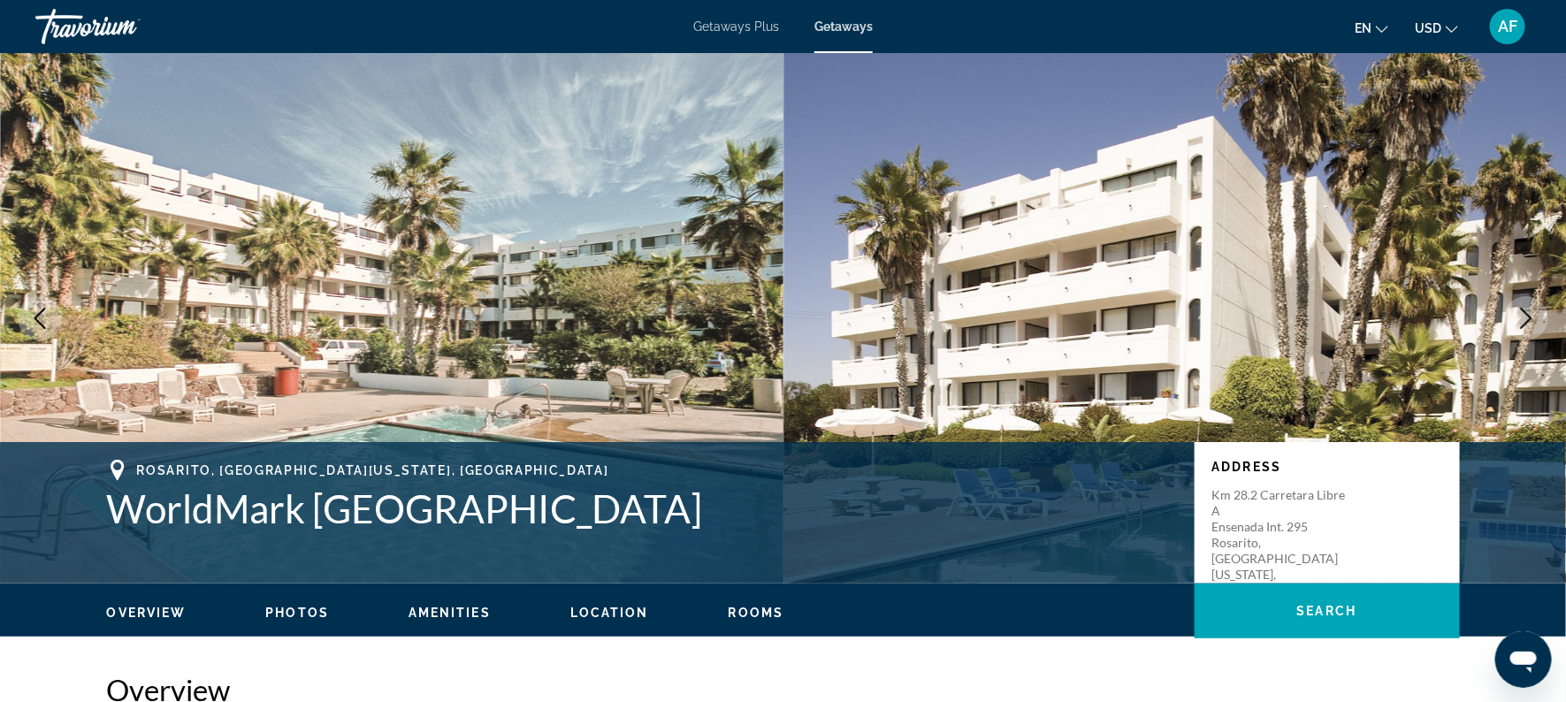
click at [1520, 311] on icon "Next image" at bounding box center [1525, 318] width 21 height 21
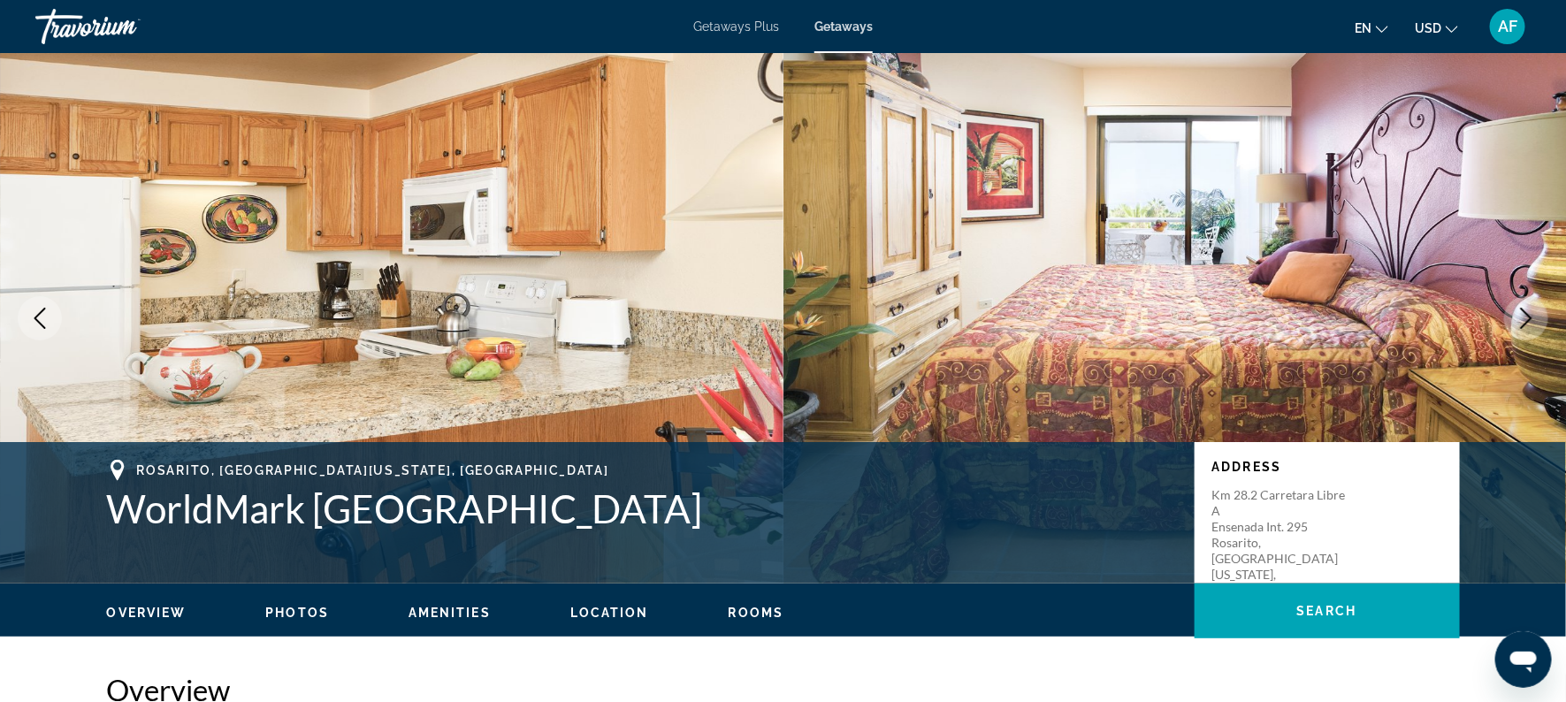
click at [1520, 311] on icon "Next image" at bounding box center [1525, 318] width 21 height 21
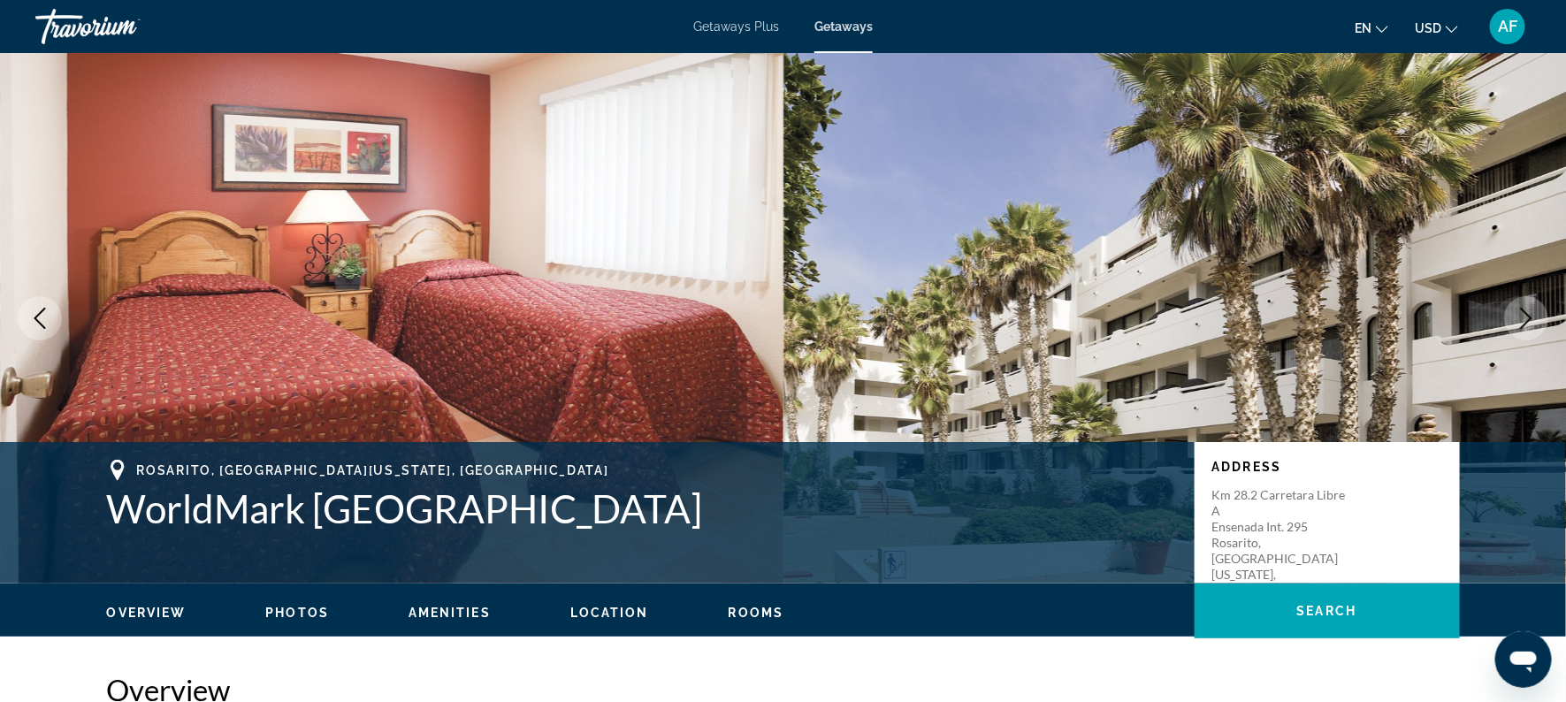
click at [1520, 311] on icon "Next image" at bounding box center [1525, 318] width 21 height 21
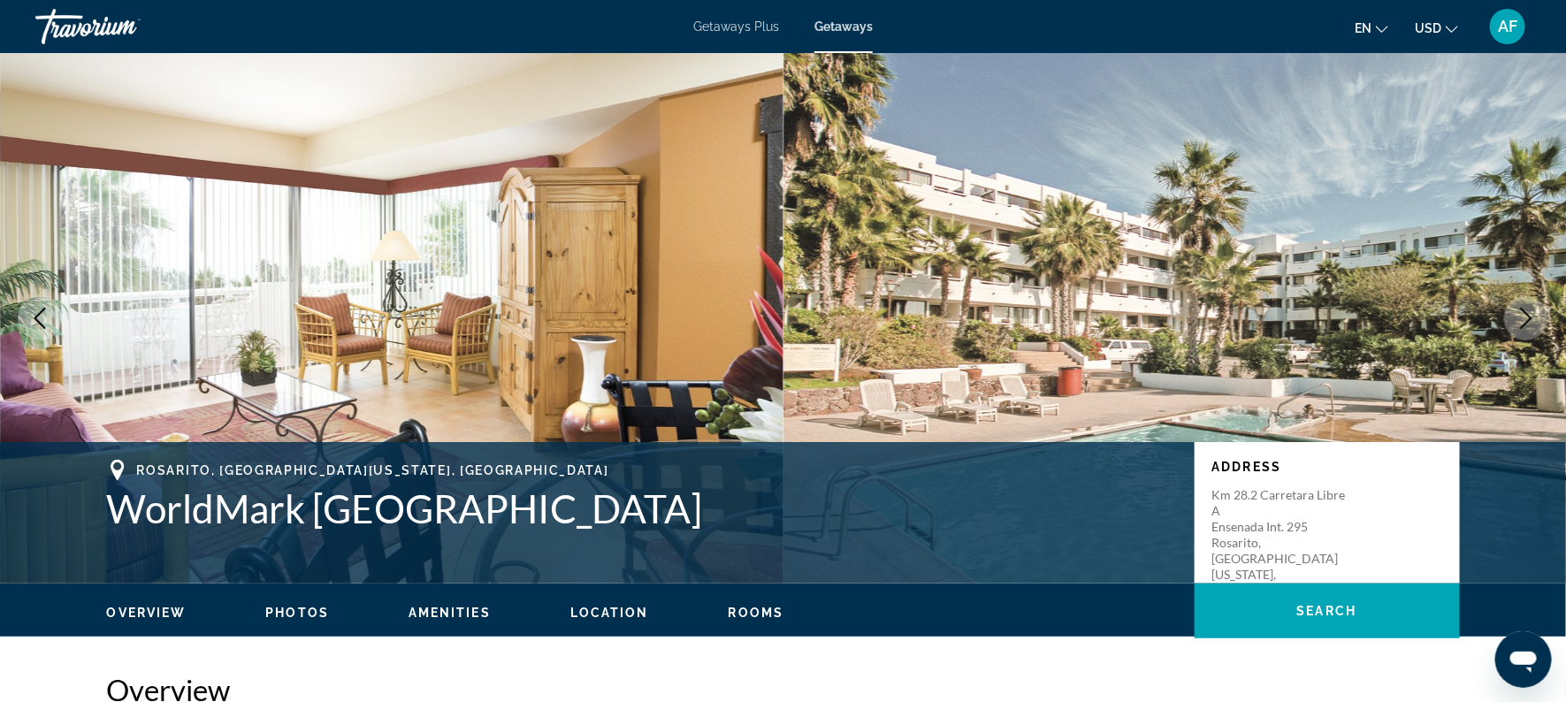
click at [1520, 311] on icon "Next image" at bounding box center [1525, 318] width 21 height 21
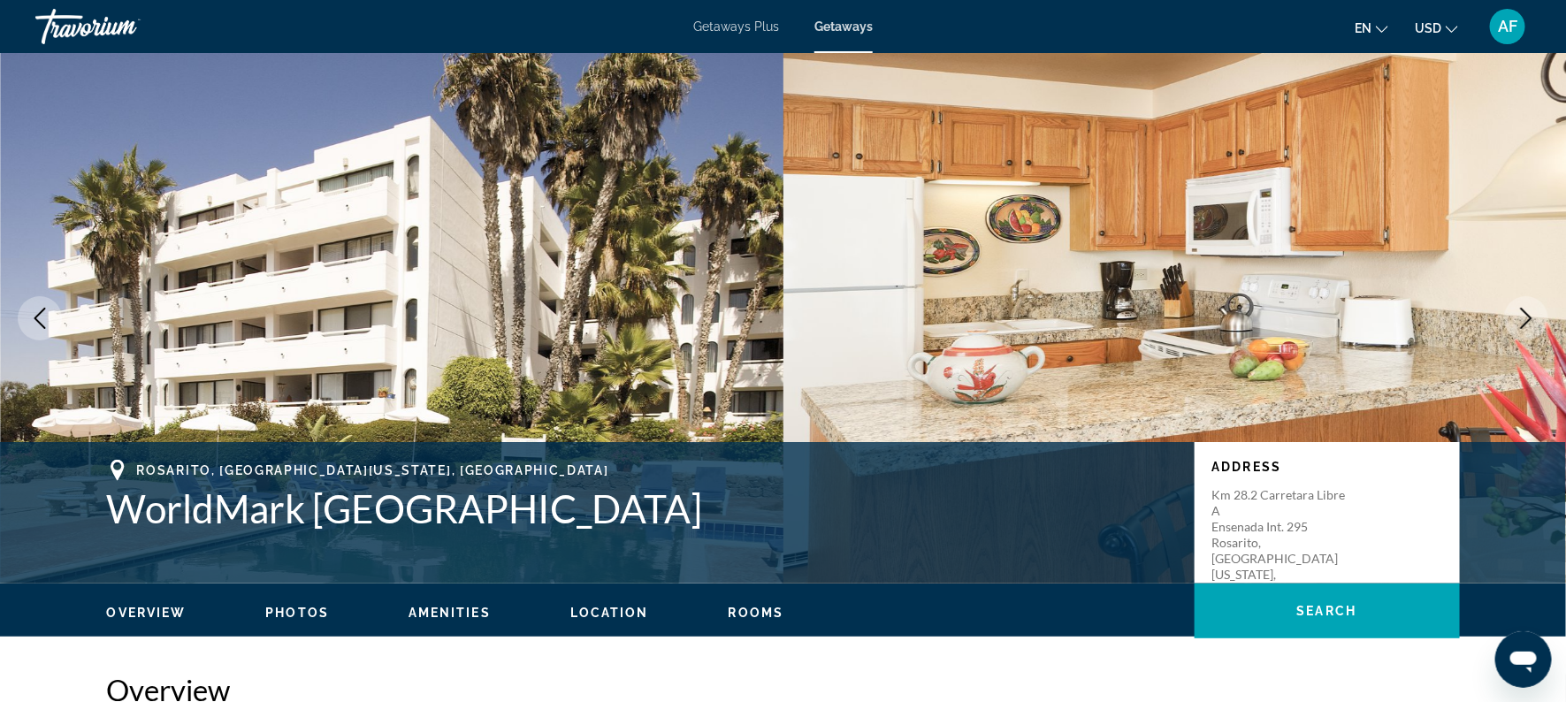
click at [1527, 313] on icon "Next image" at bounding box center [1525, 318] width 11 height 21
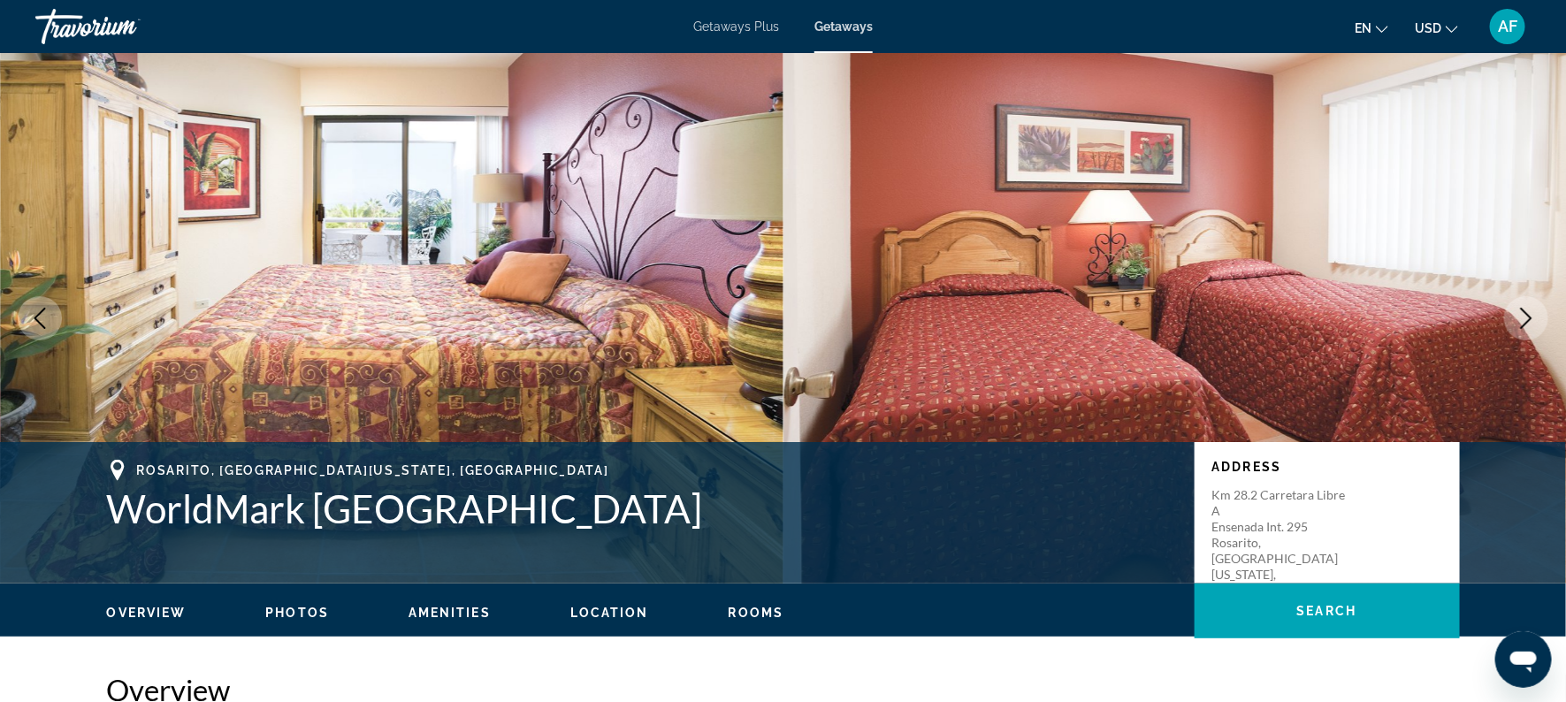
click at [1528, 315] on icon "Next image" at bounding box center [1525, 318] width 11 height 21
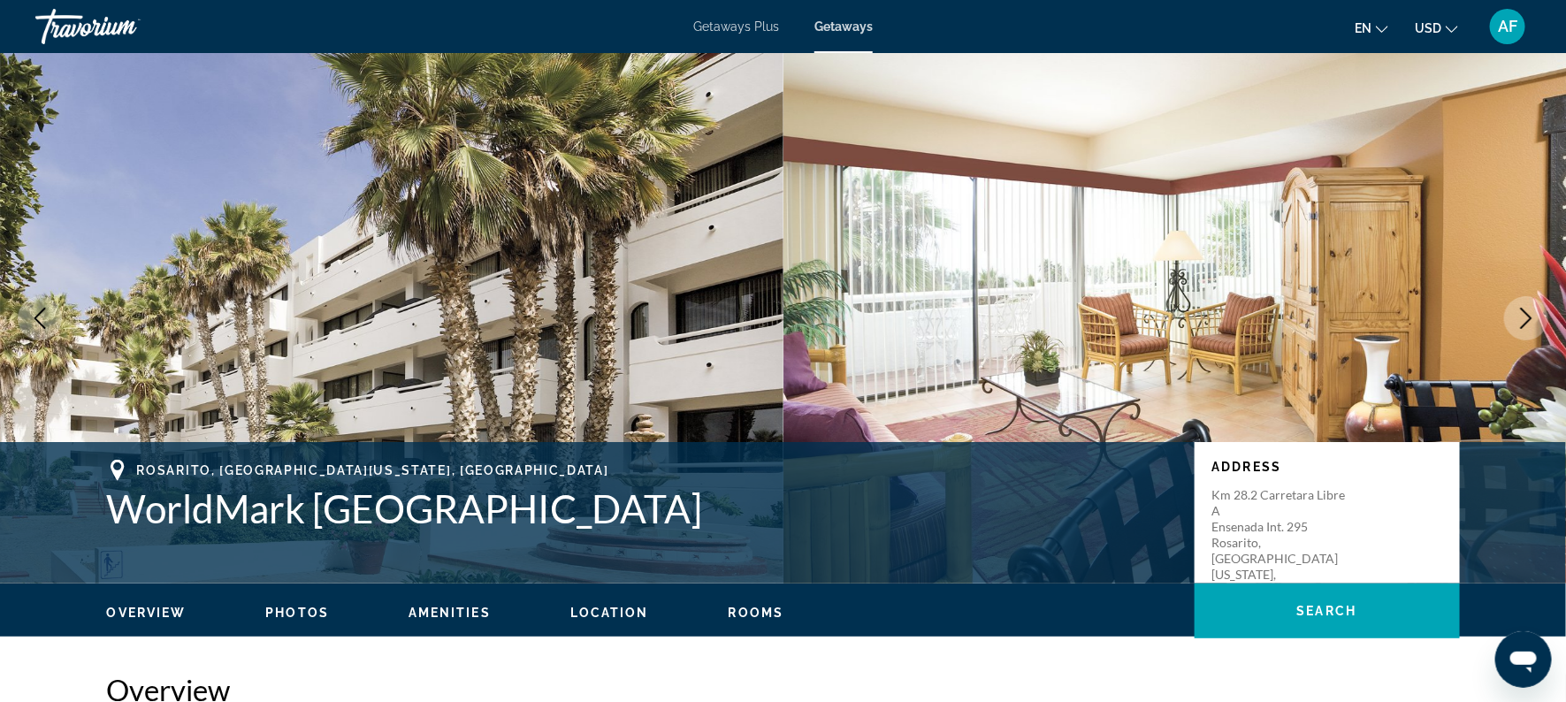
click at [1528, 315] on icon "Next image" at bounding box center [1525, 318] width 11 height 21
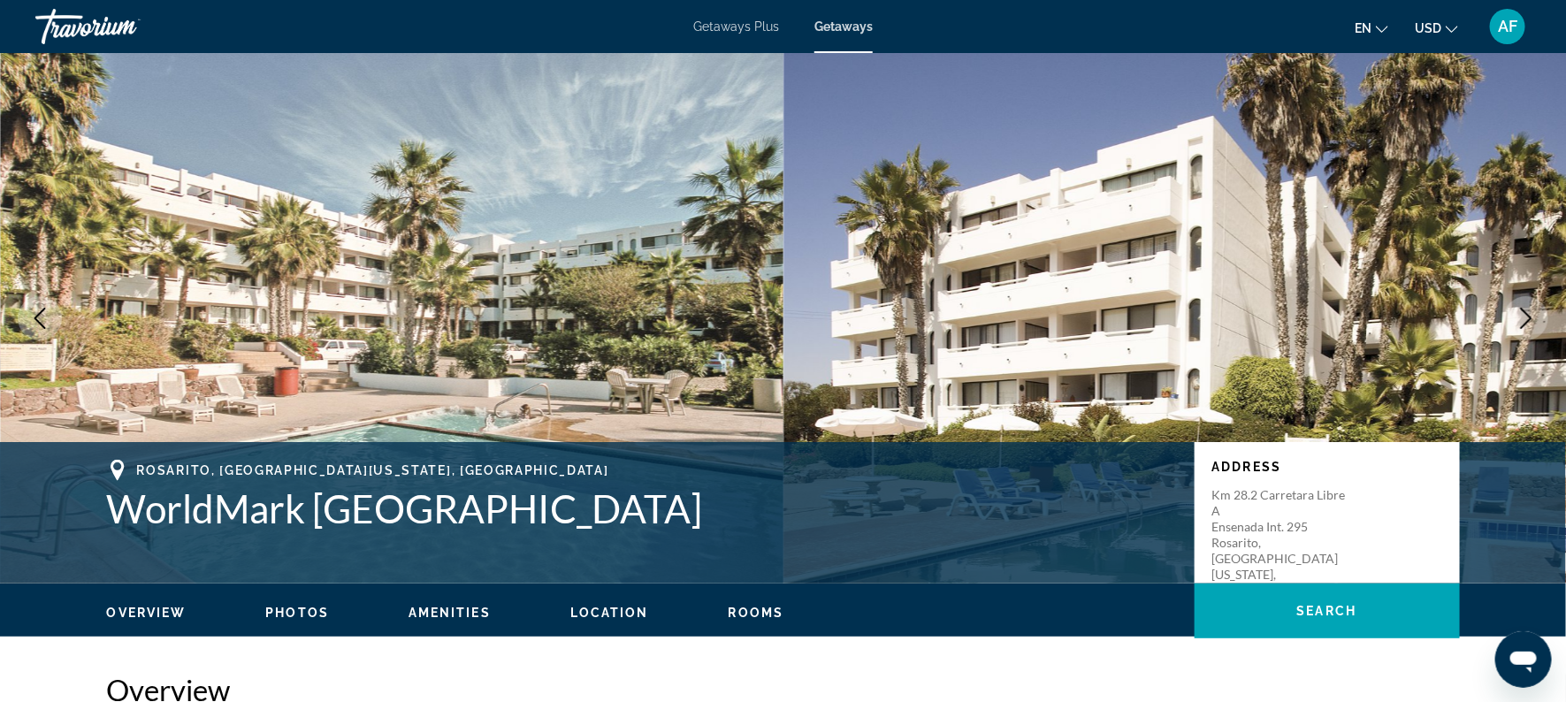
click at [1526, 318] on icon "Next image" at bounding box center [1525, 318] width 21 height 21
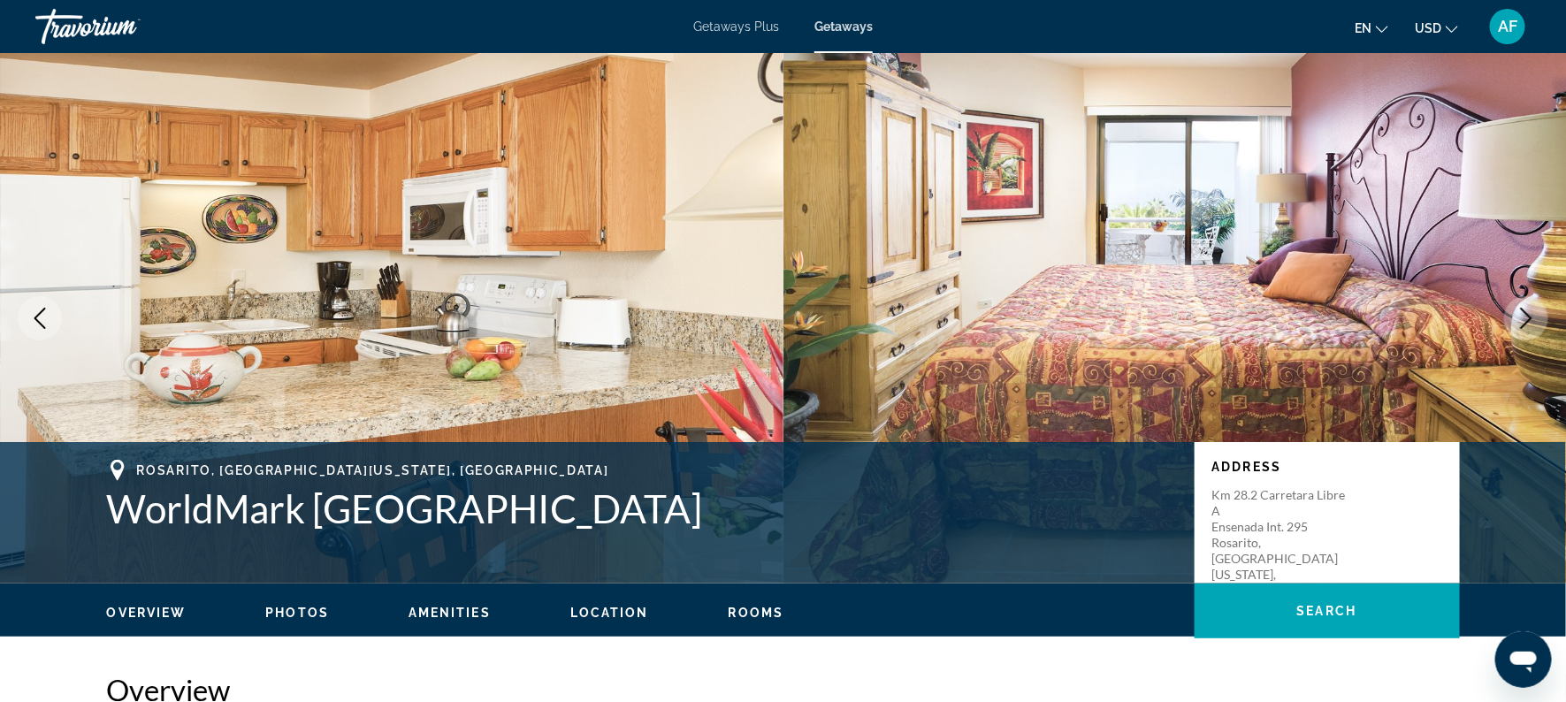
click at [1524, 315] on icon "Next image" at bounding box center [1525, 318] width 21 height 21
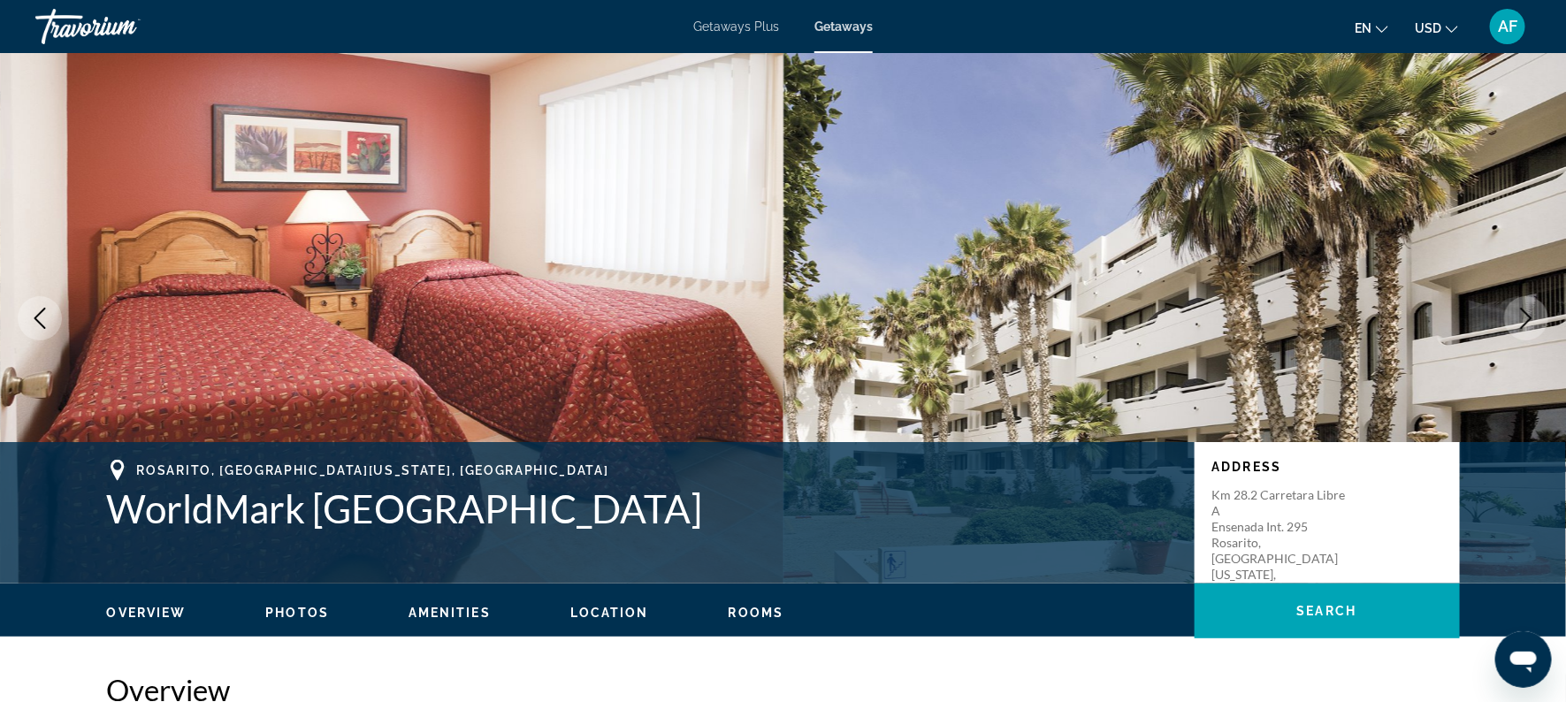
click at [1524, 315] on icon "Next image" at bounding box center [1525, 318] width 21 height 21
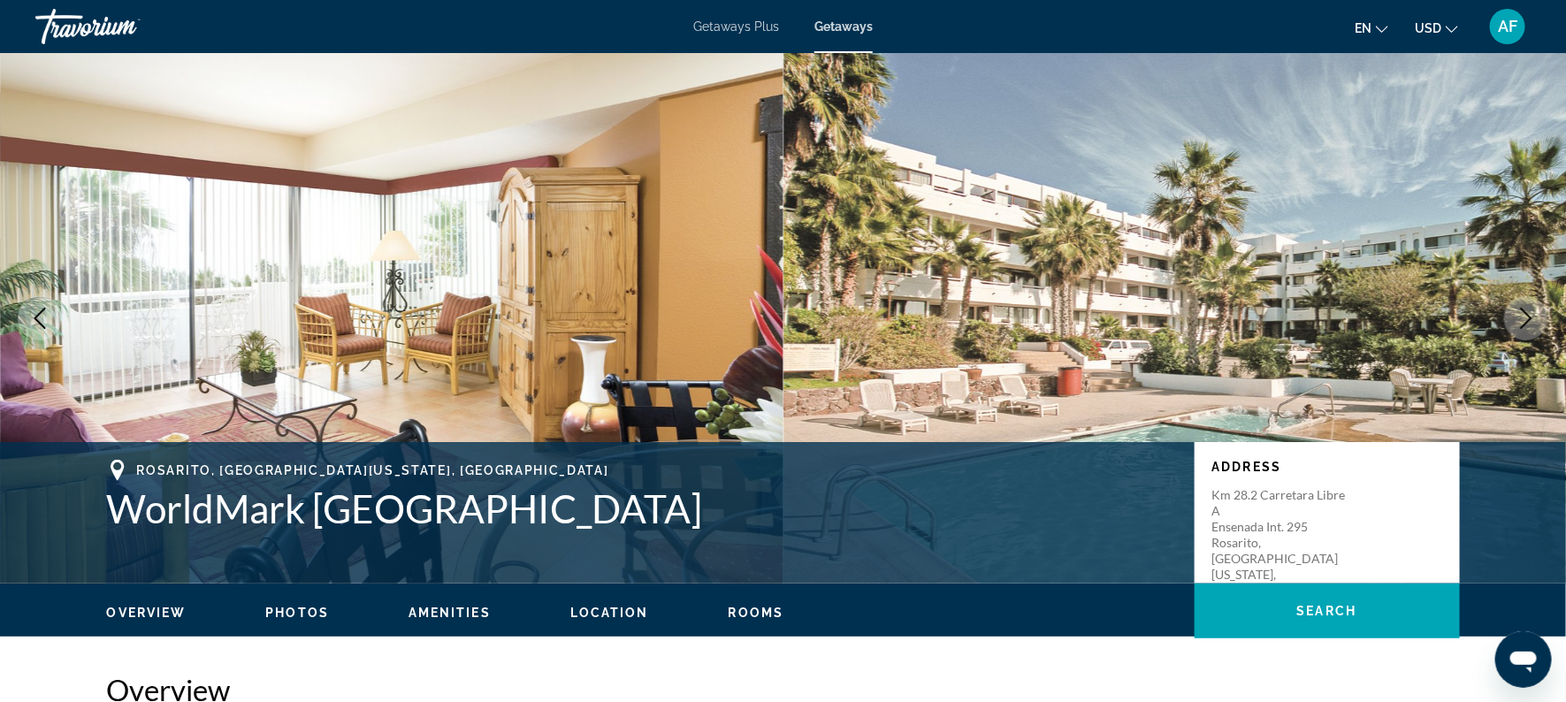
click at [1524, 315] on icon "Next image" at bounding box center [1525, 318] width 21 height 21
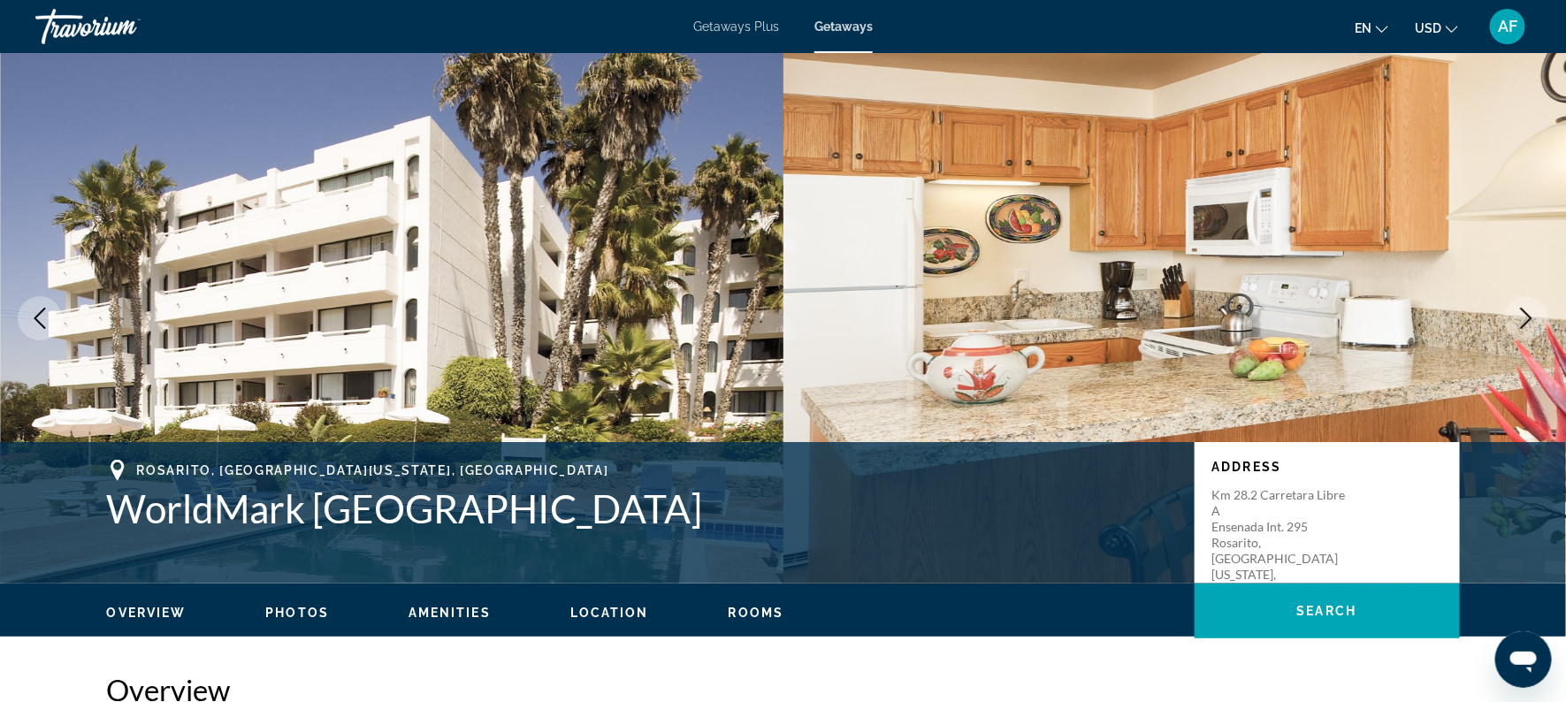
click at [1524, 315] on icon "Next image" at bounding box center [1525, 318] width 21 height 21
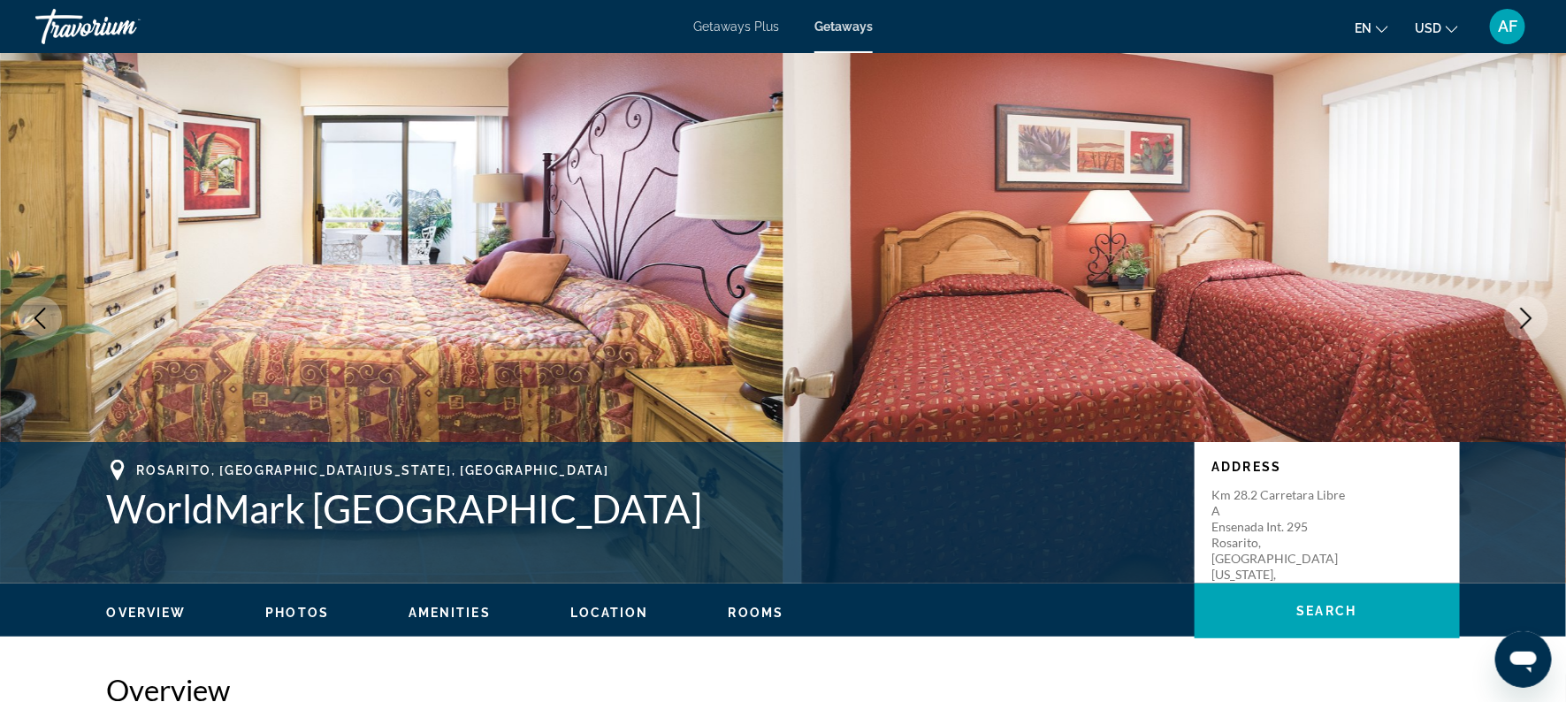
click at [1524, 315] on icon "Next image" at bounding box center [1525, 318] width 21 height 21
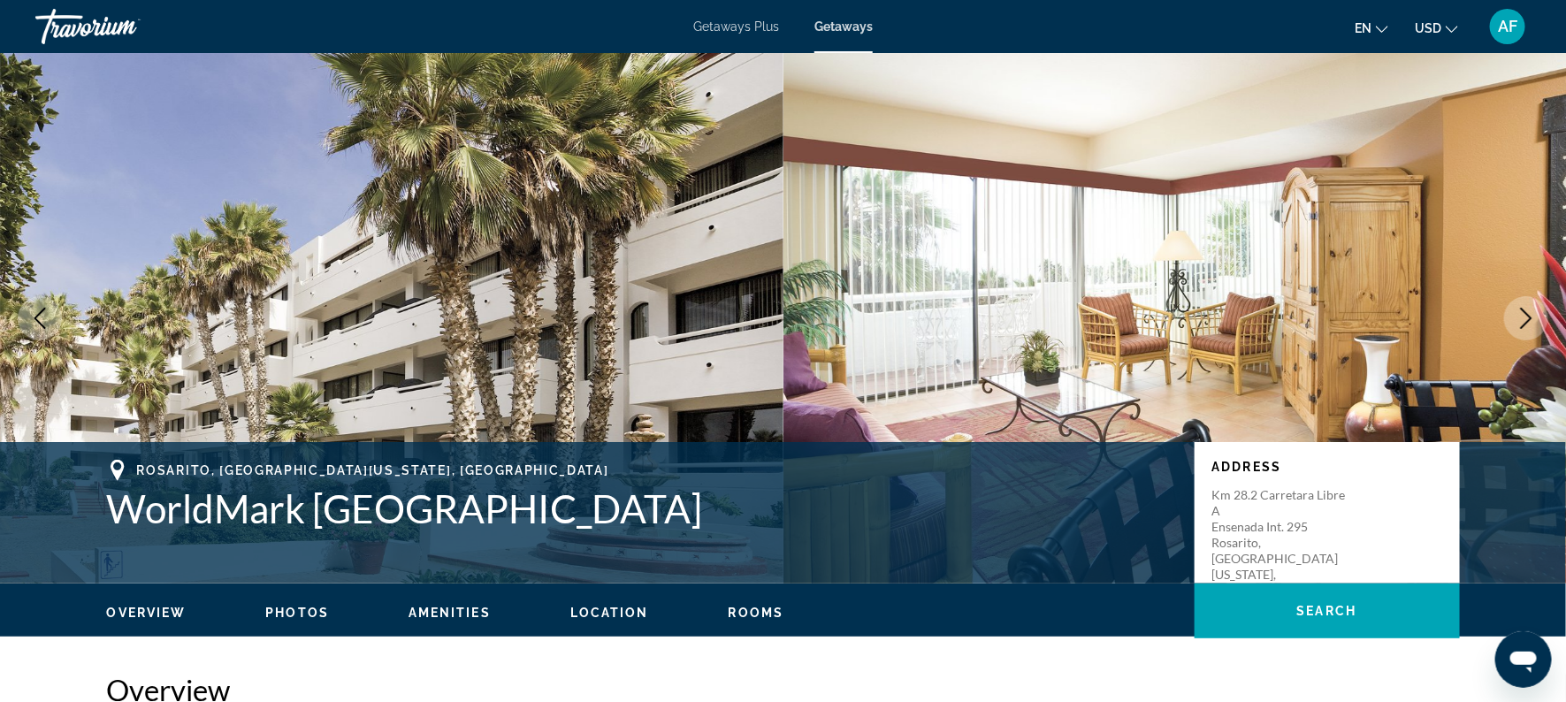
click at [1521, 317] on icon "Next image" at bounding box center [1525, 318] width 21 height 21
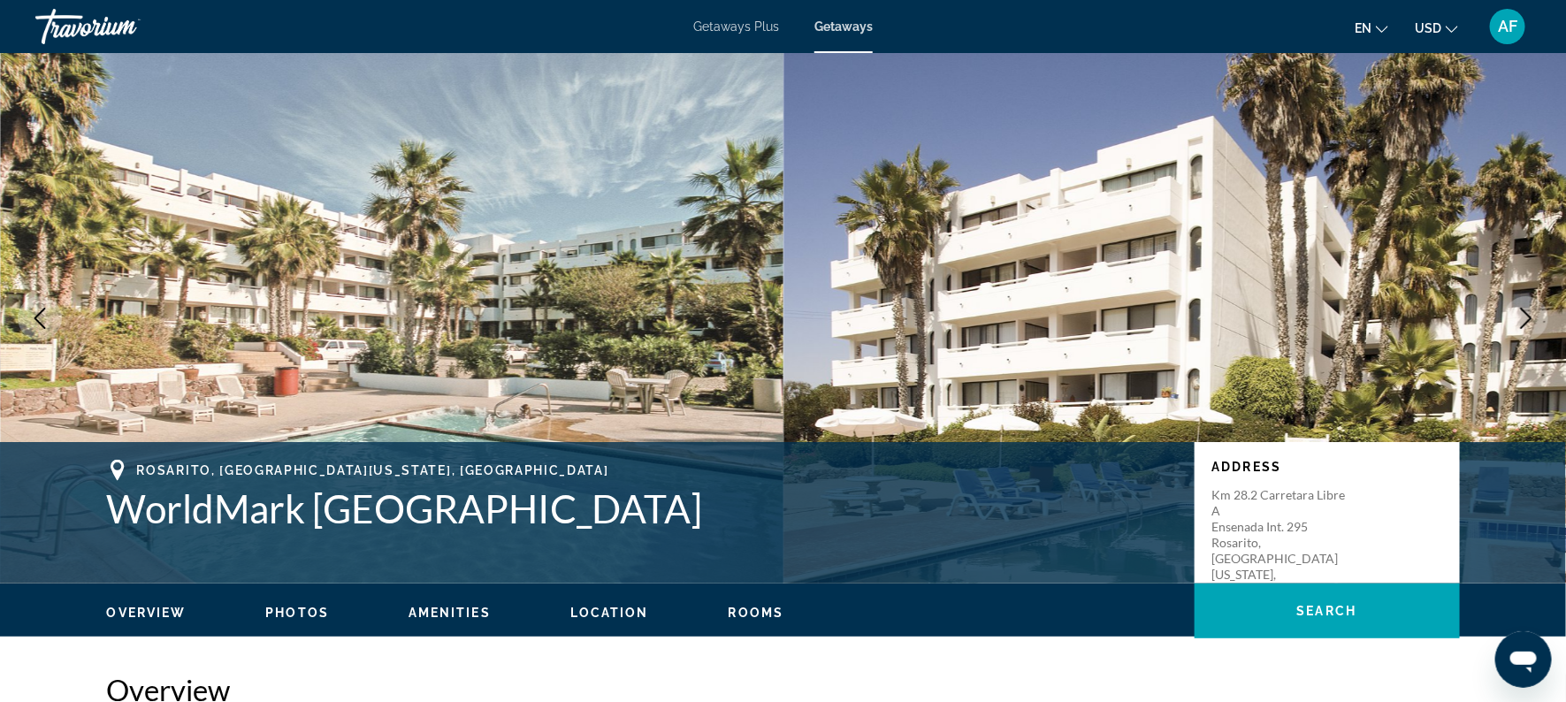
click at [719, 24] on span "Getaways Plus" at bounding box center [736, 26] width 86 height 14
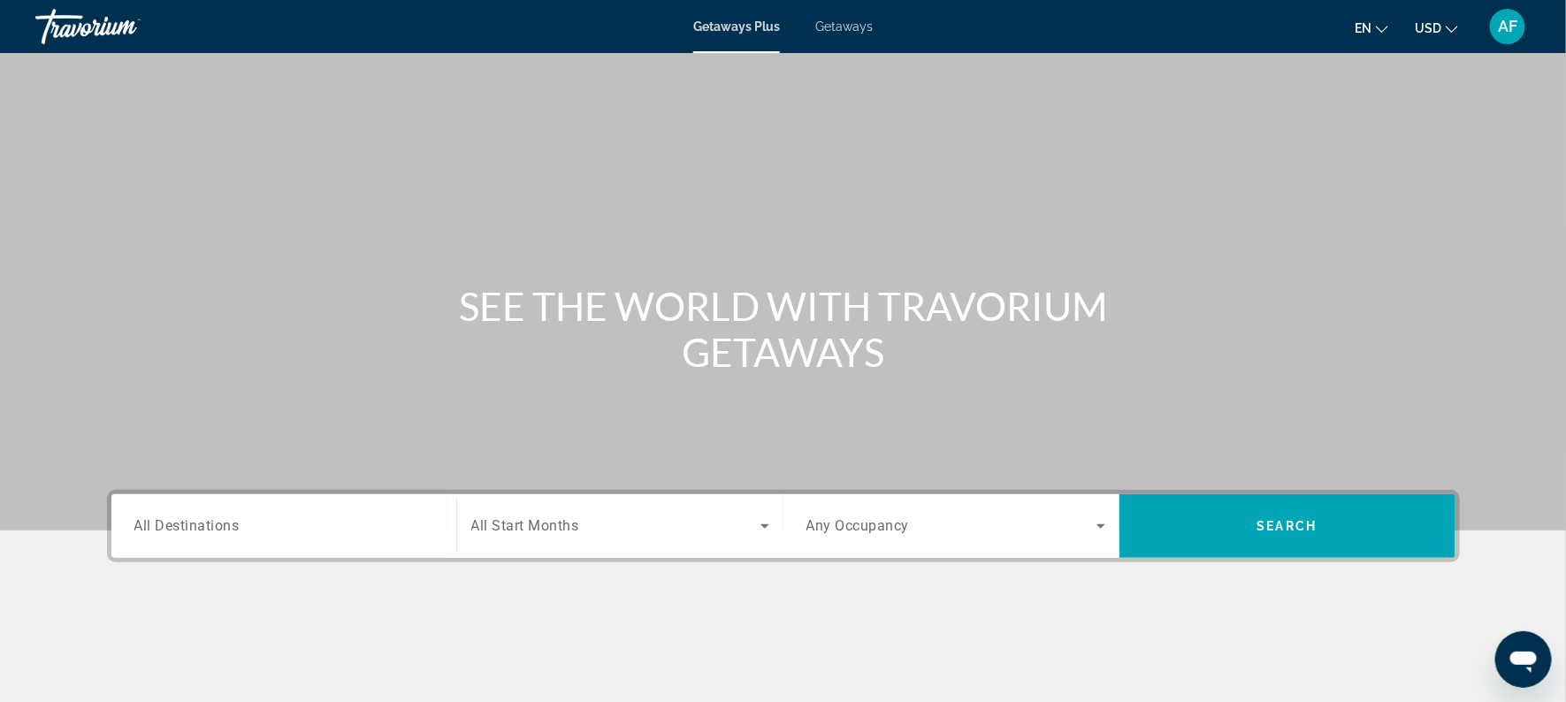
click at [157, 524] on span "All Destinations" at bounding box center [186, 525] width 105 height 17
click at [157, 524] on input "Destination All Destinations" at bounding box center [283, 526] width 299 height 21
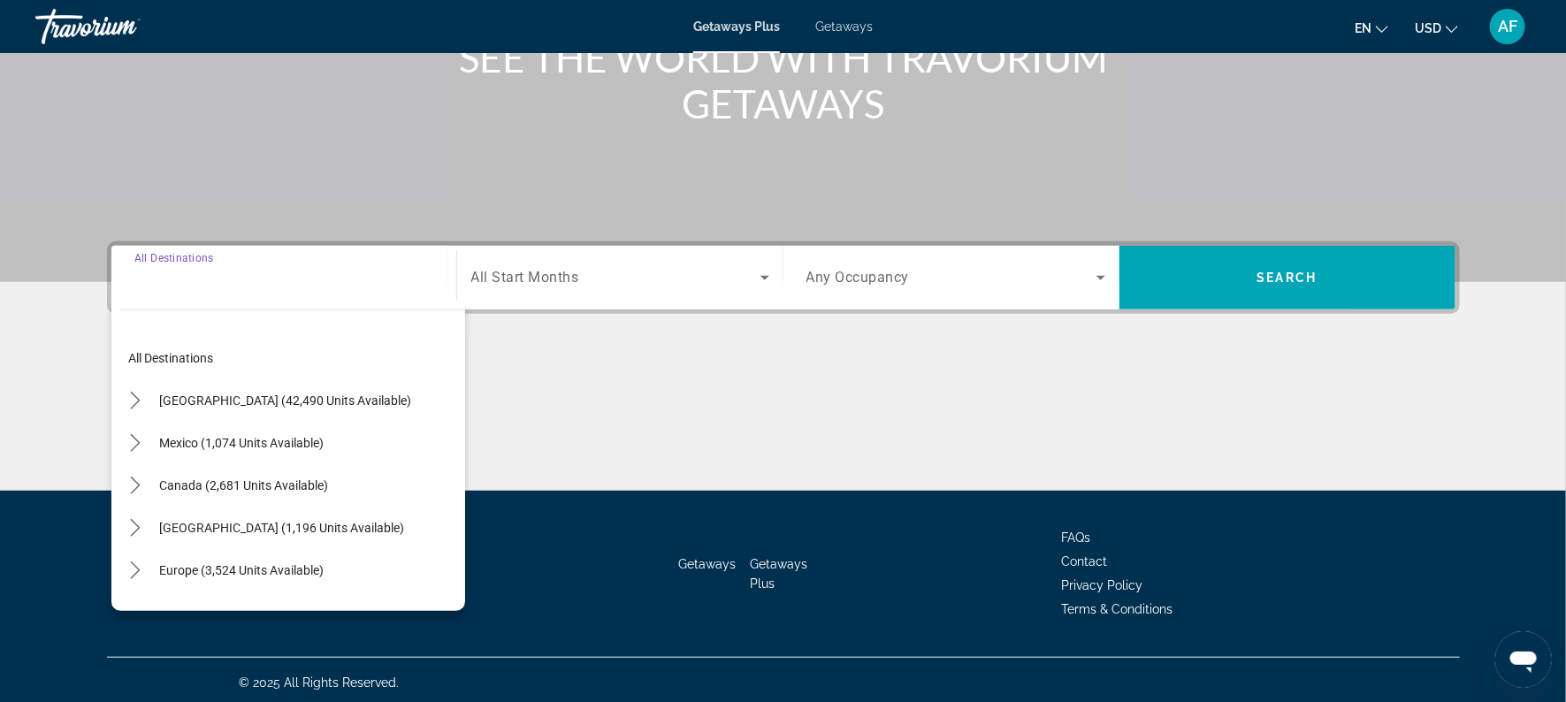
scroll to position [253, 0]
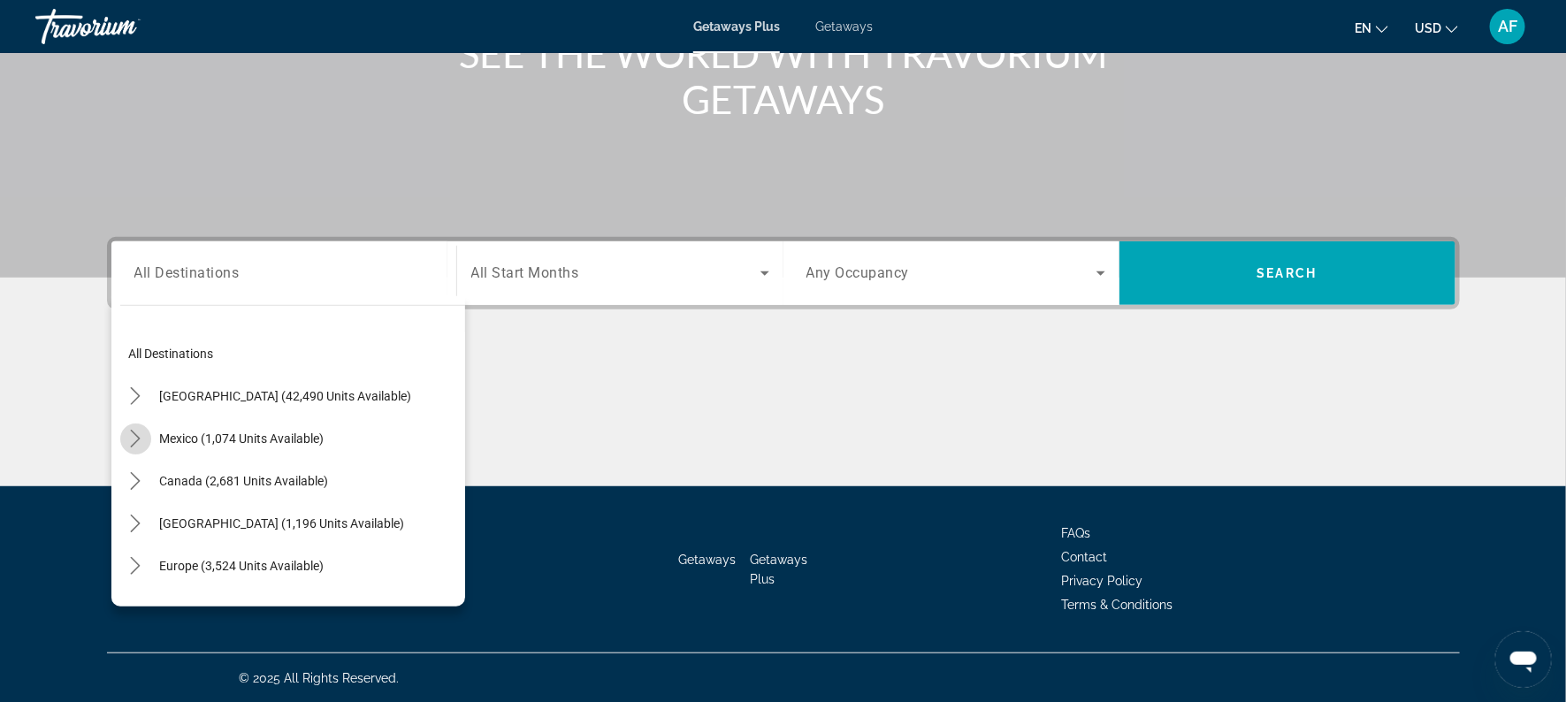
click at [132, 432] on icon "Toggle Mexico (1,074 units available) submenu" at bounding box center [135, 439] width 18 height 18
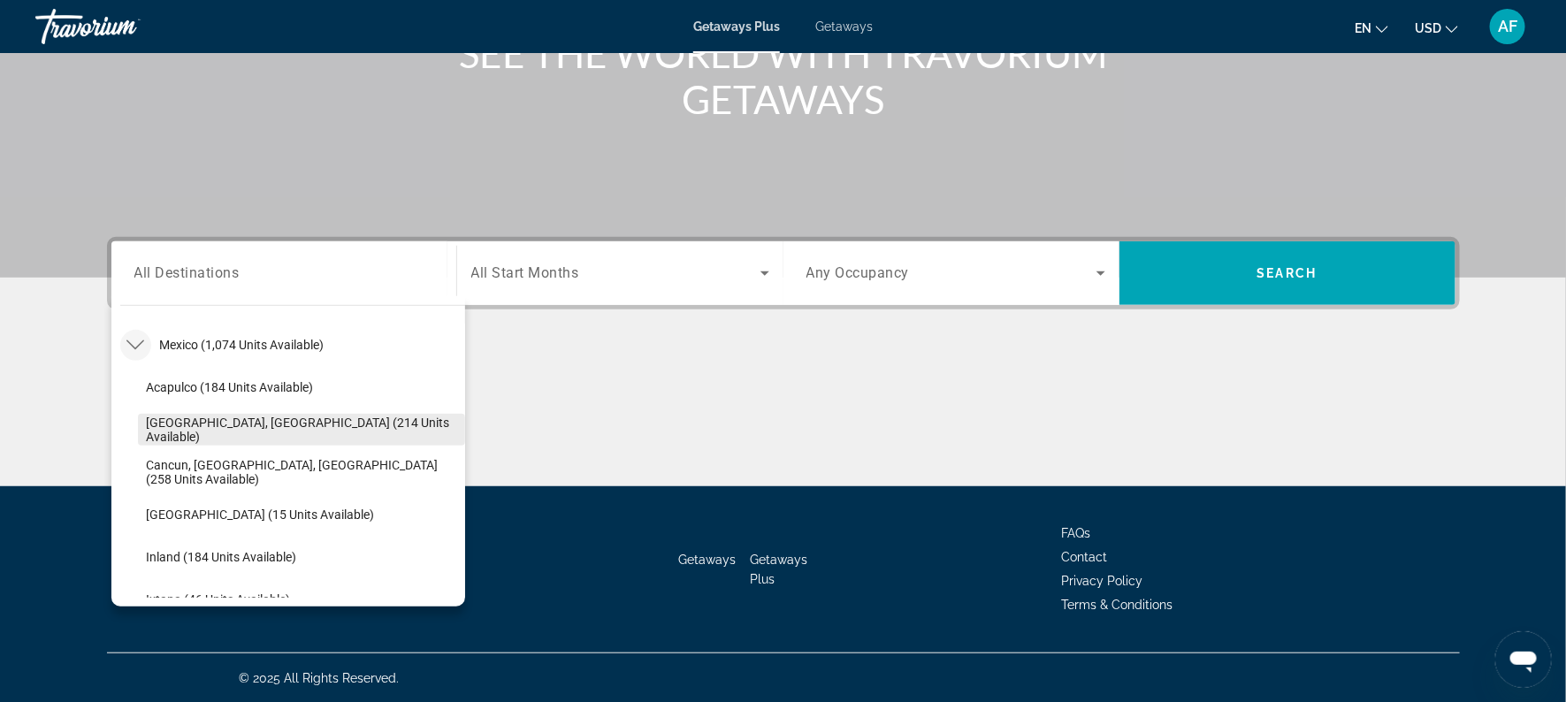
click at [171, 430] on span "[GEOGRAPHIC_DATA], [GEOGRAPHIC_DATA] (214 units available)" at bounding box center [301, 429] width 309 height 28
type input "**********"
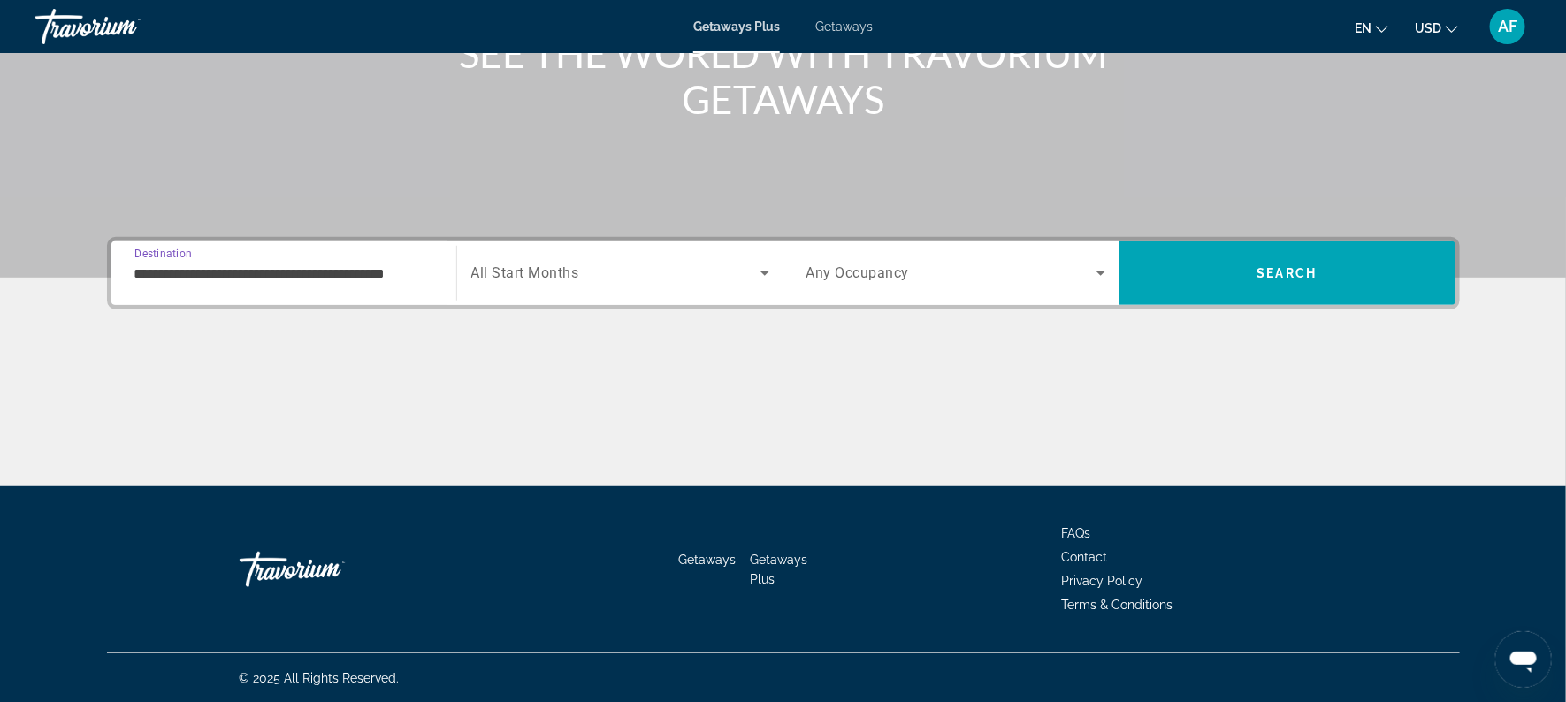
click at [491, 273] on span "All Start Months" at bounding box center [525, 273] width 108 height 17
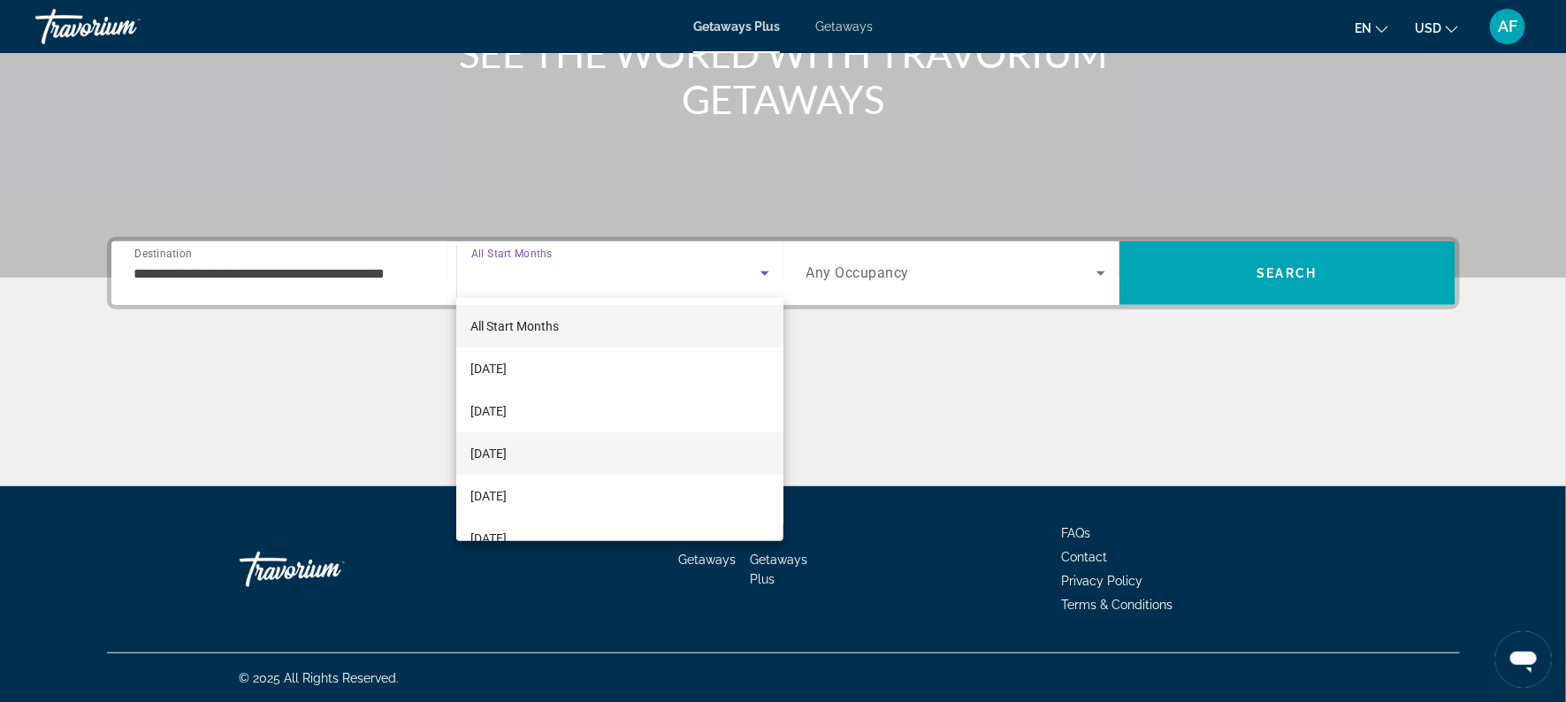
click at [491, 457] on span "[DATE]" at bounding box center [488, 453] width 36 height 21
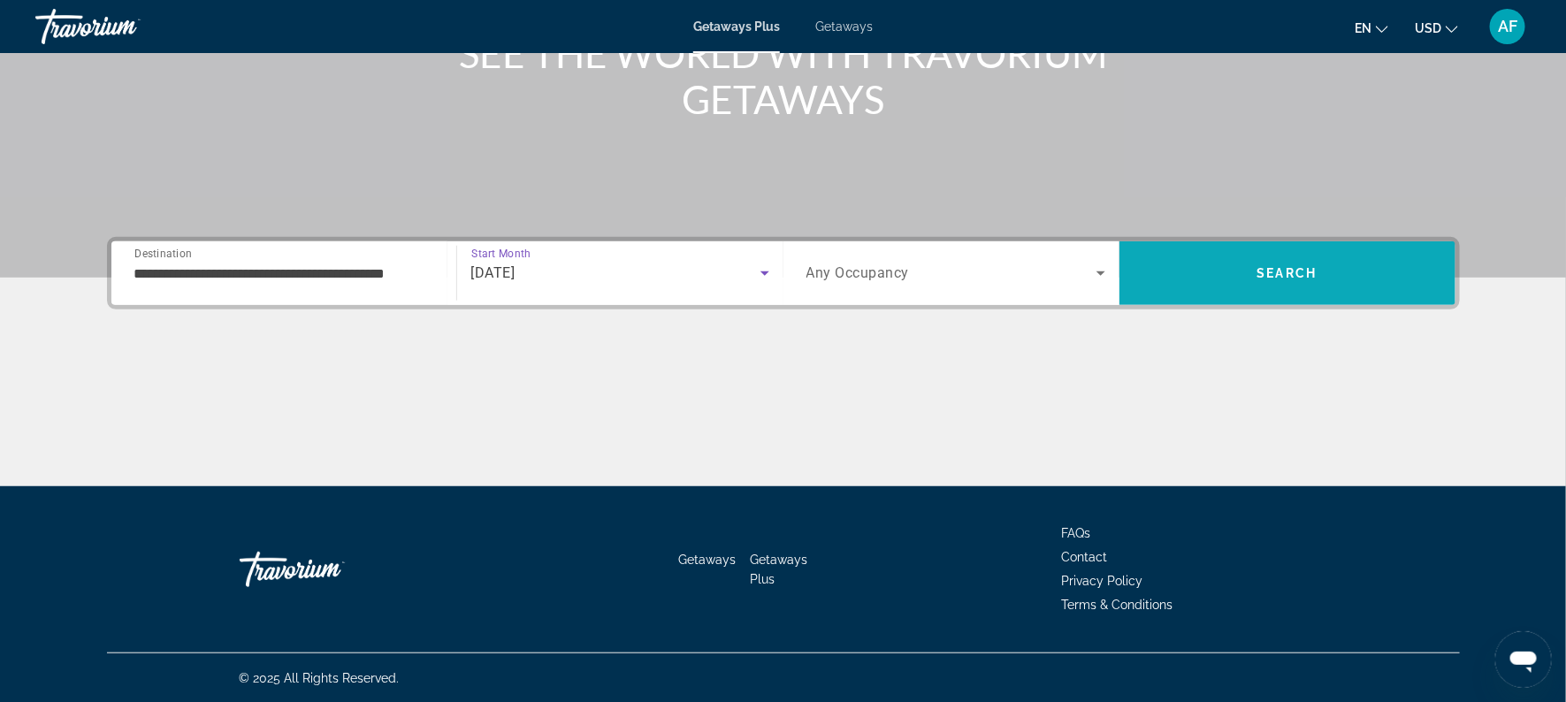
click at [1249, 274] on span "Search" at bounding box center [1287, 273] width 336 height 42
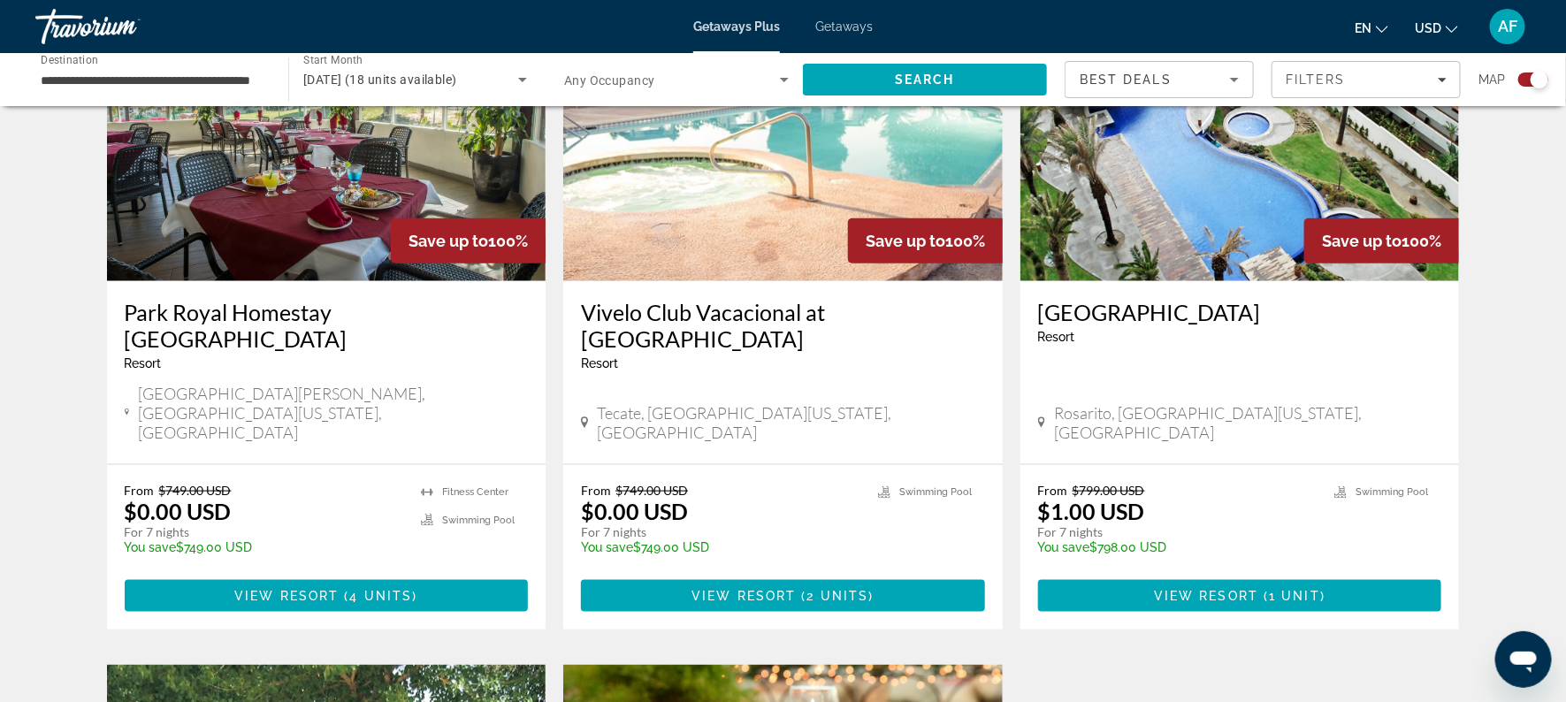
scroll to position [716, 0]
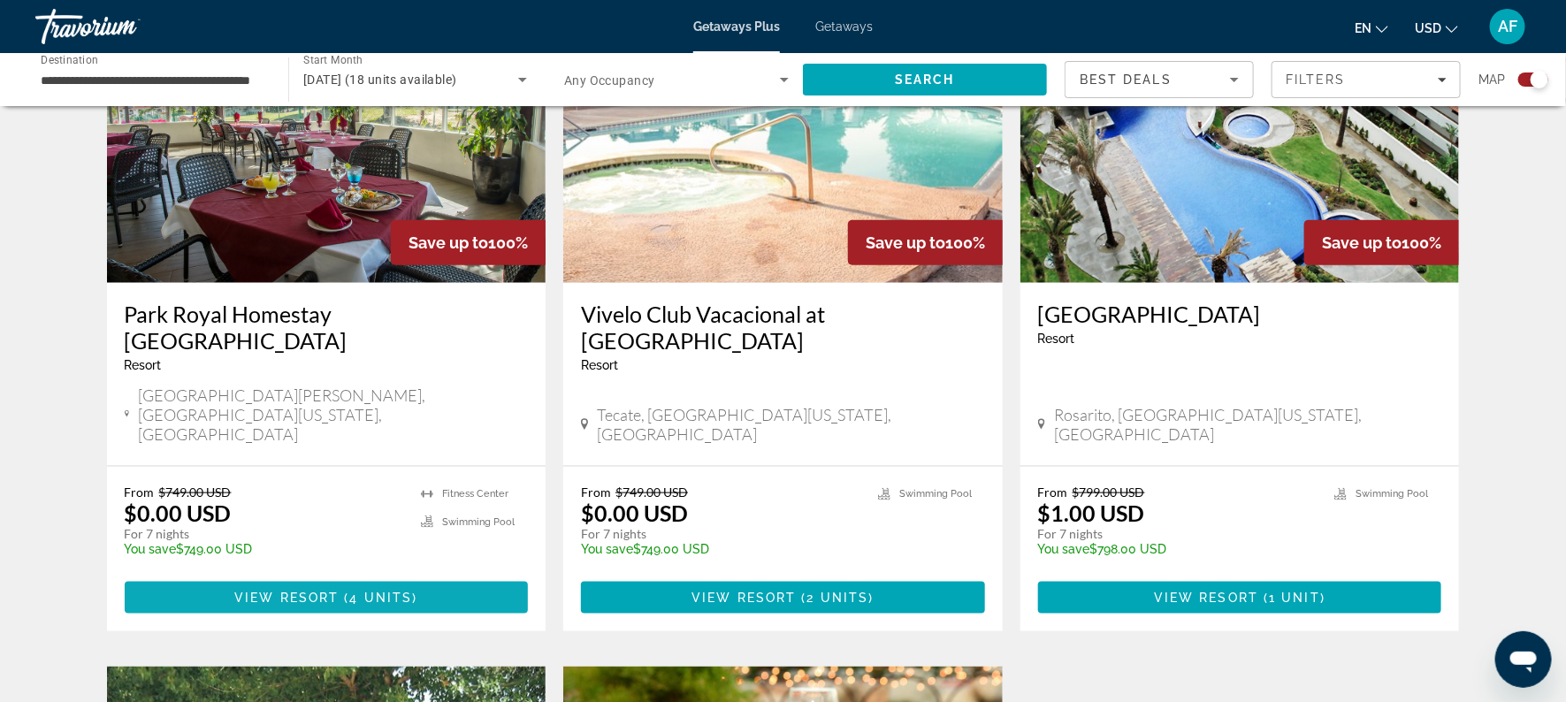
click at [426, 576] on span "Main content" at bounding box center [327, 597] width 404 height 42
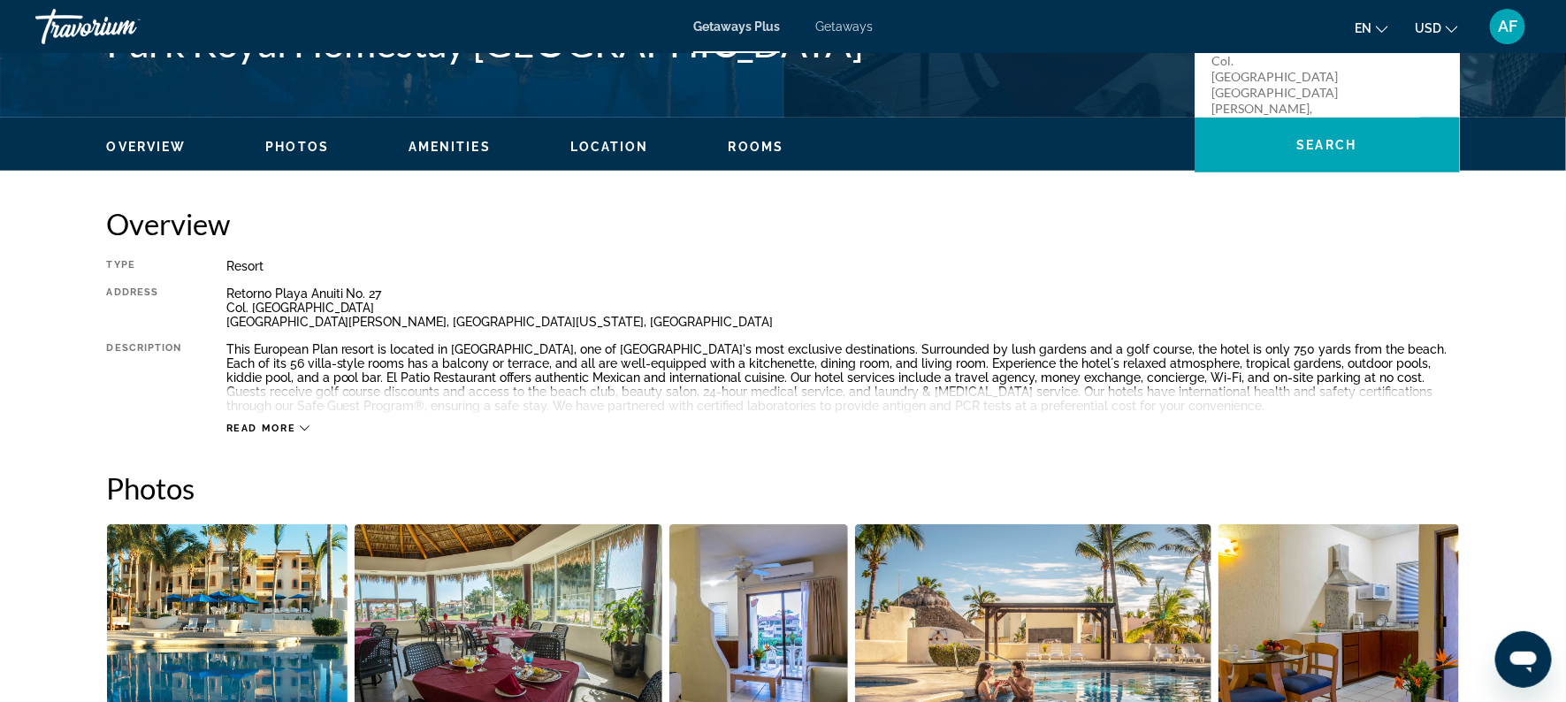
scroll to position [447, 0]
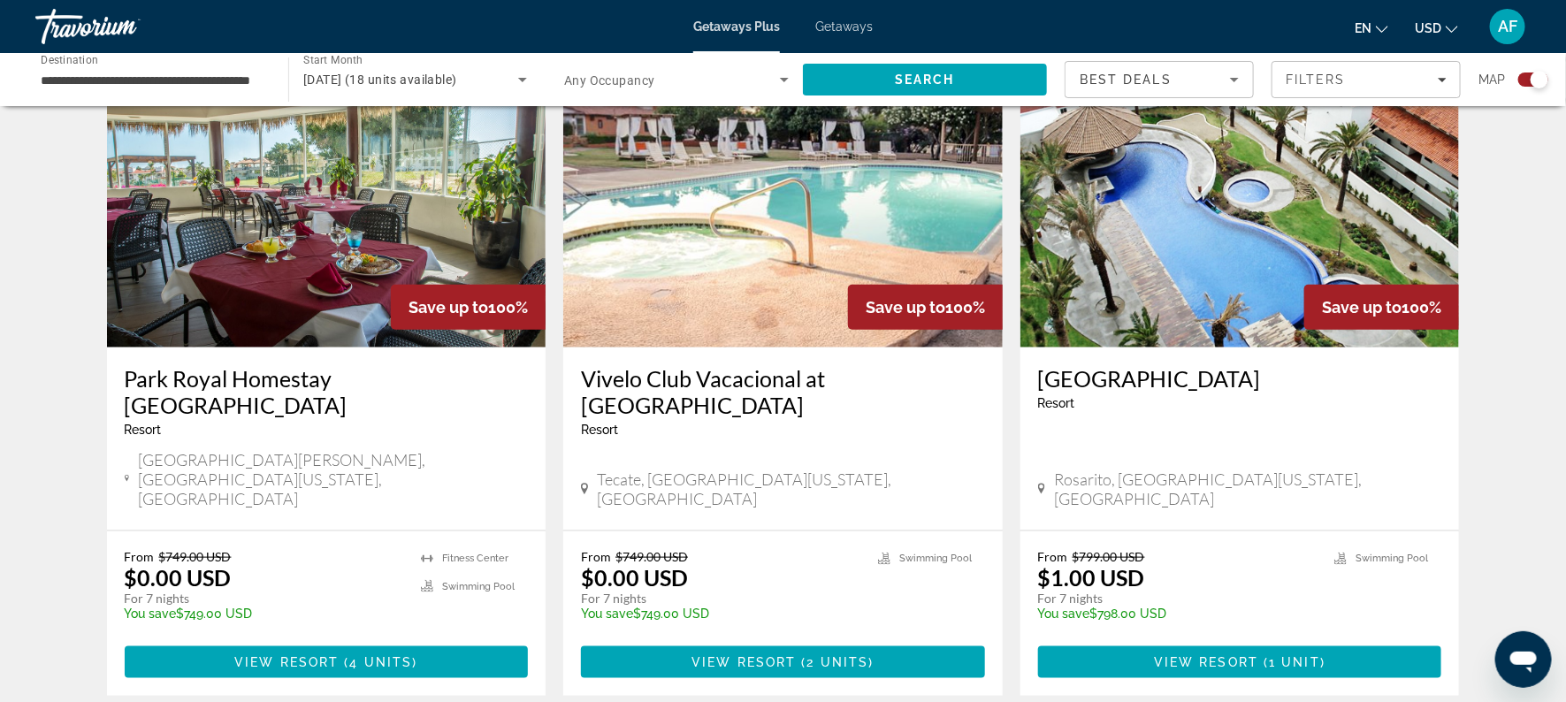
scroll to position [653, 0]
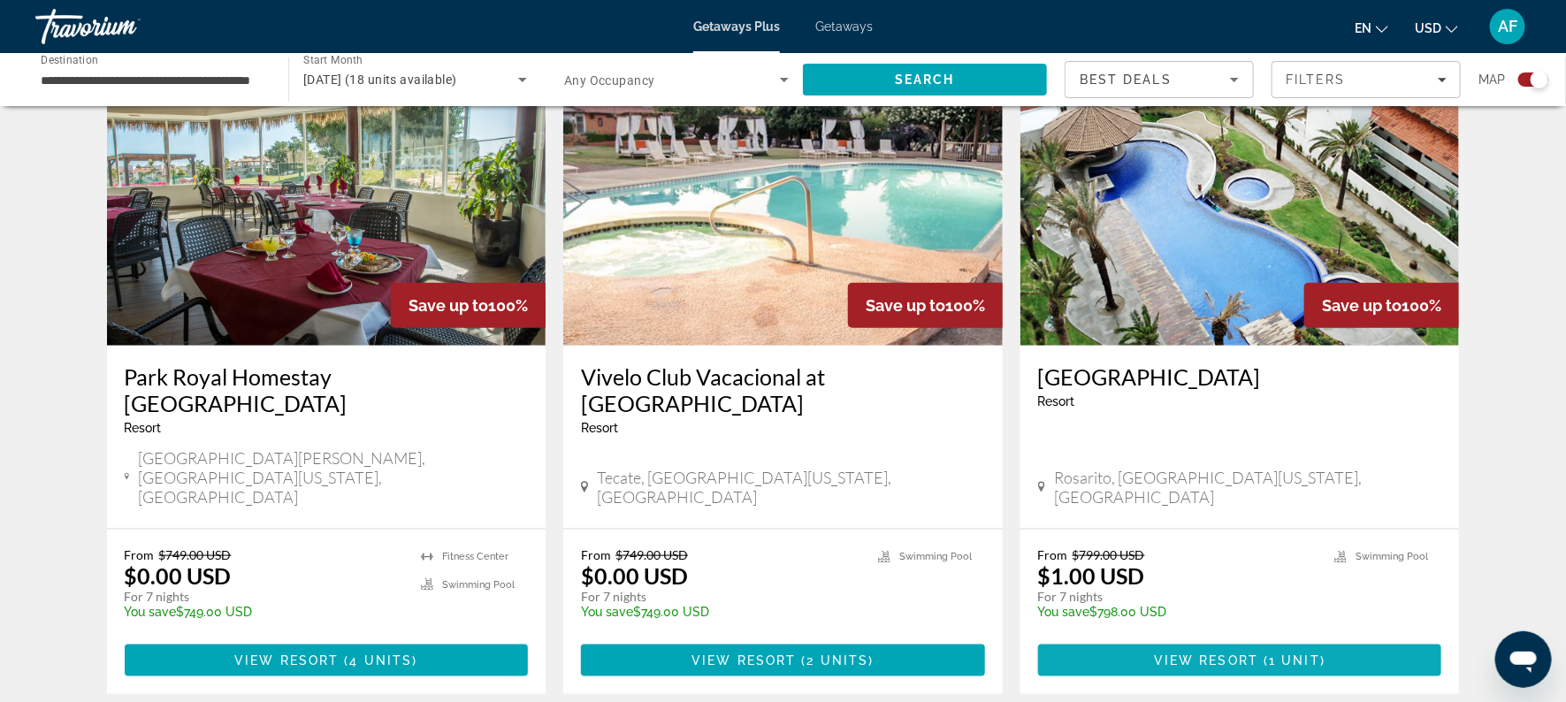
click at [1227, 653] on span "View Resort" at bounding box center [1206, 660] width 104 height 14
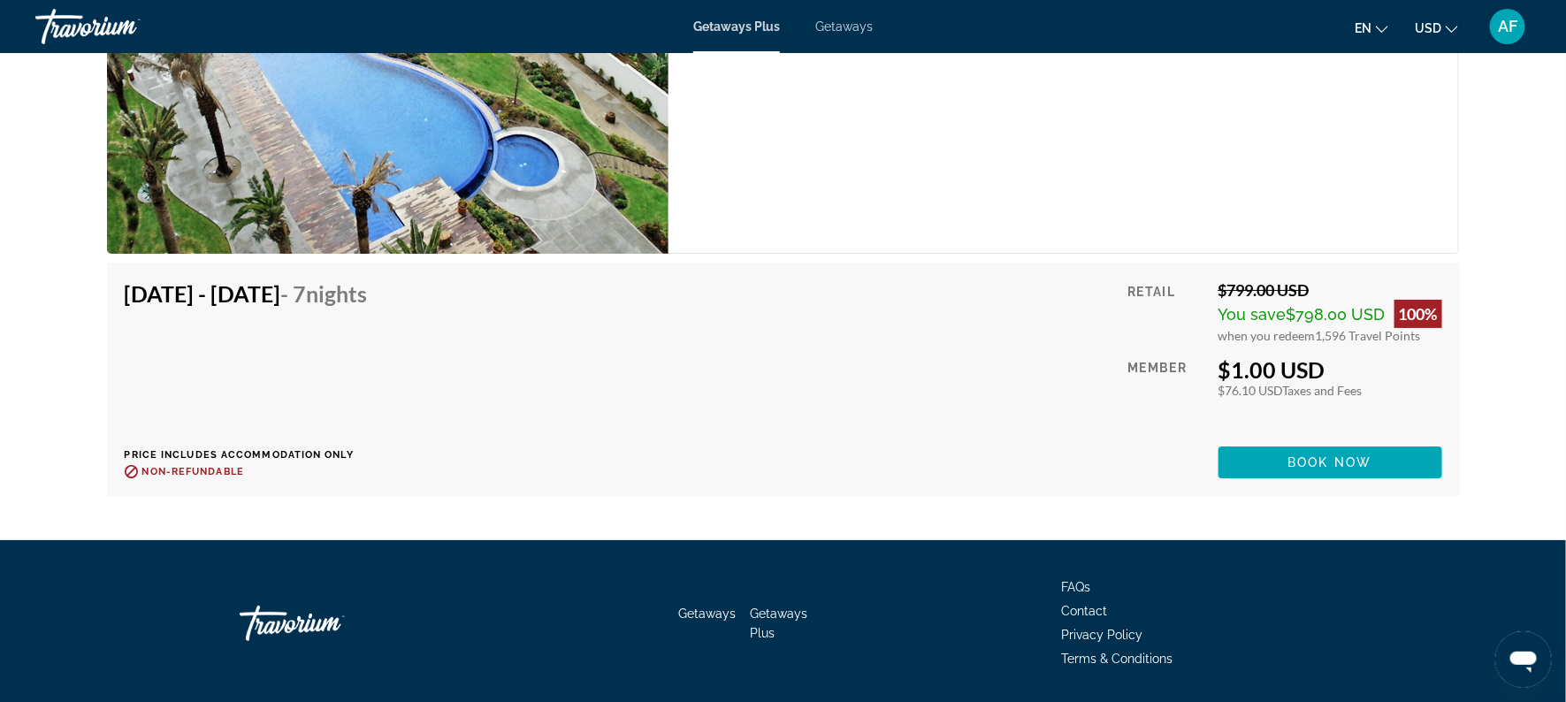
scroll to position [3029, 0]
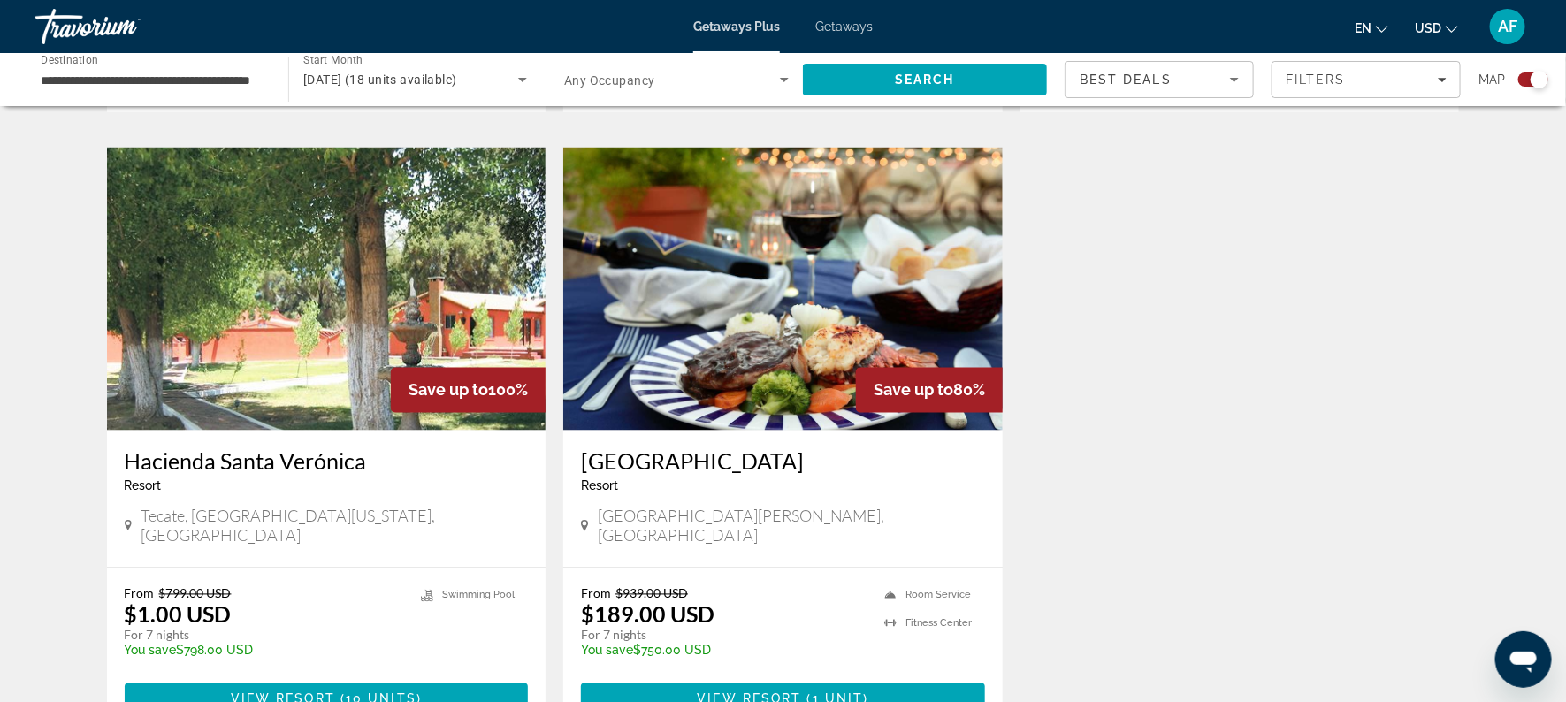
scroll to position [1233, 0]
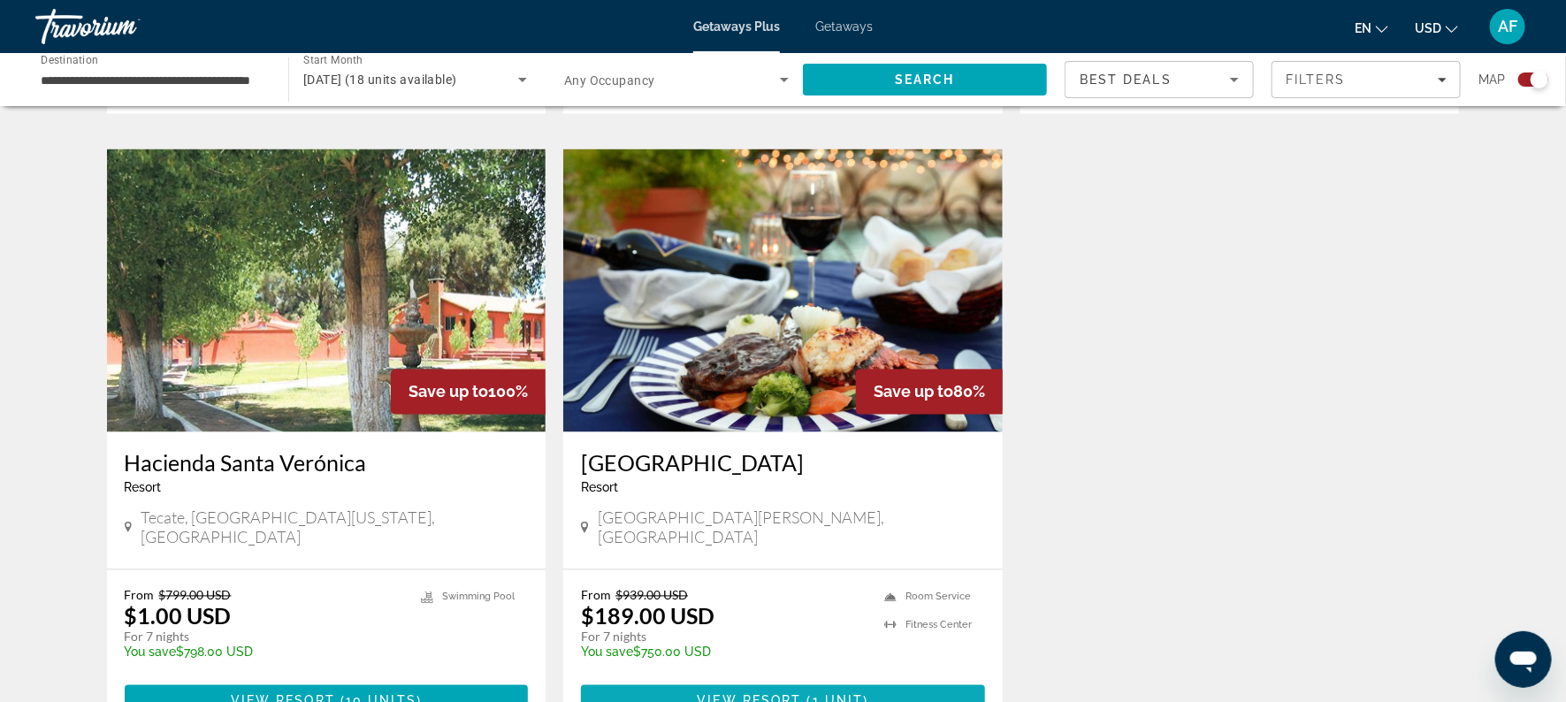
click at [741, 694] on span "View Resort" at bounding box center [749, 701] width 104 height 14
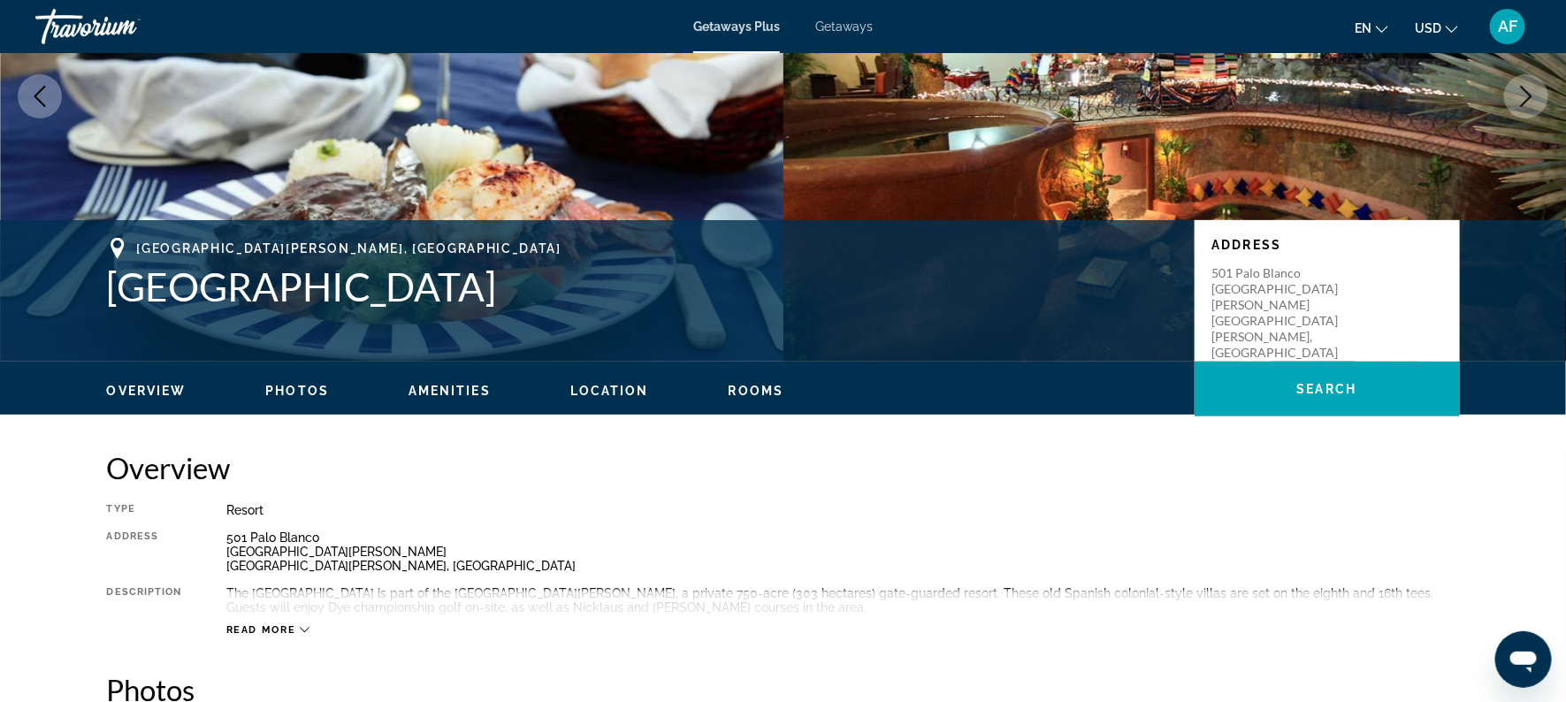
scroll to position [217, 0]
